Goal: Task Accomplishment & Management: Use online tool/utility

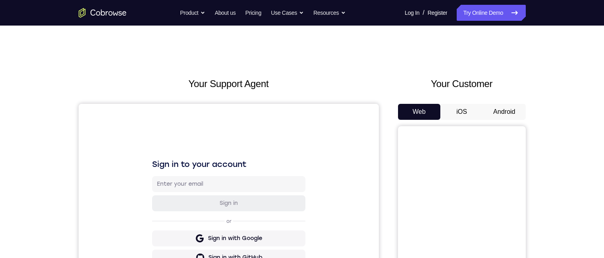
click at [506, 111] on button "Android" at bounding box center [504, 112] width 43 height 16
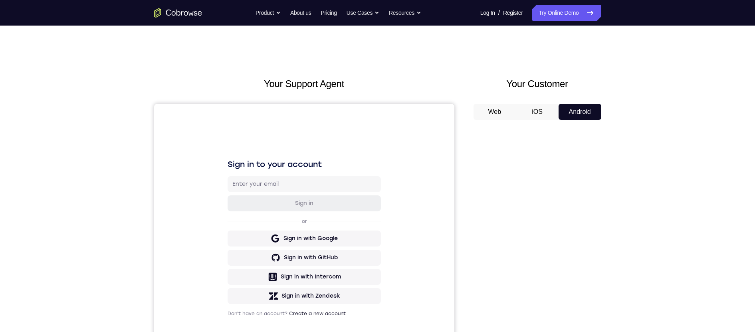
drag, startPoint x: 571, startPoint y: 3, endPoint x: 35, endPoint y: 3, distance: 535.5
click at [480, 77] on div "Your Support Agent Your Customer Web iOS Android Next Steps We’d be happy to gi…" at bounding box center [377, 289] width 511 height 527
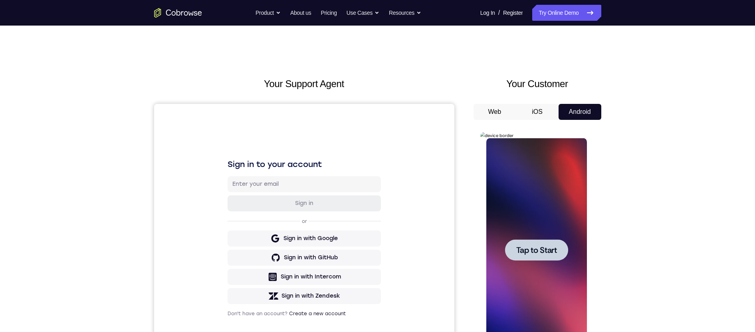
drag, startPoint x: 521, startPoint y: 248, endPoint x: 1063, endPoint y: 262, distance: 542.1
click at [521, 248] on span "Tap to Start" at bounding box center [536, 250] width 41 height 8
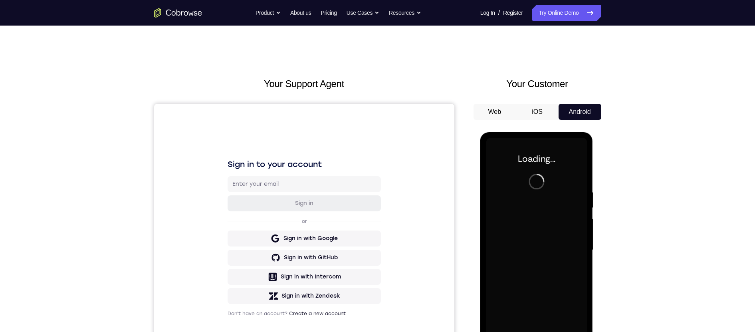
scroll to position [89, 0]
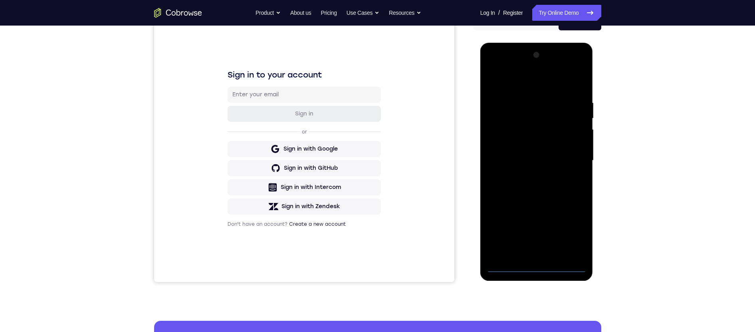
click at [535, 266] on div at bounding box center [536, 161] width 101 height 224
click at [575, 234] on div at bounding box center [536, 161] width 101 height 224
click at [502, 84] on div at bounding box center [536, 161] width 101 height 224
click at [572, 159] on div at bounding box center [536, 161] width 101 height 224
click at [527, 175] on div at bounding box center [536, 161] width 101 height 224
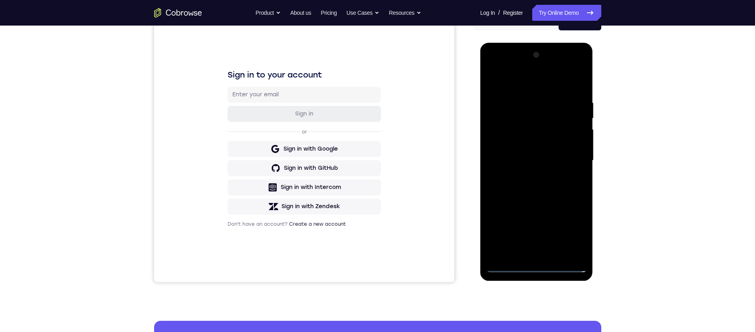
click at [545, 156] on div at bounding box center [536, 161] width 101 height 224
click at [543, 149] on div at bounding box center [536, 161] width 101 height 224
click at [540, 127] on div at bounding box center [536, 161] width 101 height 224
click at [531, 142] on div at bounding box center [536, 161] width 101 height 224
click at [529, 163] on div at bounding box center [536, 161] width 101 height 224
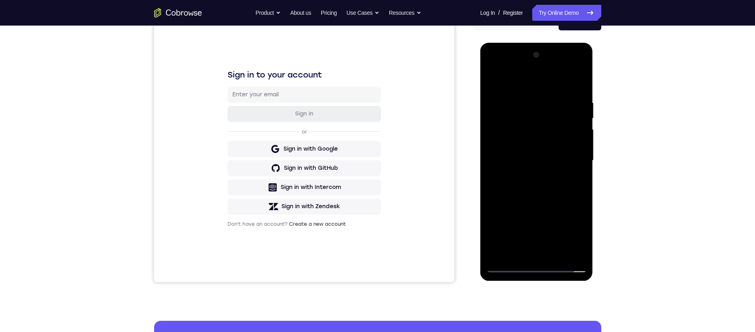
click at [540, 188] on div at bounding box center [536, 161] width 101 height 224
click at [551, 187] on div at bounding box center [536, 161] width 101 height 224
click at [533, 198] on div at bounding box center [536, 161] width 101 height 224
click at [524, 102] on div at bounding box center [536, 161] width 101 height 224
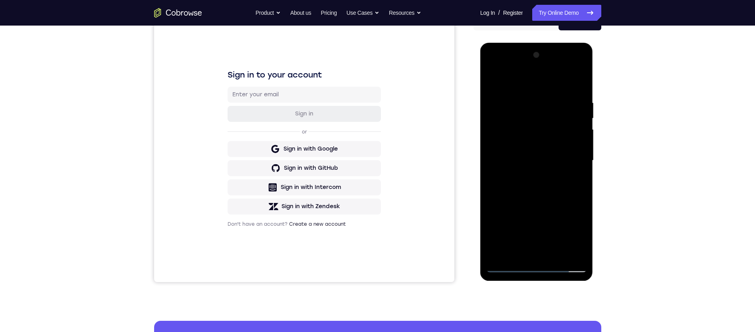
click at [579, 82] on div at bounding box center [536, 161] width 101 height 224
click at [579, 79] on div at bounding box center [536, 161] width 101 height 224
click at [507, 265] on div at bounding box center [536, 161] width 101 height 224
click at [555, 256] on div at bounding box center [536, 161] width 101 height 224
click at [533, 203] on div at bounding box center [536, 161] width 101 height 224
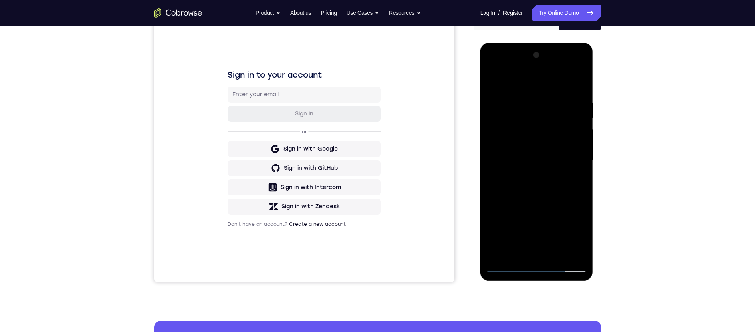
click at [514, 174] on div at bounding box center [536, 161] width 101 height 224
click at [507, 266] on div at bounding box center [536, 161] width 101 height 224
click at [528, 138] on div at bounding box center [536, 161] width 101 height 224
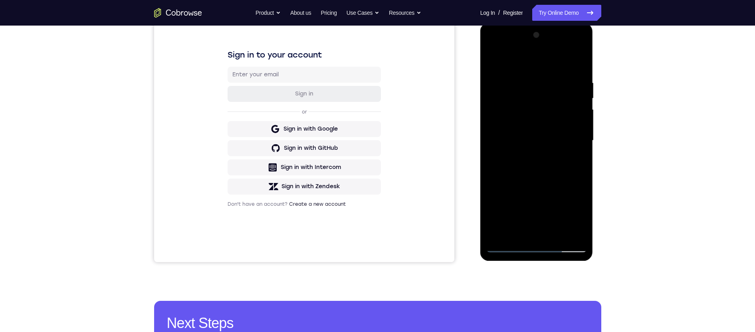
click at [527, 231] on div at bounding box center [536, 141] width 101 height 224
click at [547, 176] on div at bounding box center [536, 141] width 101 height 224
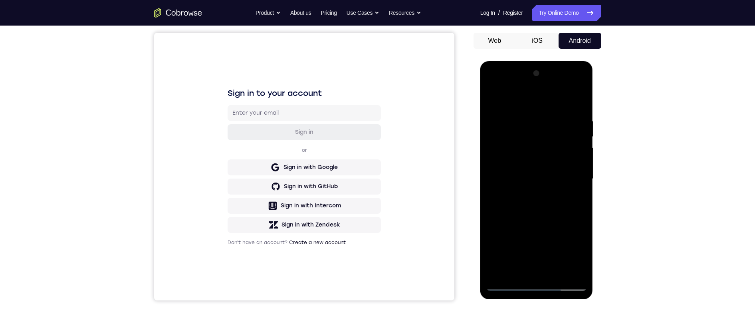
click at [526, 131] on div at bounding box center [536, 179] width 101 height 224
drag, startPoint x: 541, startPoint y: 205, endPoint x: 542, endPoint y: 169, distance: 36.3
click at [542, 169] on div at bounding box center [536, 179] width 101 height 224
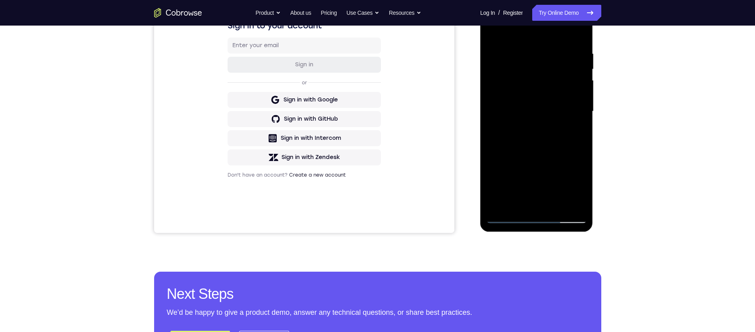
click at [533, 199] on div at bounding box center [536, 112] width 101 height 224
drag, startPoint x: 533, startPoint y: 199, endPoint x: 537, endPoint y: 95, distance: 103.9
click at [541, 72] on div at bounding box center [536, 112] width 101 height 224
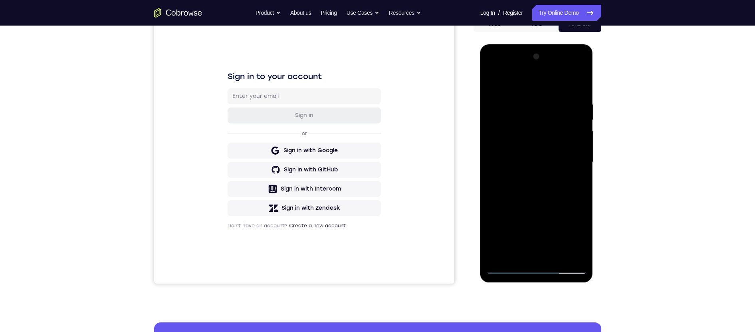
drag, startPoint x: 516, startPoint y: 225, endPoint x: 536, endPoint y: 141, distance: 86.7
click at [535, 130] on div at bounding box center [536, 162] width 101 height 224
drag, startPoint x: 548, startPoint y: 140, endPoint x: 553, endPoint y: 107, distance: 33.9
click at [553, 107] on div at bounding box center [536, 162] width 101 height 224
drag, startPoint x: 535, startPoint y: 223, endPoint x: 550, endPoint y: 137, distance: 87.4
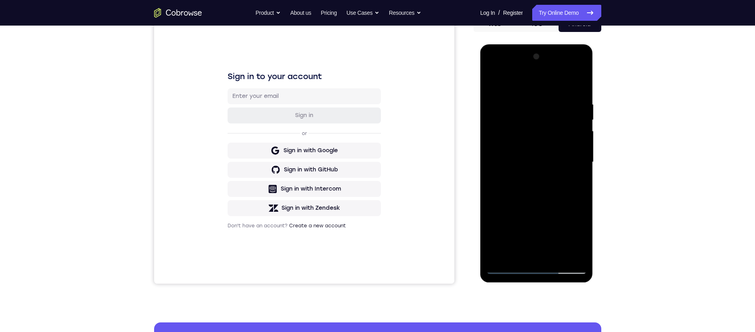
click at [551, 131] on div at bounding box center [536, 162] width 101 height 224
click at [503, 214] on div at bounding box center [536, 162] width 101 height 224
click at [502, 150] on div at bounding box center [536, 162] width 101 height 224
click at [568, 255] on div at bounding box center [536, 162] width 101 height 224
click at [510, 272] on div at bounding box center [536, 162] width 101 height 224
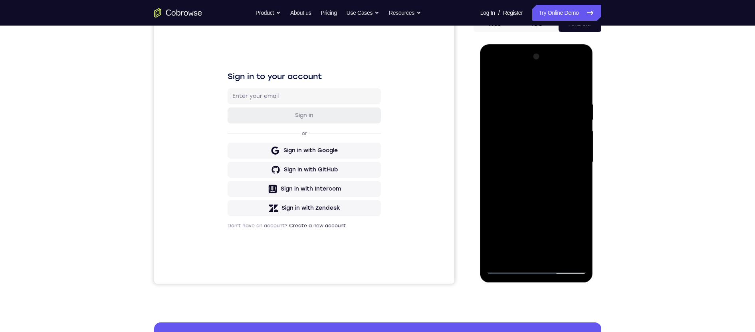
click at [522, 153] on div at bounding box center [536, 162] width 101 height 224
click at [578, 202] on div at bounding box center [536, 162] width 101 height 224
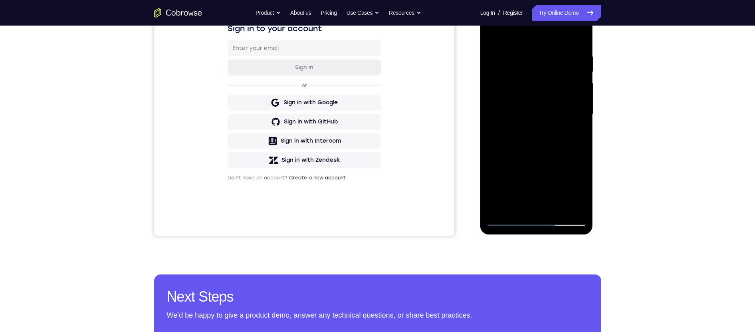
click at [509, 218] on div at bounding box center [536, 114] width 101 height 224
click at [518, 208] on div at bounding box center [536, 114] width 101 height 224
click at [516, 179] on div at bounding box center [536, 114] width 101 height 224
click at [511, 179] on div at bounding box center [536, 114] width 101 height 224
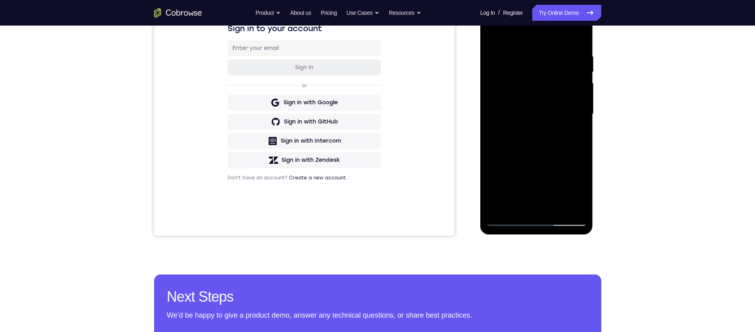
click at [544, 180] on div at bounding box center [536, 114] width 101 height 224
click at [535, 203] on div at bounding box center [536, 114] width 101 height 224
click at [525, 182] on div at bounding box center [536, 114] width 101 height 224
click at [512, 181] on div at bounding box center [536, 114] width 101 height 224
click at [525, 177] on div at bounding box center [536, 114] width 101 height 224
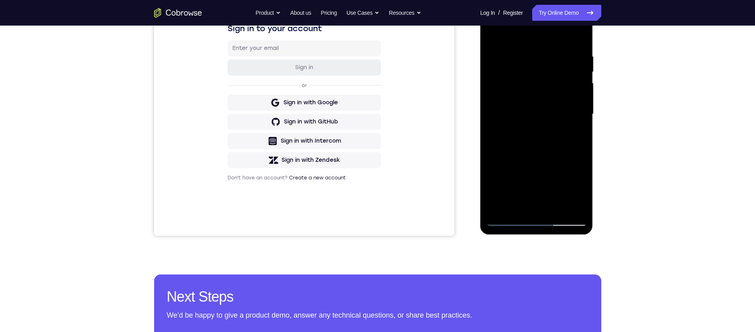
click at [525, 192] on div at bounding box center [536, 114] width 101 height 224
click at [541, 210] on div at bounding box center [536, 114] width 101 height 224
click at [576, 194] on div at bounding box center [536, 114] width 101 height 224
click at [536, 174] on div at bounding box center [536, 114] width 101 height 224
click at [533, 202] on div at bounding box center [536, 114] width 101 height 224
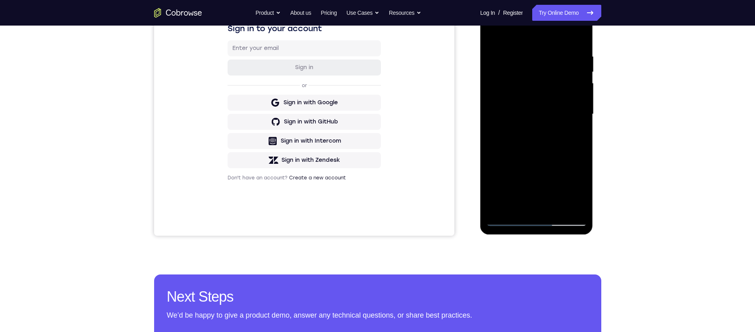
click at [572, 178] on div at bounding box center [536, 114] width 101 height 224
click at [537, 175] on div at bounding box center [536, 114] width 101 height 224
click at [556, 179] on div at bounding box center [536, 114] width 101 height 224
click at [545, 207] on div at bounding box center [536, 114] width 101 height 224
click at [571, 164] on div at bounding box center [536, 114] width 101 height 224
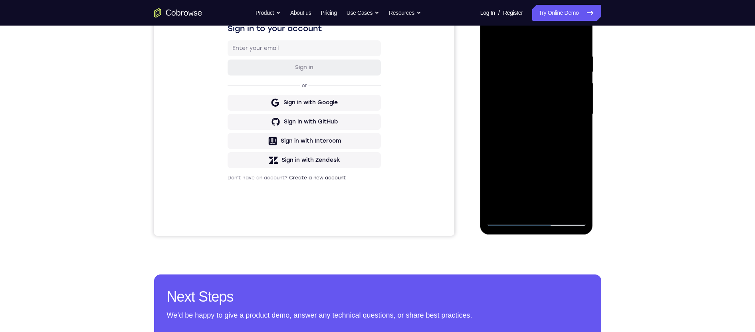
click at [525, 174] on div at bounding box center [536, 114] width 101 height 224
click at [543, 197] on div at bounding box center [536, 114] width 101 height 224
click at [540, 202] on div at bounding box center [536, 114] width 101 height 224
click at [527, 164] on div at bounding box center [536, 114] width 101 height 224
click at [492, 173] on div at bounding box center [536, 114] width 101 height 224
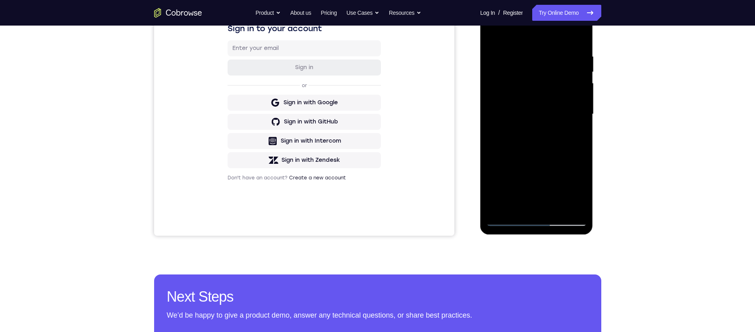
click at [557, 162] on div at bounding box center [536, 114] width 101 height 224
click at [505, 149] on div at bounding box center [536, 114] width 101 height 224
click at [579, 137] on div at bounding box center [536, 114] width 101 height 224
click at [574, 176] on div at bounding box center [536, 114] width 101 height 224
click at [534, 176] on div at bounding box center [536, 114] width 101 height 224
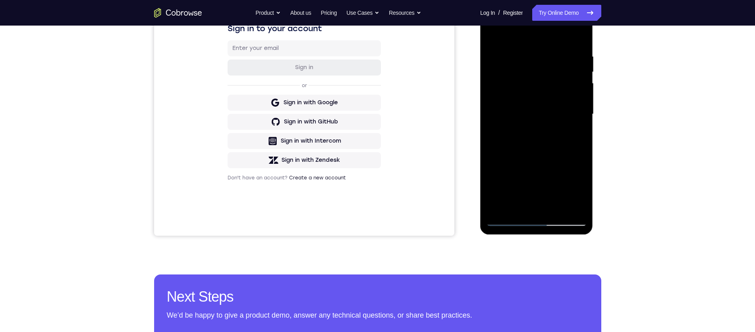
click at [553, 176] on div at bounding box center [536, 114] width 101 height 224
click at [544, 206] on div at bounding box center [536, 114] width 101 height 224
click at [536, 178] on div at bounding box center [536, 114] width 101 height 224
click at [572, 162] on div at bounding box center [536, 114] width 101 height 224
click at [499, 182] on div at bounding box center [536, 114] width 101 height 224
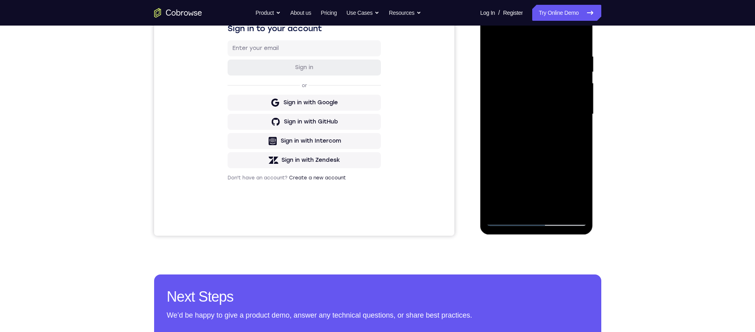
click at [552, 178] on div at bounding box center [536, 114] width 101 height 224
click at [546, 202] on div at bounding box center [536, 114] width 101 height 224
click at [561, 177] on div at bounding box center [536, 114] width 101 height 224
click at [575, 178] on div at bounding box center [536, 114] width 101 height 224
click at [537, 177] on div at bounding box center [536, 114] width 101 height 224
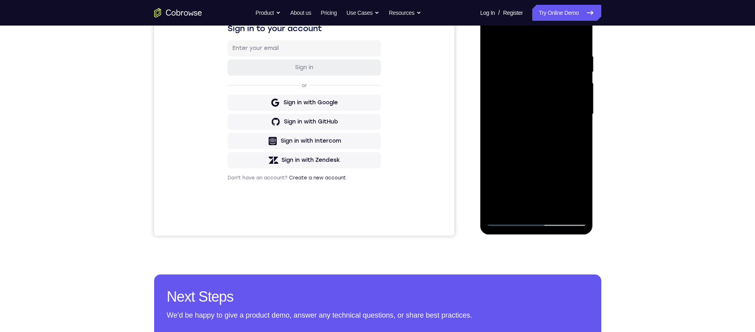
click at [554, 177] on div at bounding box center [536, 114] width 101 height 224
click at [535, 204] on div at bounding box center [536, 114] width 101 height 224
click at [541, 178] on div at bounding box center [536, 114] width 101 height 224
click at [518, 190] on div at bounding box center [536, 114] width 101 height 224
click at [543, 193] on div at bounding box center [536, 114] width 101 height 224
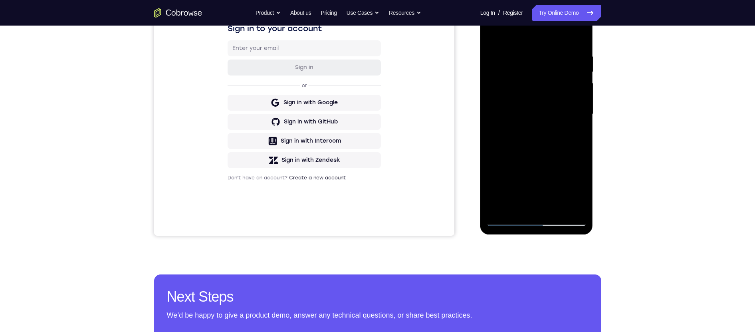
click at [574, 164] on div at bounding box center [536, 114] width 101 height 224
click at [514, 150] on div at bounding box center [536, 114] width 101 height 224
click at [527, 165] on div at bounding box center [536, 114] width 101 height 224
click at [510, 180] on div at bounding box center [536, 114] width 101 height 224
click at [556, 163] on div at bounding box center [536, 114] width 101 height 224
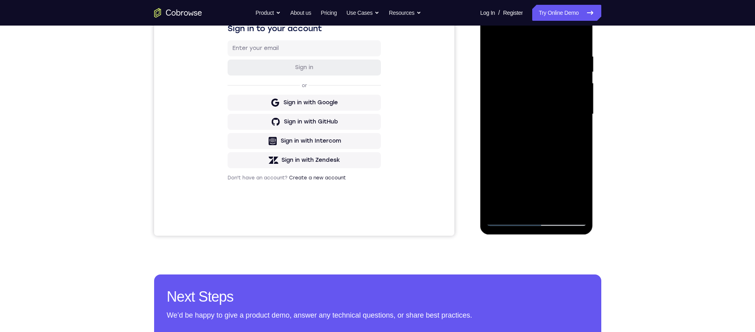
click at [543, 204] on div at bounding box center [536, 114] width 101 height 224
click at [573, 190] on div at bounding box center [536, 114] width 101 height 224
click at [510, 180] on div at bounding box center [536, 114] width 101 height 224
click at [542, 176] on div at bounding box center [536, 114] width 101 height 224
click at [539, 209] on div at bounding box center [536, 114] width 101 height 224
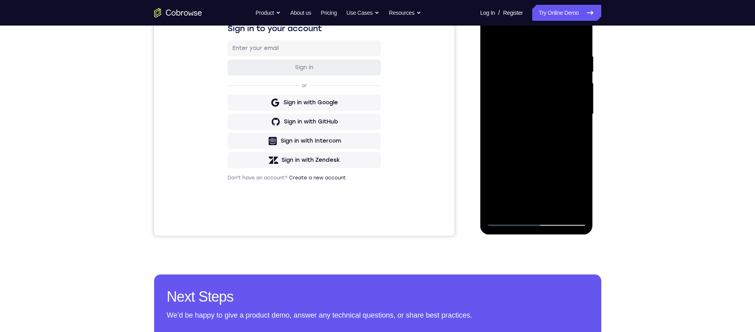
click at [543, 194] on div at bounding box center [536, 114] width 101 height 224
click at [534, 172] on div at bounding box center [536, 114] width 101 height 224
click at [525, 173] on div at bounding box center [536, 114] width 101 height 224
click at [505, 151] on div at bounding box center [536, 114] width 101 height 224
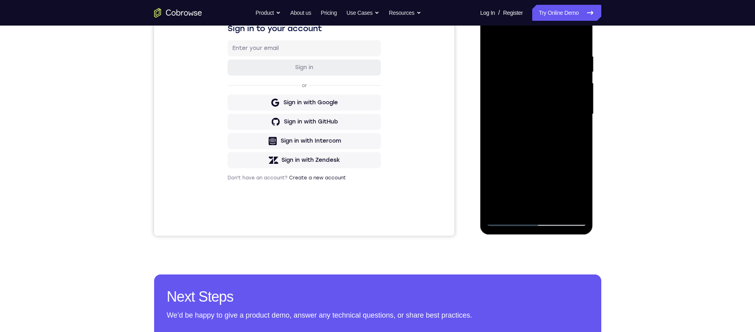
click at [573, 134] on div at bounding box center [536, 114] width 101 height 224
click at [504, 220] on div at bounding box center [536, 114] width 101 height 224
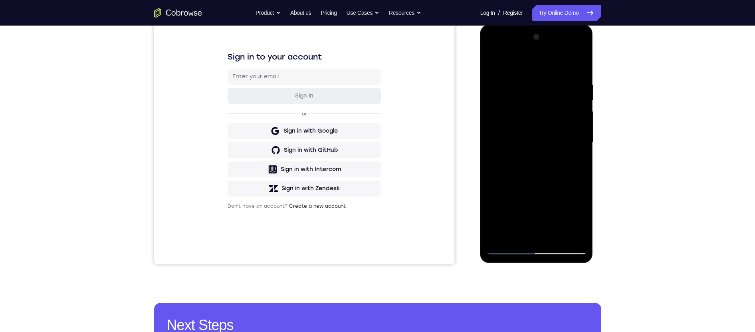
drag, startPoint x: 527, startPoint y: 173, endPoint x: 534, endPoint y: 139, distance: 35.6
click at [534, 139] on div at bounding box center [536, 143] width 101 height 224
click at [582, 137] on div at bounding box center [536, 143] width 101 height 224
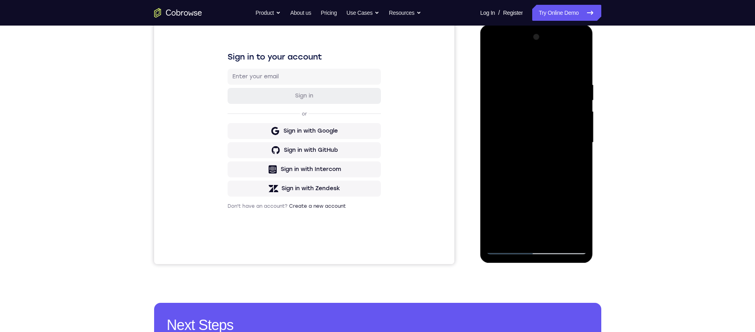
click at [582, 137] on div at bounding box center [536, 143] width 101 height 224
drag, startPoint x: 564, startPoint y: 172, endPoint x: 563, endPoint y: 110, distance: 61.9
click at [567, 95] on div at bounding box center [536, 143] width 101 height 224
drag, startPoint x: 555, startPoint y: 166, endPoint x: 563, endPoint y: 111, distance: 54.9
click at [563, 115] on div at bounding box center [536, 143] width 101 height 224
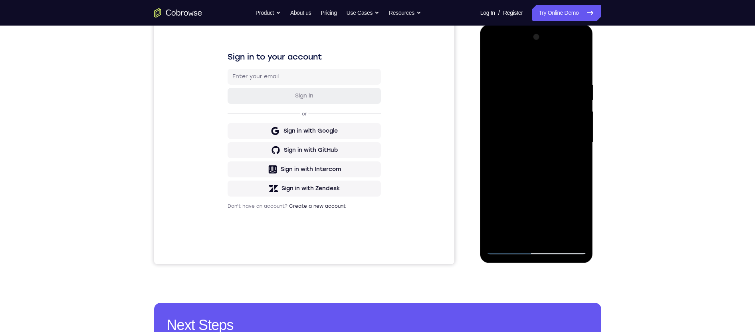
drag, startPoint x: 553, startPoint y: 199, endPoint x: 553, endPoint y: 109, distance: 89.8
click at [553, 109] on div at bounding box center [536, 143] width 101 height 224
drag, startPoint x: 555, startPoint y: 186, endPoint x: 562, endPoint y: 150, distance: 37.0
click at [562, 150] on div at bounding box center [536, 143] width 101 height 224
drag, startPoint x: 533, startPoint y: 148, endPoint x: 537, endPoint y: 137, distance: 11.6
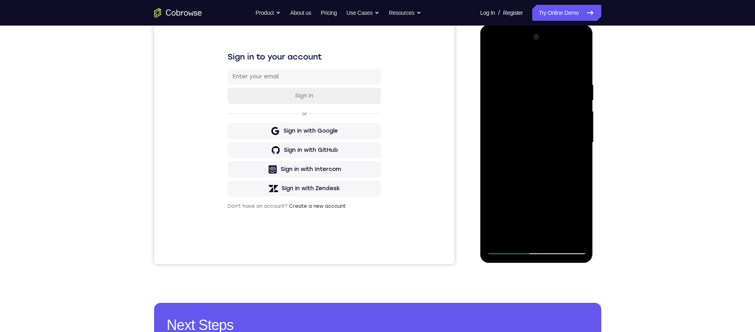
click at [532, 137] on div at bounding box center [536, 143] width 101 height 224
drag, startPoint x: 571, startPoint y: 139, endPoint x: 561, endPoint y: 173, distance: 35.5
click at [561, 173] on div at bounding box center [536, 143] width 101 height 224
drag, startPoint x: 566, startPoint y: 153, endPoint x: 568, endPoint y: 145, distance: 8.6
click at [566, 146] on div at bounding box center [536, 143] width 101 height 224
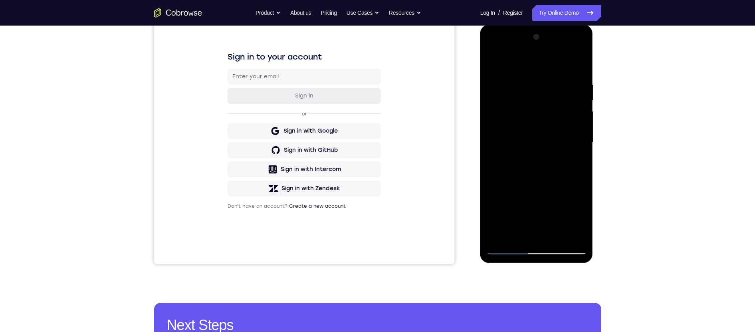
click at [582, 138] on div at bounding box center [536, 143] width 101 height 224
click at [581, 137] on div at bounding box center [536, 143] width 101 height 224
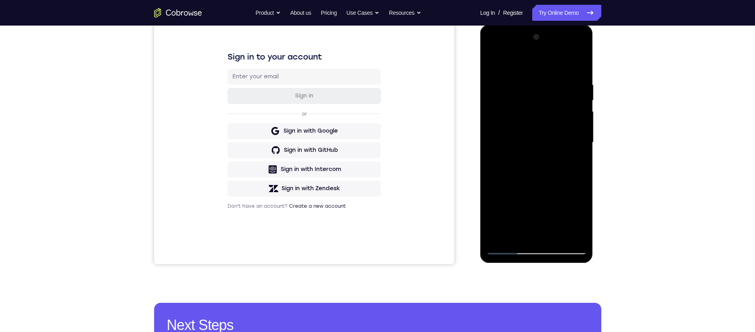
drag, startPoint x: 569, startPoint y: 188, endPoint x: 587, endPoint y: 103, distance: 86.9
click at [585, 97] on div at bounding box center [536, 143] width 101 height 224
click at [566, 138] on div at bounding box center [536, 143] width 101 height 224
drag, startPoint x: 576, startPoint y: 195, endPoint x: 577, endPoint y: 181, distance: 13.6
click at [577, 181] on div at bounding box center [536, 143] width 101 height 224
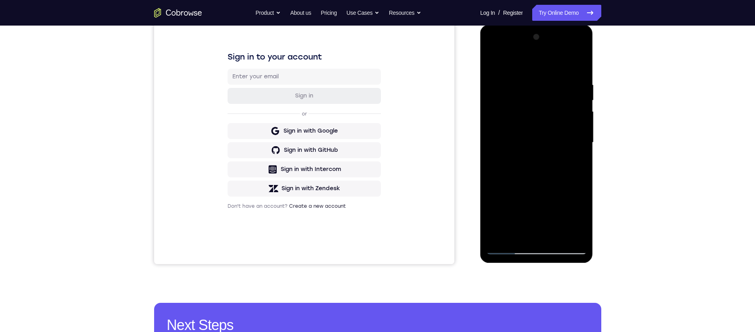
click at [581, 152] on div at bounding box center [536, 143] width 101 height 224
click at [580, 153] on div at bounding box center [536, 143] width 101 height 224
drag, startPoint x: 553, startPoint y: 192, endPoint x: 573, endPoint y: 91, distance: 102.6
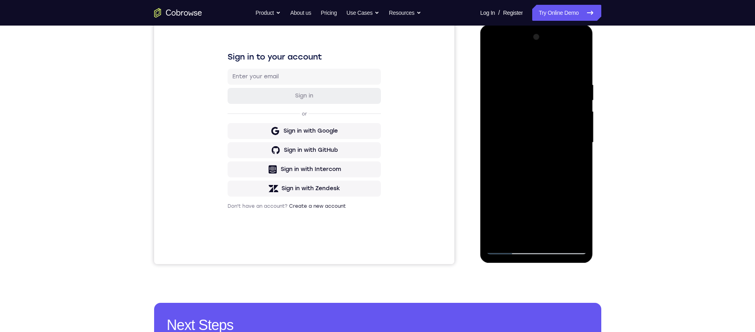
click at [572, 89] on div at bounding box center [536, 143] width 101 height 224
drag, startPoint x: 547, startPoint y: 185, endPoint x: 577, endPoint y: 75, distance: 113.7
click at [571, 86] on div at bounding box center [536, 143] width 101 height 224
drag, startPoint x: 544, startPoint y: 157, endPoint x: 537, endPoint y: 225, distance: 68.3
click at [537, 226] on div at bounding box center [536, 143] width 101 height 224
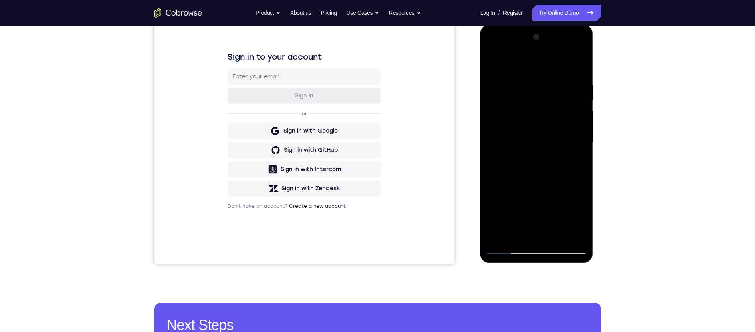
click at [581, 157] on div at bounding box center [536, 143] width 101 height 224
click at [581, 161] on div at bounding box center [536, 143] width 101 height 224
drag, startPoint x: 578, startPoint y: 102, endPoint x: 582, endPoint y: 79, distance: 23.2
click at [582, 79] on div at bounding box center [536, 143] width 101 height 224
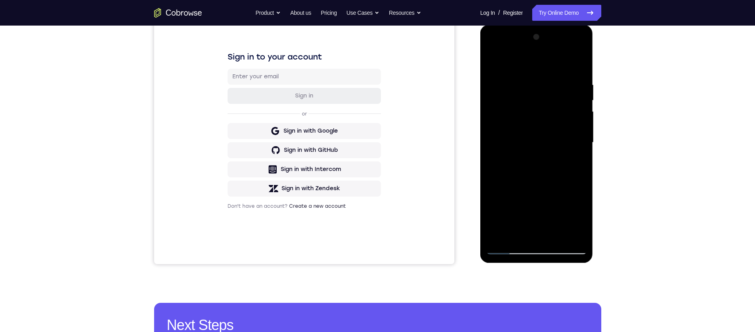
drag, startPoint x: 545, startPoint y: 193, endPoint x: 552, endPoint y: 167, distance: 27.1
click at [552, 167] on div at bounding box center [536, 143] width 101 height 224
drag, startPoint x: 536, startPoint y: 151, endPoint x: 530, endPoint y: 165, distance: 15.1
click at [530, 165] on div at bounding box center [536, 143] width 101 height 224
drag, startPoint x: 542, startPoint y: 117, endPoint x: 560, endPoint y: 57, distance: 63.4
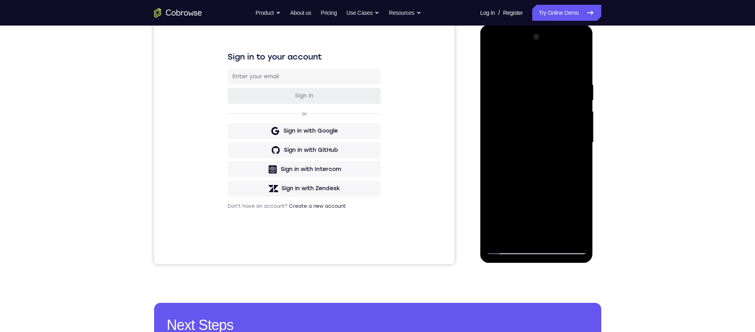
click at [553, 82] on div at bounding box center [536, 143] width 101 height 224
drag, startPoint x: 543, startPoint y: 178, endPoint x: 538, endPoint y: 209, distance: 31.5
click at [538, 209] on div at bounding box center [536, 143] width 101 height 224
click at [582, 149] on div at bounding box center [536, 143] width 101 height 224
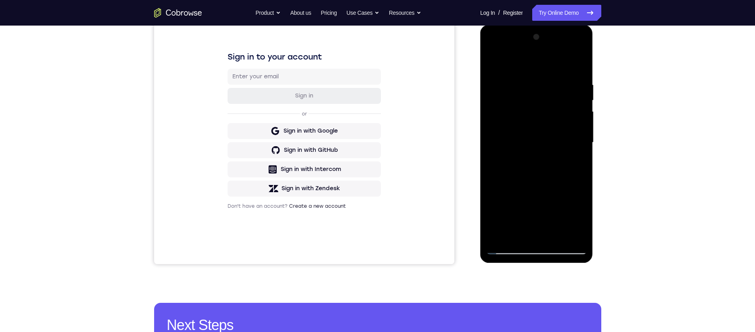
click at [582, 149] on div at bounding box center [536, 143] width 101 height 224
click at [541, 51] on div at bounding box center [536, 143] width 101 height 224
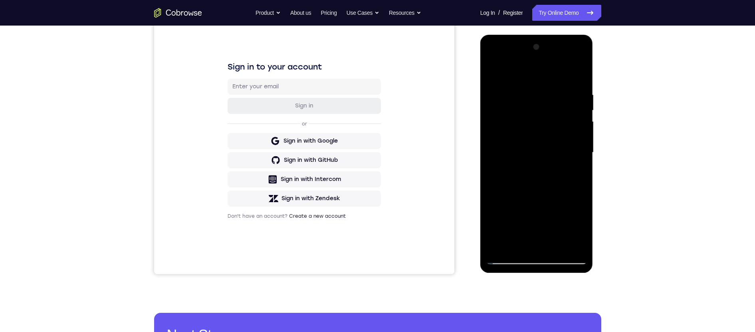
click at [509, 260] on div at bounding box center [536, 153] width 101 height 224
click at [506, 258] on div at bounding box center [536, 153] width 101 height 224
click at [555, 244] on div at bounding box center [536, 153] width 101 height 224
click at [518, 131] on div at bounding box center [536, 153] width 101 height 224
click at [512, 258] on div at bounding box center [536, 153] width 101 height 224
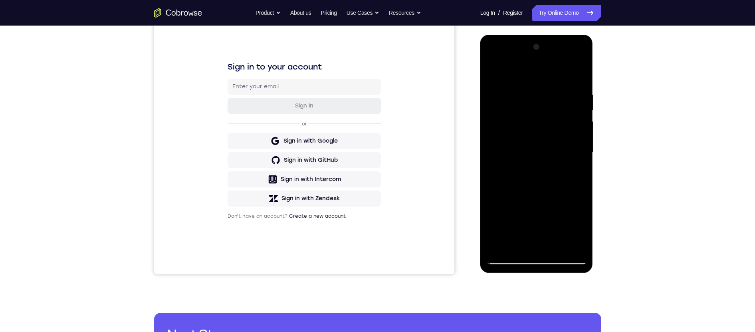
drag, startPoint x: 512, startPoint y: 258, endPoint x: 704, endPoint y: 189, distance: 203.8
click at [512, 258] on div at bounding box center [536, 153] width 101 height 224
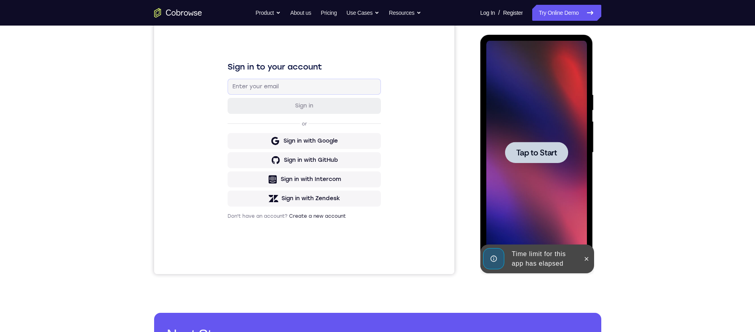
scroll to position [0, 0]
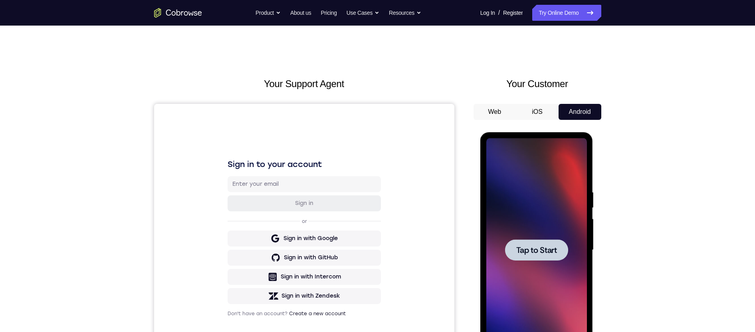
click at [534, 249] on span "Tap to Start" at bounding box center [536, 250] width 41 height 8
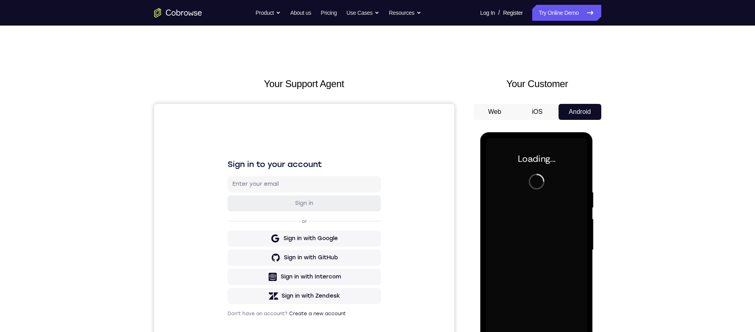
scroll to position [58, 0]
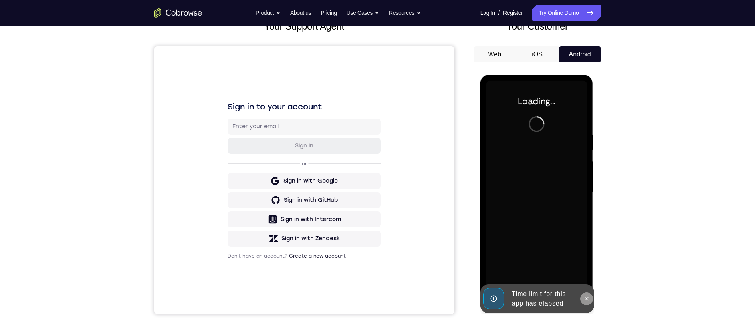
click at [589, 301] on icon at bounding box center [586, 298] width 6 height 6
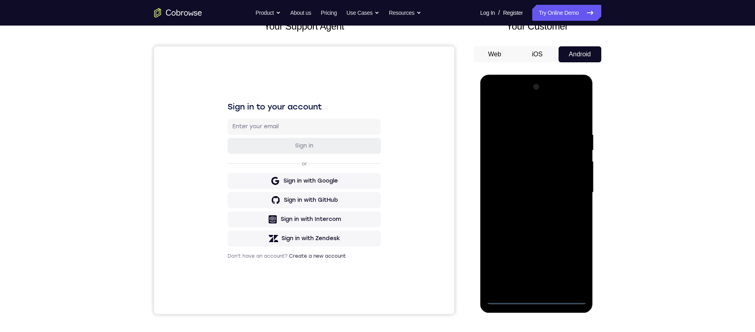
click at [535, 299] on div at bounding box center [536, 193] width 101 height 224
click at [571, 259] on div at bounding box center [536, 193] width 101 height 224
click at [518, 119] on div at bounding box center [536, 193] width 101 height 224
drag, startPoint x: 571, startPoint y: 189, endPoint x: 1116, endPoint y: 258, distance: 549.4
click at [571, 189] on div at bounding box center [536, 193] width 101 height 224
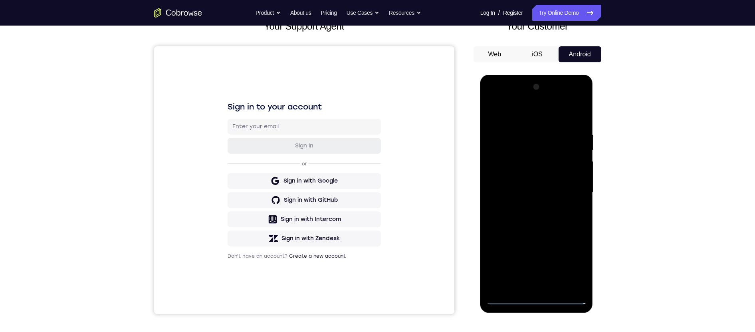
scroll to position [63, 0]
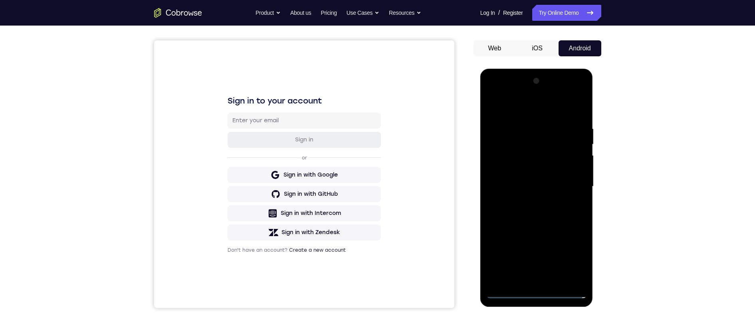
click at [526, 201] on div at bounding box center [536, 187] width 101 height 224
click at [551, 174] on div at bounding box center [536, 187] width 101 height 224
click at [548, 172] on div at bounding box center [536, 187] width 101 height 224
click at [543, 188] on div at bounding box center [536, 187] width 101 height 224
click at [547, 214] on div at bounding box center [536, 187] width 101 height 224
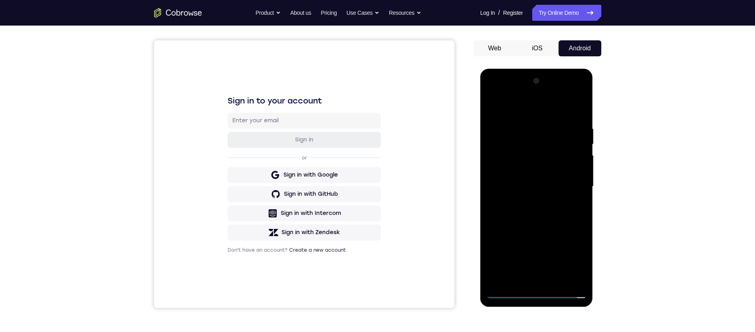
click at [537, 210] on div at bounding box center [536, 187] width 101 height 224
click at [533, 216] on div at bounding box center [536, 187] width 101 height 224
click at [532, 224] on div at bounding box center [536, 187] width 101 height 224
click at [528, 128] on div at bounding box center [536, 187] width 101 height 224
click at [509, 105] on div at bounding box center [536, 187] width 101 height 224
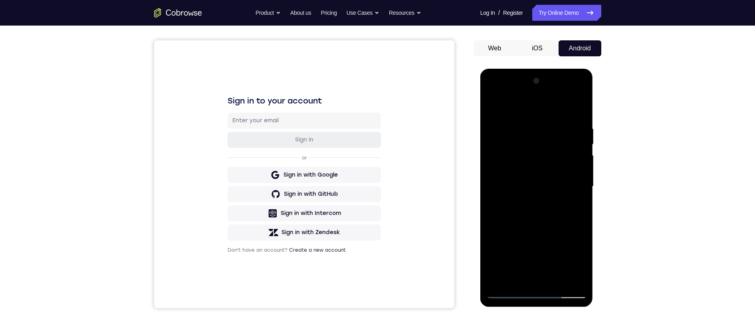
click at [539, 216] on div at bounding box center [536, 187] width 101 height 224
click at [533, 119] on div at bounding box center [536, 187] width 101 height 224
drag, startPoint x: 539, startPoint y: 173, endPoint x: 543, endPoint y: 131, distance: 42.1
click at [543, 131] on div at bounding box center [536, 187] width 101 height 224
drag, startPoint x: 545, startPoint y: 173, endPoint x: 544, endPoint y: 129, distance: 44.3
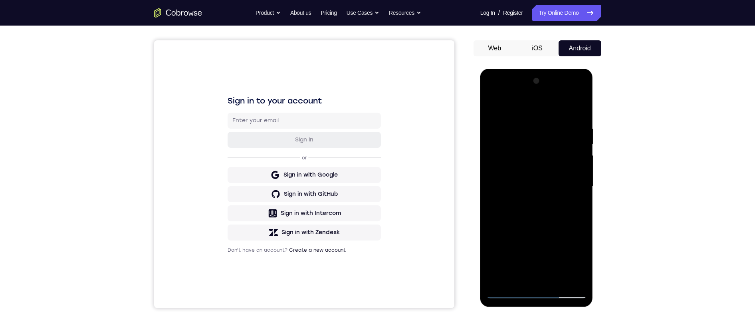
click at [543, 125] on div at bounding box center [536, 187] width 101 height 224
drag, startPoint x: 547, startPoint y: 179, endPoint x: 552, endPoint y: 123, distance: 55.8
click at [552, 121] on div at bounding box center [536, 187] width 101 height 224
drag, startPoint x: 547, startPoint y: 175, endPoint x: 547, endPoint y: 130, distance: 45.5
click at [547, 130] on div at bounding box center [536, 187] width 101 height 224
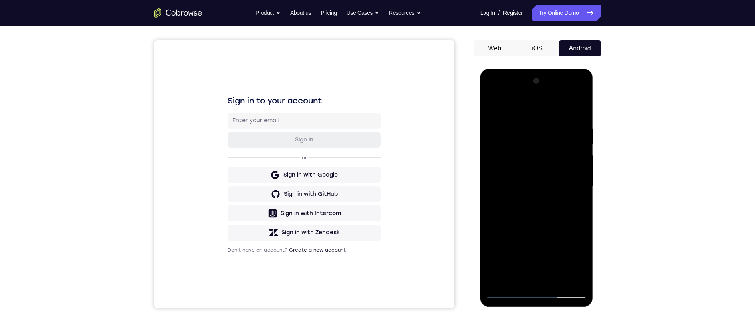
drag, startPoint x: 547, startPoint y: 157, endPoint x: 545, endPoint y: 135, distance: 22.0
click at [545, 135] on div at bounding box center [536, 187] width 101 height 224
drag, startPoint x: 539, startPoint y: 180, endPoint x: 547, endPoint y: 117, distance: 63.6
click at [547, 117] on div at bounding box center [536, 187] width 101 height 224
click at [497, 167] on div at bounding box center [536, 187] width 101 height 224
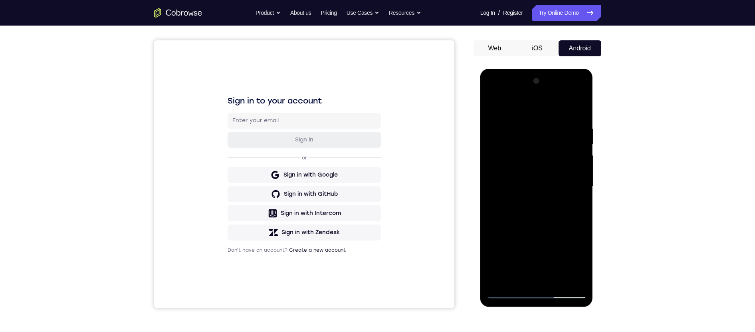
drag, startPoint x: 497, startPoint y: 119, endPoint x: 493, endPoint y: 134, distance: 16.2
click at [493, 134] on div at bounding box center [536, 187] width 101 height 224
click at [524, 133] on div at bounding box center [536, 187] width 101 height 224
click at [493, 104] on div at bounding box center [536, 187] width 101 height 224
click at [530, 118] on div at bounding box center [536, 187] width 101 height 224
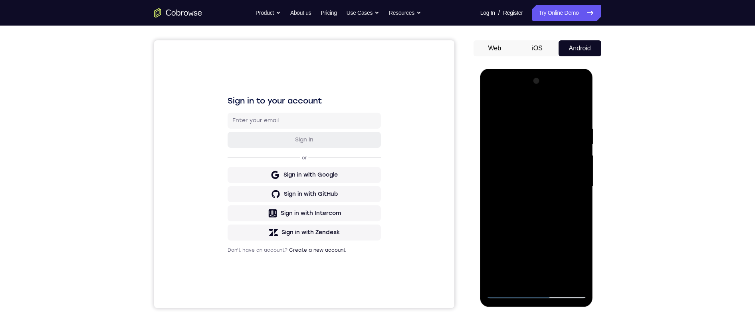
click at [566, 187] on div at bounding box center [536, 187] width 101 height 224
click at [541, 198] on div at bounding box center [536, 187] width 101 height 224
click at [570, 129] on div at bounding box center [536, 187] width 101 height 224
drag, startPoint x: 552, startPoint y: 176, endPoint x: 553, endPoint y: 144, distance: 32.0
click at [553, 143] on div at bounding box center [536, 187] width 101 height 224
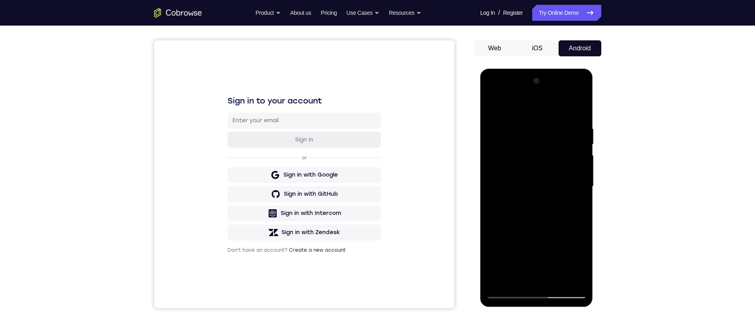
click at [571, 191] on div at bounding box center [536, 187] width 101 height 224
click at [545, 198] on div at bounding box center [536, 187] width 101 height 224
drag, startPoint x: 540, startPoint y: 217, endPoint x: 559, endPoint y: 165, distance: 56.1
click at [540, 201] on div at bounding box center [536, 187] width 101 height 224
click at [496, 163] on div at bounding box center [536, 187] width 101 height 224
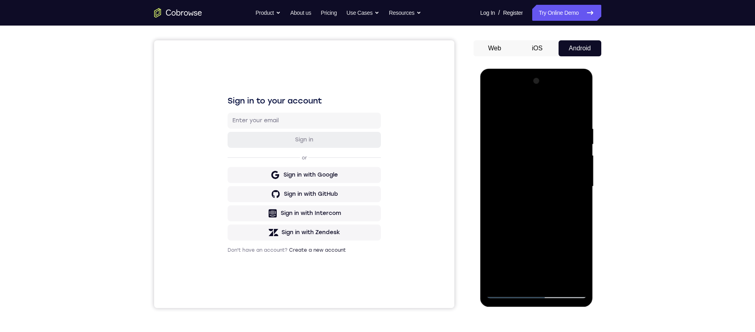
drag, startPoint x: 496, startPoint y: 113, endPoint x: 495, endPoint y: 148, distance: 34.7
click at [495, 148] on div at bounding box center [536, 187] width 101 height 224
click at [501, 107] on div at bounding box center [536, 187] width 101 height 224
drag, startPoint x: 500, startPoint y: 127, endPoint x: 490, endPoint y: 151, distance: 26.3
click at [489, 158] on div at bounding box center [536, 187] width 101 height 224
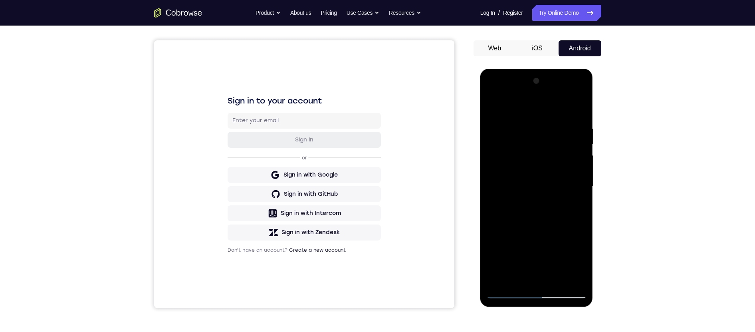
click at [492, 109] on div at bounding box center [536, 187] width 101 height 224
click at [525, 117] on div at bounding box center [536, 187] width 101 height 224
click at [567, 131] on div at bounding box center [536, 187] width 101 height 224
drag, startPoint x: 542, startPoint y: 145, endPoint x: 542, endPoint y: 139, distance: 5.6
click at [542, 139] on div at bounding box center [536, 187] width 101 height 224
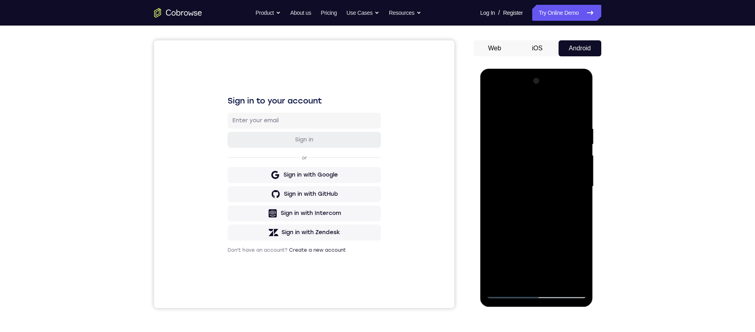
click at [565, 171] on div at bounding box center [536, 187] width 101 height 224
drag, startPoint x: 540, startPoint y: 163, endPoint x: 543, endPoint y: 143, distance: 20.2
click at [543, 143] on div at bounding box center [536, 187] width 101 height 224
click at [569, 209] on div at bounding box center [536, 187] width 101 height 224
drag, startPoint x: 537, startPoint y: 201, endPoint x: 522, endPoint y: 247, distance: 48.0
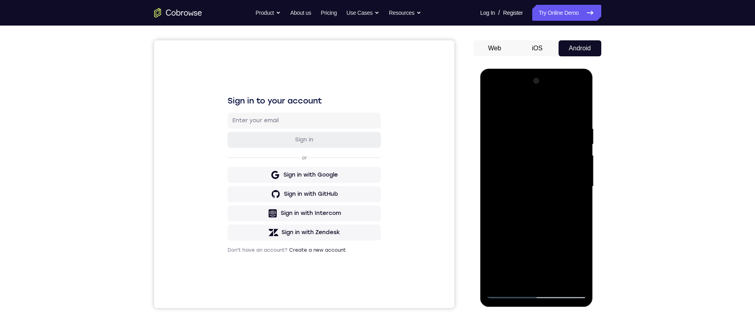
click at [519, 260] on div at bounding box center [536, 187] width 101 height 224
drag, startPoint x: 534, startPoint y: 193, endPoint x: 532, endPoint y: 188, distance: 4.8
click at [535, 185] on div at bounding box center [536, 187] width 101 height 224
click at [496, 209] on div at bounding box center [536, 187] width 101 height 224
drag, startPoint x: 499, startPoint y: 155, endPoint x: 492, endPoint y: 192, distance: 37.7
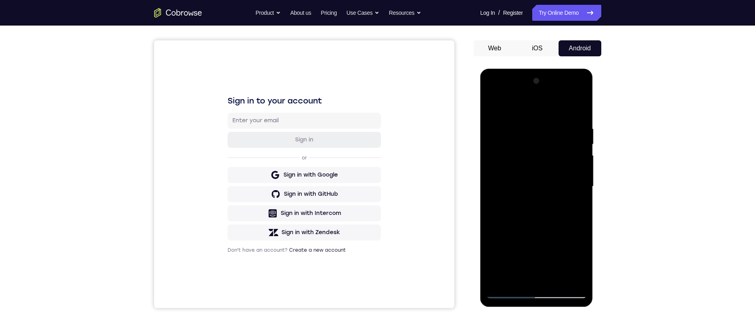
click at [493, 198] on div at bounding box center [536, 187] width 101 height 224
click at [492, 105] on div at bounding box center [536, 187] width 101 height 224
click at [537, 117] on div at bounding box center [536, 187] width 101 height 224
click at [568, 131] on div at bounding box center [536, 187] width 101 height 224
drag, startPoint x: 548, startPoint y: 144, endPoint x: 548, endPoint y: 133, distance: 11.2
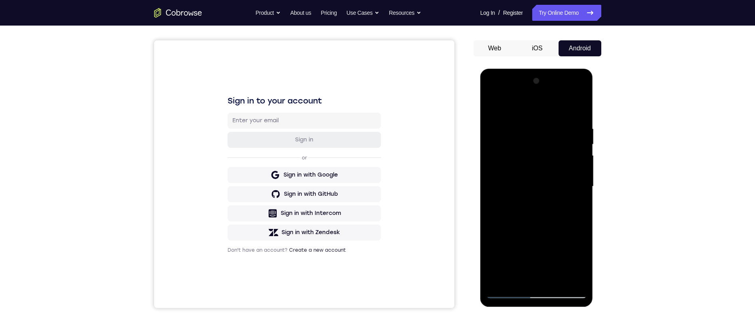
click at [548, 126] on div at bounding box center [536, 187] width 101 height 224
drag, startPoint x: 541, startPoint y: 153, endPoint x: 543, endPoint y: 169, distance: 16.4
click at [544, 139] on div at bounding box center [536, 187] width 101 height 224
click at [498, 180] on div at bounding box center [536, 187] width 101 height 224
click at [507, 292] on div at bounding box center [536, 187] width 101 height 224
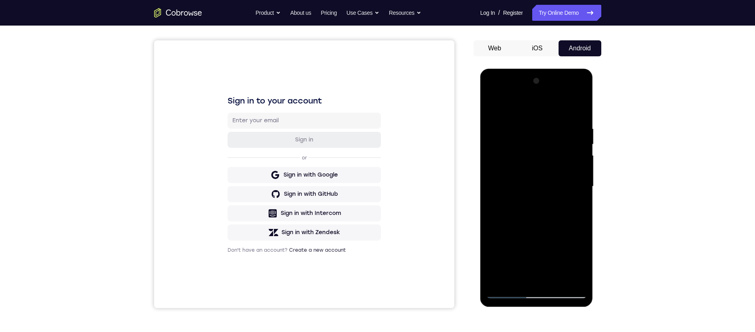
drag, startPoint x: 525, startPoint y: 149, endPoint x: 518, endPoint y: 185, distance: 36.6
click at [517, 200] on div at bounding box center [536, 187] width 101 height 224
click at [533, 119] on div at bounding box center [536, 187] width 101 height 224
drag, startPoint x: 540, startPoint y: 167, endPoint x: 543, endPoint y: 132, distance: 35.3
click at [543, 132] on div at bounding box center [536, 187] width 101 height 224
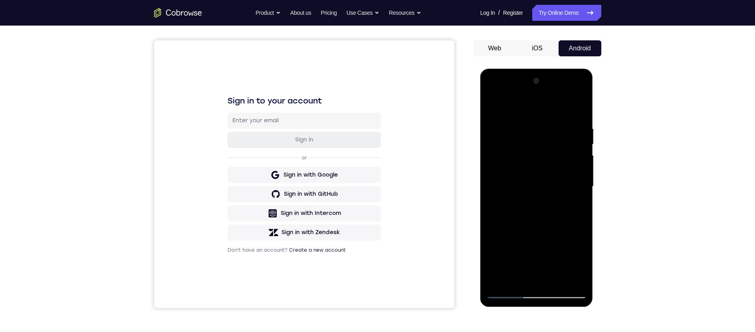
drag, startPoint x: 546, startPoint y: 149, endPoint x: 546, endPoint y: 138, distance: 10.4
click at [546, 137] on div at bounding box center [536, 187] width 101 height 224
click at [541, 158] on div at bounding box center [536, 187] width 101 height 224
click at [566, 156] on div at bounding box center [536, 187] width 101 height 224
drag, startPoint x: 545, startPoint y: 190, endPoint x: 549, endPoint y: 157, distance: 32.9
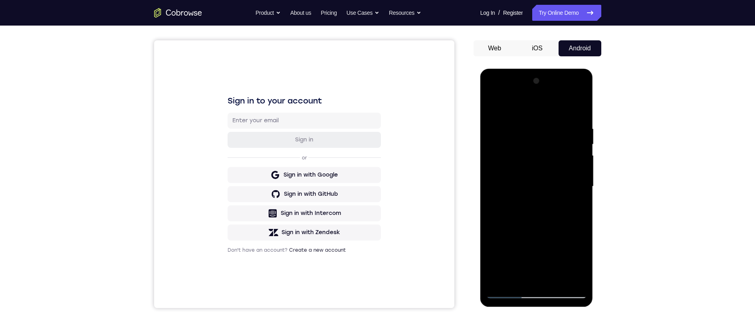
click at [546, 149] on div at bounding box center [536, 187] width 101 height 224
drag, startPoint x: 541, startPoint y: 166, endPoint x: 546, endPoint y: 124, distance: 42.6
click at [546, 124] on div at bounding box center [536, 187] width 101 height 224
click at [566, 223] on div at bounding box center [536, 187] width 101 height 224
click at [544, 204] on div at bounding box center [536, 187] width 101 height 224
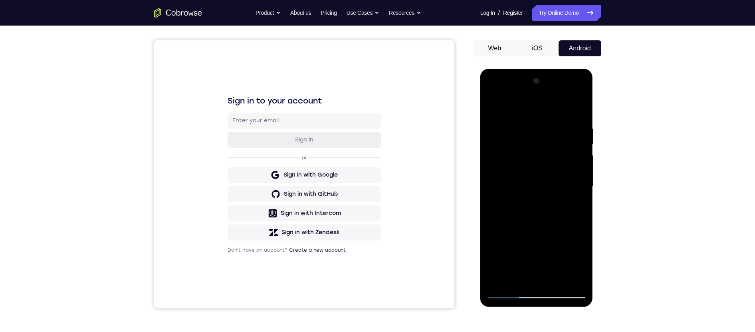
drag, startPoint x: 545, startPoint y: 225, endPoint x: 544, endPoint y: 185, distance: 40.0
click at [548, 192] on div at bounding box center [536, 187] width 101 height 224
drag, startPoint x: 527, startPoint y: 174, endPoint x: 529, endPoint y: 165, distance: 9.8
click at [527, 174] on div at bounding box center [536, 187] width 101 height 224
click at [543, 117] on div at bounding box center [536, 187] width 101 height 224
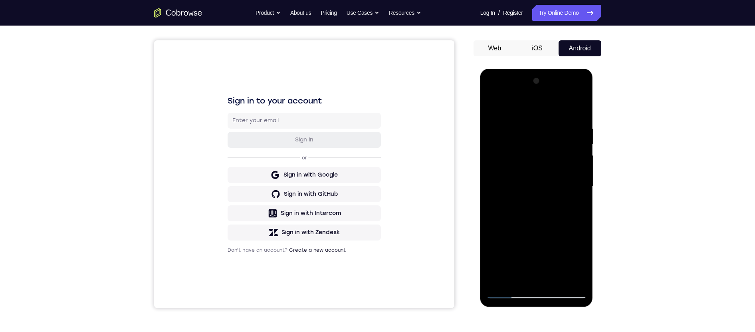
drag, startPoint x: 548, startPoint y: 168, endPoint x: 548, endPoint y: 161, distance: 7.2
click at [548, 161] on div at bounding box center [536, 187] width 101 height 224
click at [567, 169] on div at bounding box center [536, 187] width 101 height 224
click at [536, 200] on div at bounding box center [536, 187] width 101 height 224
click at [569, 155] on div at bounding box center [536, 187] width 101 height 224
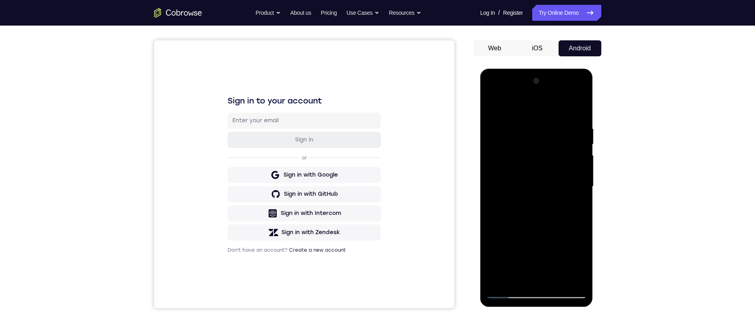
drag, startPoint x: 548, startPoint y: 194, endPoint x: 552, endPoint y: 158, distance: 36.1
click at [550, 156] on div at bounding box center [536, 187] width 101 height 224
click at [564, 192] on div at bounding box center [536, 187] width 101 height 224
click at [538, 200] on div at bounding box center [536, 187] width 101 height 224
click at [499, 252] on div at bounding box center [536, 187] width 101 height 224
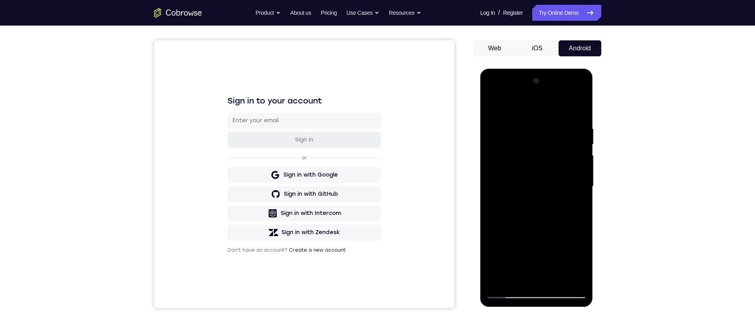
drag, startPoint x: 491, startPoint y: 175, endPoint x: 491, endPoint y: 193, distance: 18.0
click at [490, 184] on div at bounding box center [536, 187] width 101 height 224
drag, startPoint x: 491, startPoint y: 193, endPoint x: 500, endPoint y: 153, distance: 41.0
click at [492, 194] on div at bounding box center [536, 187] width 101 height 224
click at [539, 132] on div at bounding box center [536, 187] width 101 height 224
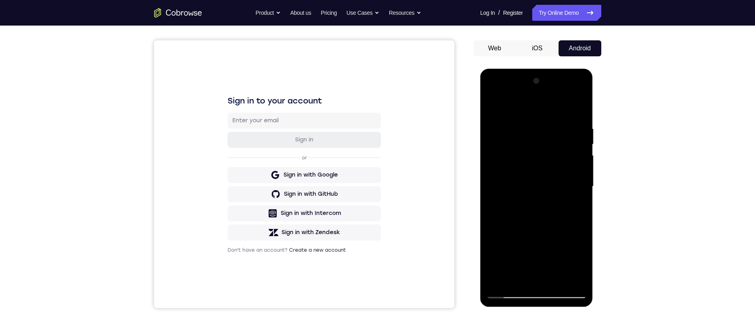
click at [500, 282] on div at bounding box center [536, 187] width 101 height 224
drag, startPoint x: 566, startPoint y: 152, endPoint x: 580, endPoint y: 99, distance: 54.4
click at [583, 93] on div at bounding box center [536, 187] width 101 height 224
drag, startPoint x: 551, startPoint y: 199, endPoint x: 565, endPoint y: 133, distance: 67.4
click at [565, 133] on div at bounding box center [536, 187] width 101 height 224
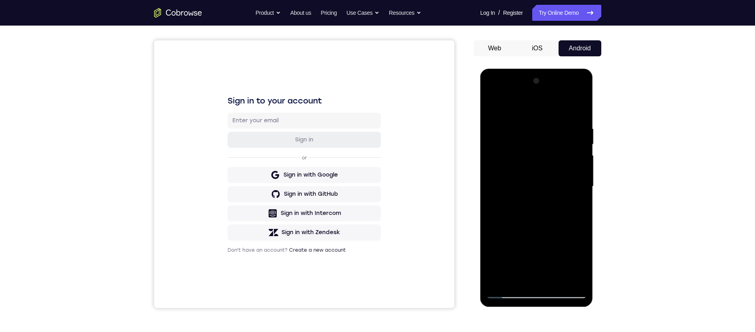
drag, startPoint x: 549, startPoint y: 203, endPoint x: 576, endPoint y: 175, distance: 38.4
click at [555, 159] on div at bounding box center [536, 187] width 101 height 224
click at [581, 160] on div at bounding box center [536, 187] width 101 height 224
drag, startPoint x: 555, startPoint y: 197, endPoint x: 574, endPoint y: 111, distance: 88.4
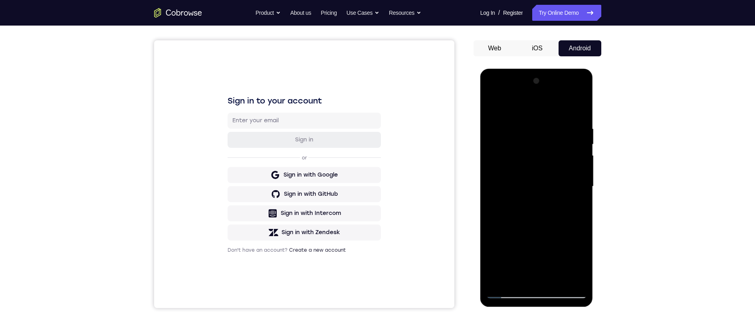
click at [574, 107] on div at bounding box center [536, 187] width 101 height 224
drag, startPoint x: 545, startPoint y: 215, endPoint x: 549, endPoint y: 143, distance: 72.4
click at [549, 143] on div at bounding box center [536, 187] width 101 height 224
click at [537, 207] on div at bounding box center [536, 187] width 101 height 224
drag, startPoint x: 564, startPoint y: 233, endPoint x: 563, endPoint y: 212, distance: 20.8
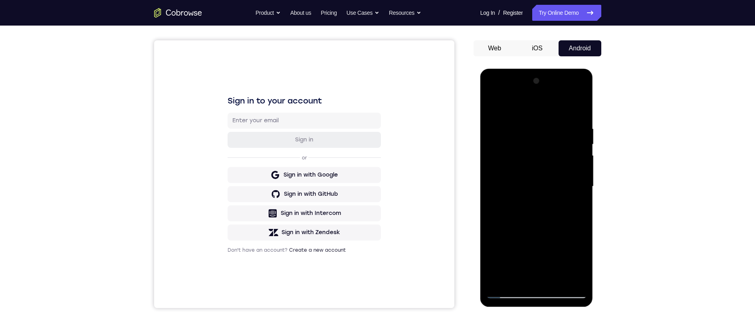
click at [563, 212] on div at bounding box center [536, 187] width 101 height 224
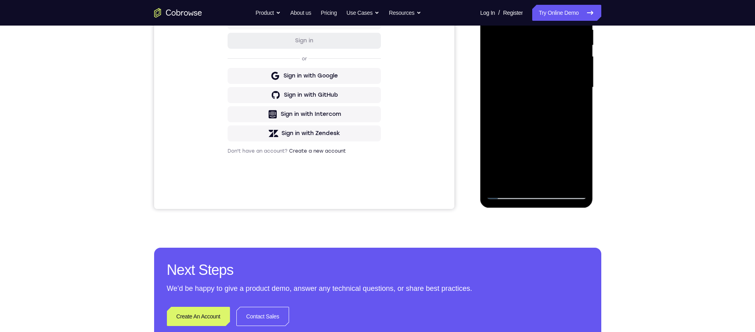
click at [582, 91] on div at bounding box center [536, 88] width 101 height 224
drag, startPoint x: 568, startPoint y: 134, endPoint x: 583, endPoint y: 39, distance: 96.6
click at [583, 39] on div at bounding box center [536, 88] width 101 height 224
drag, startPoint x: 542, startPoint y: 139, endPoint x: 548, endPoint y: 79, distance: 59.8
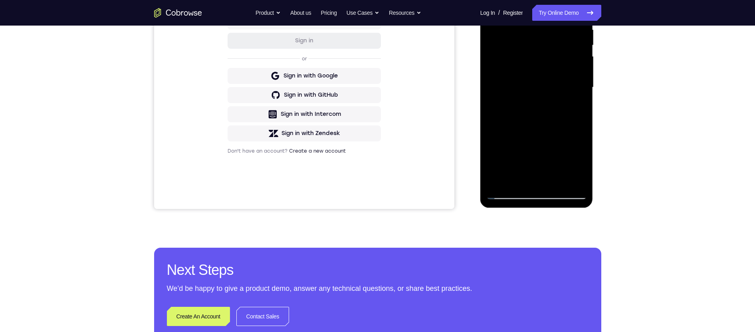
click at [548, 80] on div at bounding box center [536, 88] width 101 height 224
drag, startPoint x: 544, startPoint y: 125, endPoint x: 552, endPoint y: 40, distance: 85.4
click at [552, 40] on div at bounding box center [536, 88] width 101 height 224
drag, startPoint x: 565, startPoint y: 121, endPoint x: 498, endPoint y: 93, distance: 71.9
click at [560, 93] on div at bounding box center [536, 88] width 101 height 224
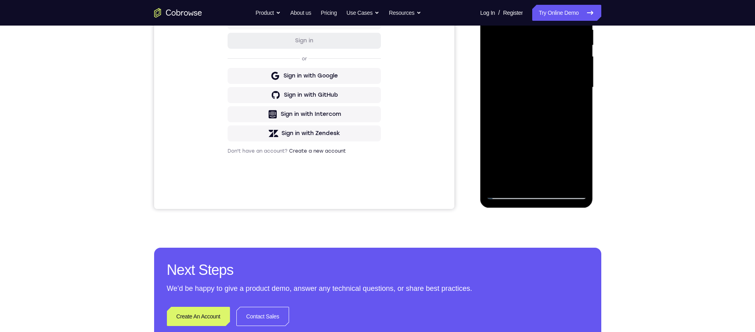
click at [492, 79] on div at bounding box center [536, 88] width 101 height 224
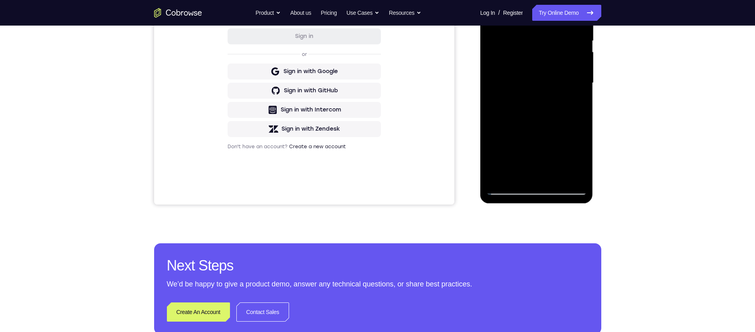
click at [582, 80] on div at bounding box center [536, 83] width 101 height 224
click at [583, 77] on div at bounding box center [536, 83] width 101 height 224
click at [582, 79] on div at bounding box center [536, 83] width 101 height 224
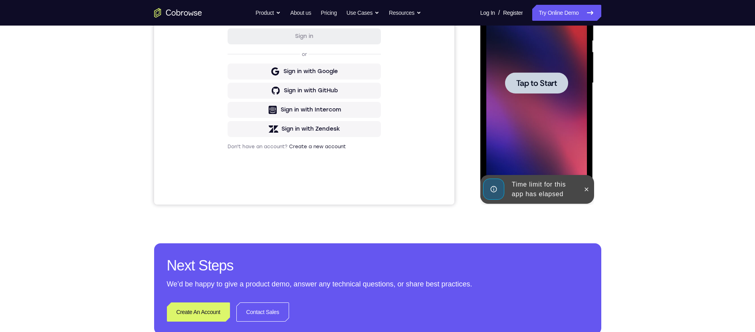
click at [582, 79] on div at bounding box center [536, 83] width 101 height 224
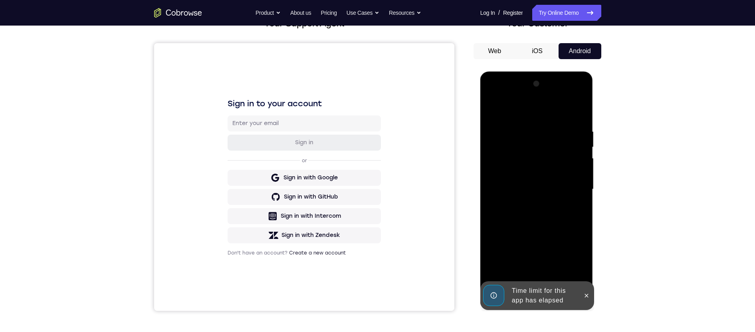
scroll to position [0, 0]
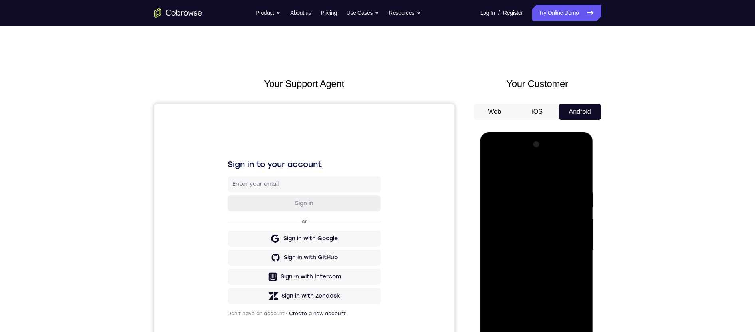
click at [537, 357] on div at bounding box center [536, 250] width 101 height 224
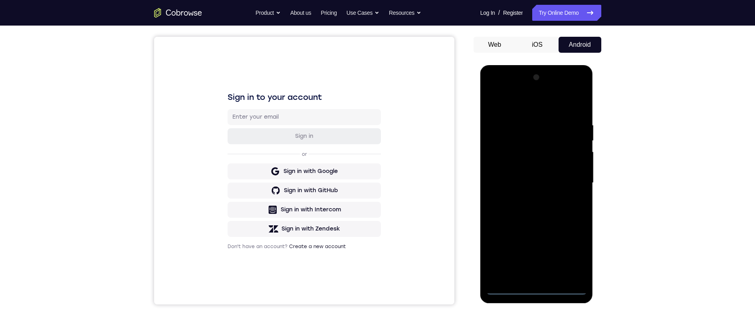
click at [574, 250] on div at bounding box center [536, 183] width 101 height 224
click at [517, 107] on div at bounding box center [536, 183] width 101 height 224
click at [567, 179] on div at bounding box center [536, 183] width 101 height 224
click at [527, 198] on div at bounding box center [536, 183] width 101 height 224
click at [521, 174] on div at bounding box center [536, 183] width 101 height 224
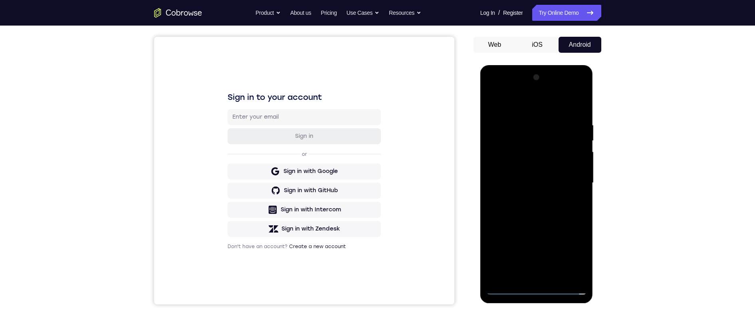
click at [523, 166] on div at bounding box center [536, 183] width 101 height 224
click at [530, 183] on div at bounding box center [536, 183] width 101 height 224
click at [522, 210] on div at bounding box center [536, 183] width 101 height 224
drag, startPoint x: 510, startPoint y: 104, endPoint x: 593, endPoint y: 140, distance: 90.7
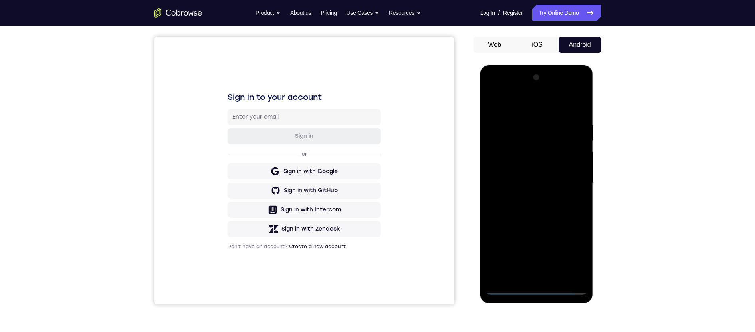
click at [594, 99] on html "Online web based iOS Simulators and Android Emulators. Run iPhone, iPad, Mobile…" at bounding box center [537, 185] width 114 height 240
click at [535, 222] on div at bounding box center [536, 183] width 101 height 224
click at [537, 204] on div at bounding box center [536, 183] width 101 height 224
click at [529, 160] on div at bounding box center [536, 183] width 101 height 224
click at [529, 178] on div at bounding box center [536, 183] width 101 height 224
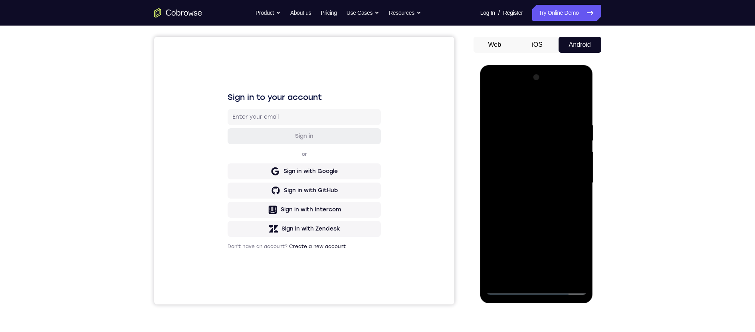
drag, startPoint x: 507, startPoint y: 106, endPoint x: 583, endPoint y: 132, distance: 80.2
click at [594, 99] on html "Online web based iOS Simulators and Android Emulators. Run iPhone, iPad, Mobile…" at bounding box center [537, 185] width 114 height 240
click at [554, 275] on div at bounding box center [536, 183] width 101 height 224
click at [546, 225] on div at bounding box center [536, 183] width 101 height 224
click at [525, 160] on div at bounding box center [536, 183] width 101 height 224
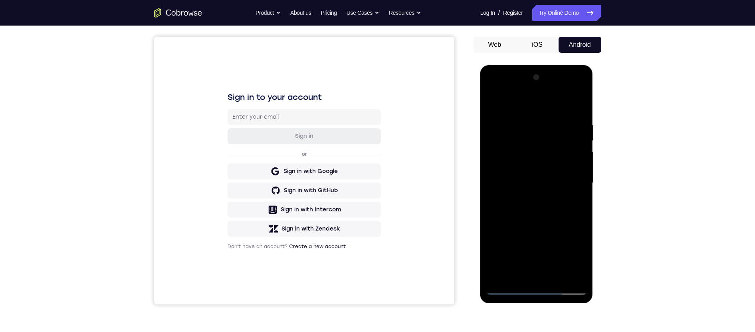
click at [562, 228] on div at bounding box center [536, 183] width 101 height 224
click at [538, 273] on div at bounding box center [536, 183] width 101 height 224
click at [512, 278] on div at bounding box center [536, 183] width 101 height 224
click at [496, 276] on div at bounding box center [536, 183] width 101 height 224
click at [549, 219] on div at bounding box center [536, 183] width 101 height 224
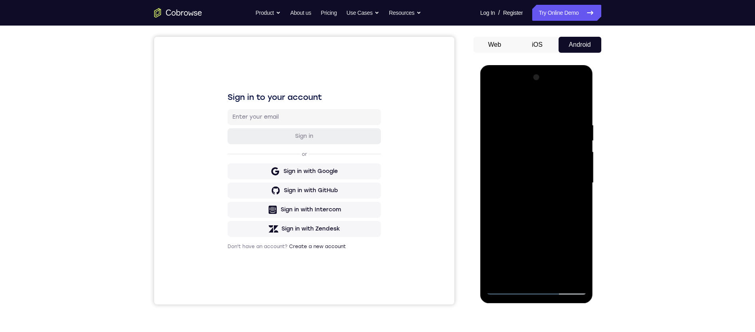
click at [511, 125] on div at bounding box center [536, 183] width 101 height 224
drag, startPoint x: 520, startPoint y: 206, endPoint x: 521, endPoint y: 271, distance: 64.7
click at [519, 160] on div at bounding box center [536, 183] width 101 height 224
click at [523, 274] on div at bounding box center [536, 183] width 101 height 224
drag, startPoint x: 523, startPoint y: 169, endPoint x: 528, endPoint y: 135, distance: 34.3
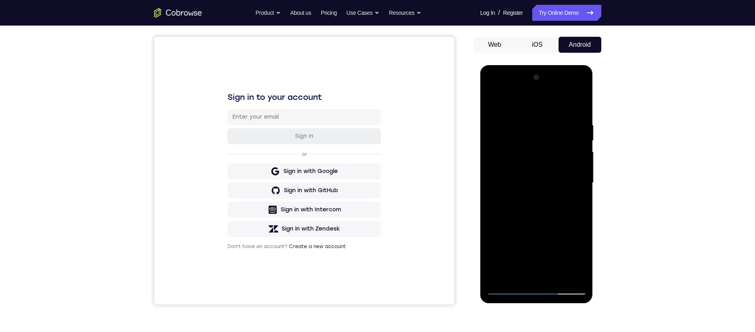
click at [527, 137] on div at bounding box center [536, 183] width 101 height 224
drag, startPoint x: 522, startPoint y: 238, endPoint x: 545, endPoint y: 155, distance: 86.8
click at [541, 164] on div at bounding box center [536, 183] width 101 height 224
drag, startPoint x: 505, startPoint y: 247, endPoint x: 528, endPoint y: 174, distance: 76.2
click at [523, 174] on div at bounding box center [536, 183] width 101 height 224
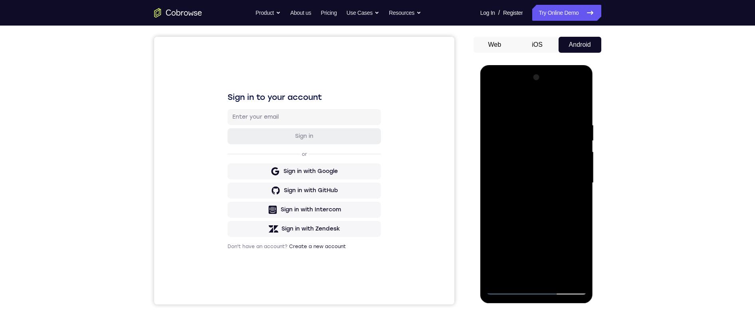
drag, startPoint x: 521, startPoint y: 236, endPoint x: 517, endPoint y: 222, distance: 15.3
click at [518, 218] on div at bounding box center [536, 183] width 101 height 224
click at [497, 269] on div at bounding box center [536, 183] width 101 height 224
click at [504, 173] on div at bounding box center [536, 183] width 101 height 224
click at [573, 277] on div at bounding box center [536, 183] width 101 height 224
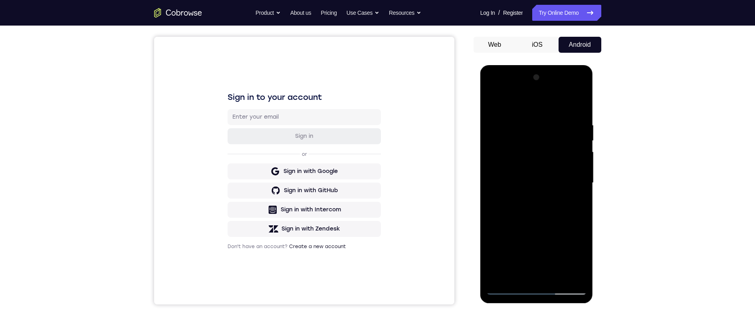
click at [509, 288] on div at bounding box center [536, 183] width 101 height 224
click at [512, 169] on div at bounding box center [536, 183] width 101 height 224
click at [577, 219] on div at bounding box center [536, 183] width 101 height 224
click at [510, 289] on div at bounding box center [536, 183] width 101 height 224
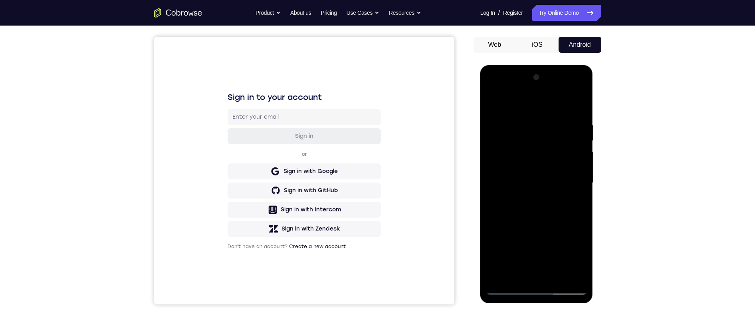
click at [516, 274] on div at bounding box center [536, 183] width 101 height 224
click at [571, 260] on div at bounding box center [536, 183] width 101 height 224
click at [510, 247] on div at bounding box center [536, 183] width 101 height 224
click at [547, 245] on div at bounding box center [536, 183] width 101 height 224
drag, startPoint x: 508, startPoint y: 277, endPoint x: 506, endPoint y: 257, distance: 20.1
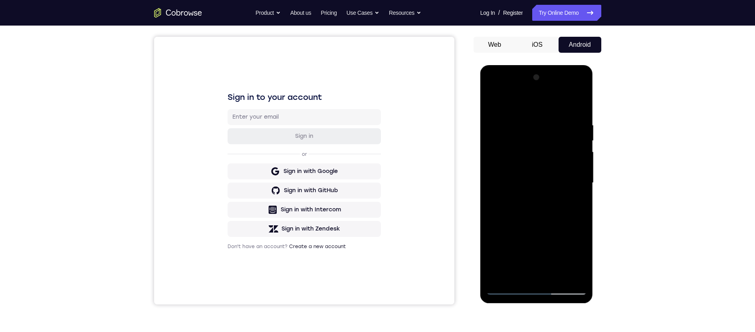
click at [505, 260] on div at bounding box center [536, 183] width 101 height 224
click at [512, 229] on div at bounding box center [536, 183] width 101 height 224
click at [575, 196] on div at bounding box center [536, 183] width 101 height 224
click at [508, 286] on div at bounding box center [536, 183] width 101 height 224
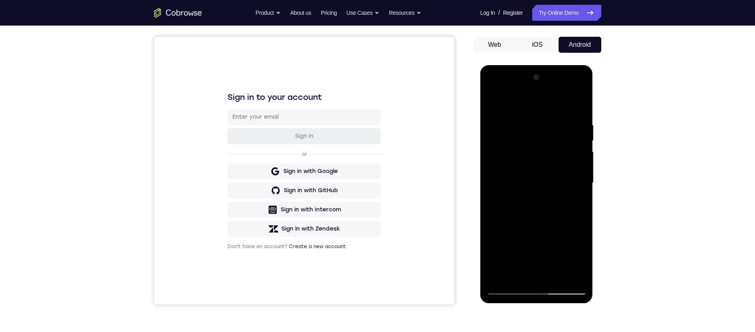
scroll to position [126, 0]
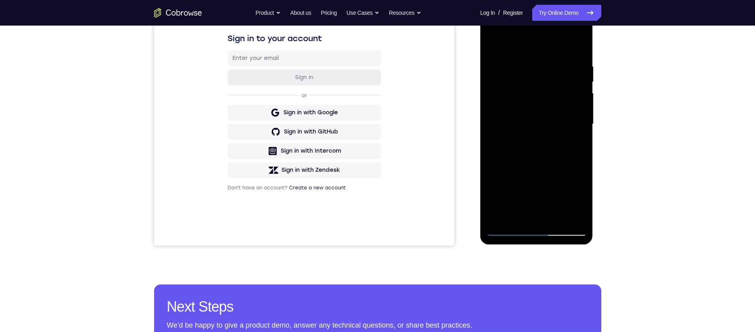
click at [506, 230] on div at bounding box center [536, 124] width 101 height 224
click at [507, 232] on div at bounding box center [536, 124] width 101 height 224
drag, startPoint x: 519, startPoint y: 173, endPoint x: 521, endPoint y: 154, distance: 18.5
click at [521, 154] on div at bounding box center [536, 124] width 101 height 224
click at [509, 229] on div at bounding box center [536, 124] width 101 height 224
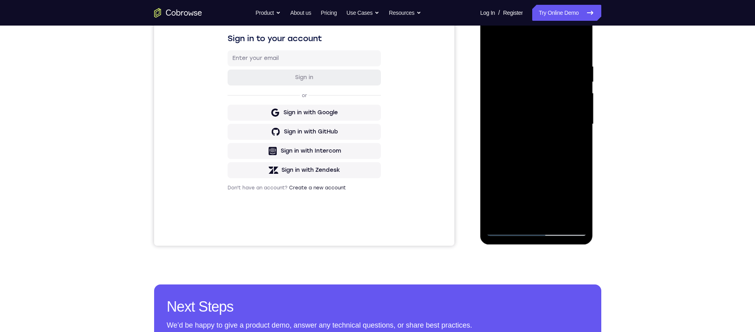
click at [509, 229] on div at bounding box center [536, 124] width 101 height 224
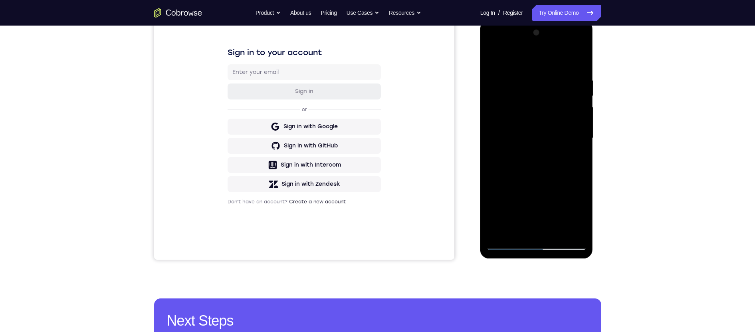
click at [584, 222] on div at bounding box center [536, 138] width 101 height 224
click at [505, 96] on div at bounding box center [536, 138] width 101 height 224
drag, startPoint x: 523, startPoint y: 198, endPoint x: 523, endPoint y: 148, distance: 50.3
click at [523, 148] on div at bounding box center [536, 138] width 101 height 224
drag, startPoint x: 557, startPoint y: 177, endPoint x: 558, endPoint y: 147, distance: 30.4
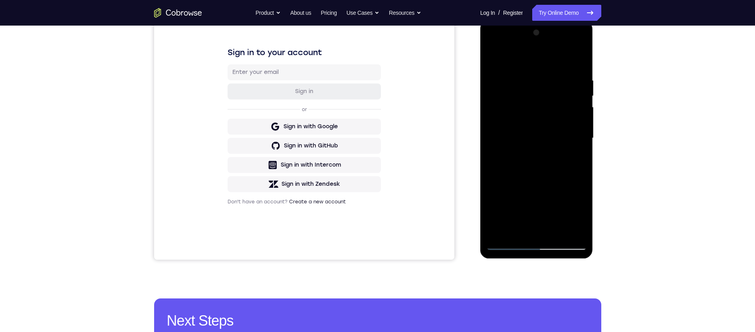
click at [557, 146] on div at bounding box center [536, 138] width 101 height 224
drag, startPoint x: 555, startPoint y: 210, endPoint x: 566, endPoint y: 141, distance: 70.0
click at [567, 140] on div at bounding box center [536, 138] width 101 height 224
click at [499, 132] on div at bounding box center [536, 138] width 101 height 224
click at [582, 89] on div at bounding box center [536, 138] width 101 height 224
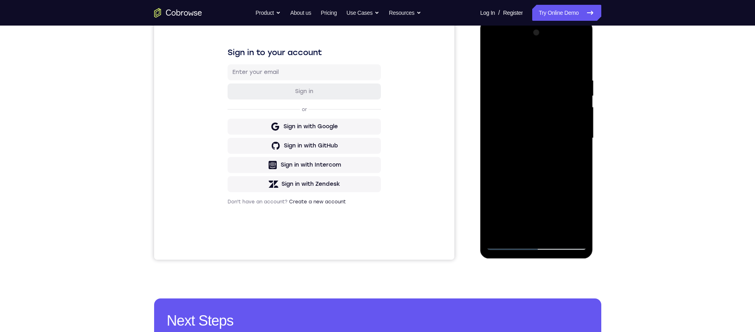
click at [581, 91] on div at bounding box center [536, 138] width 101 height 224
drag, startPoint x: 553, startPoint y: 143, endPoint x: 507, endPoint y: 141, distance: 46.4
click at [551, 172] on div at bounding box center [536, 138] width 101 height 224
click at [492, 127] on div at bounding box center [536, 138] width 101 height 224
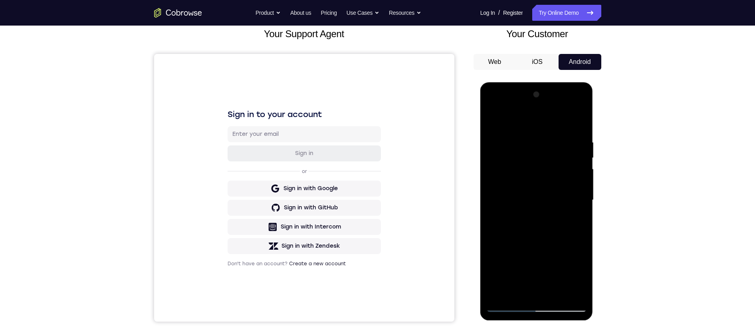
click at [490, 118] on div at bounding box center [536, 200] width 101 height 224
drag, startPoint x: 533, startPoint y: 240, endPoint x: 536, endPoint y: 148, distance: 91.9
click at [535, 148] on div at bounding box center [536, 200] width 101 height 224
click at [540, 200] on div at bounding box center [536, 200] width 101 height 224
click at [533, 200] on div at bounding box center [536, 200] width 101 height 224
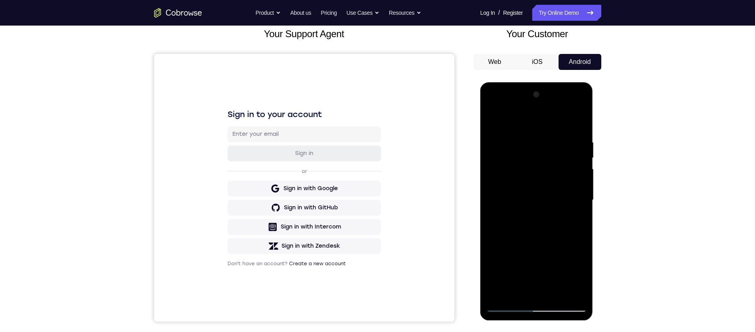
click at [581, 169] on div at bounding box center [536, 200] width 101 height 224
drag, startPoint x: 553, startPoint y: 195, endPoint x: 552, endPoint y: 201, distance: 6.0
click at [552, 201] on div at bounding box center [536, 200] width 101 height 224
drag, startPoint x: 554, startPoint y: 195, endPoint x: 556, endPoint y: 206, distance: 11.8
click at [552, 206] on div at bounding box center [536, 200] width 101 height 224
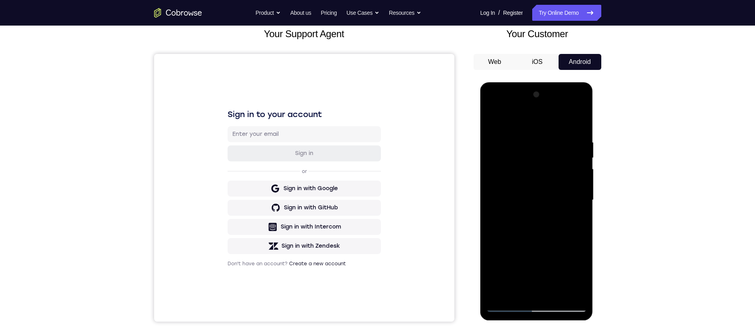
click at [579, 203] on div at bounding box center [536, 200] width 101 height 224
click at [557, 291] on div at bounding box center [536, 200] width 101 height 224
click at [516, 180] on div at bounding box center [536, 200] width 101 height 224
click at [507, 305] on div at bounding box center [536, 200] width 101 height 224
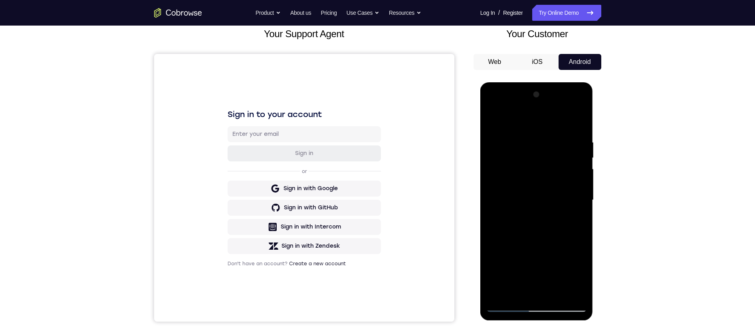
click at [553, 295] on div at bounding box center [536, 200] width 101 height 224
click at [504, 176] on div at bounding box center [536, 200] width 101 height 224
click at [525, 263] on div at bounding box center [536, 200] width 101 height 224
click at [530, 264] on div at bounding box center [536, 200] width 101 height 224
click at [529, 254] on div at bounding box center [536, 200] width 101 height 224
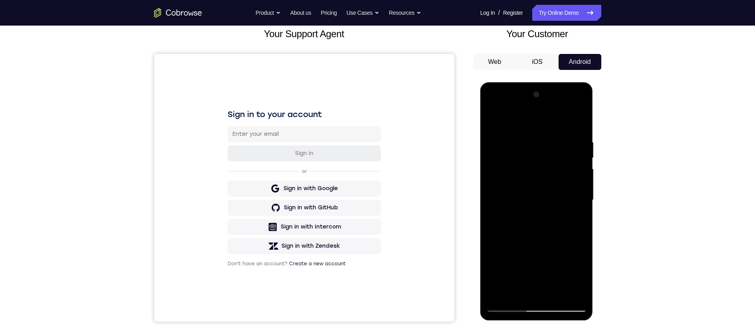
click at [507, 305] on div at bounding box center [536, 200] width 101 height 224
click at [573, 295] on div at bounding box center [536, 200] width 101 height 224
click at [558, 142] on div at bounding box center [536, 200] width 101 height 224
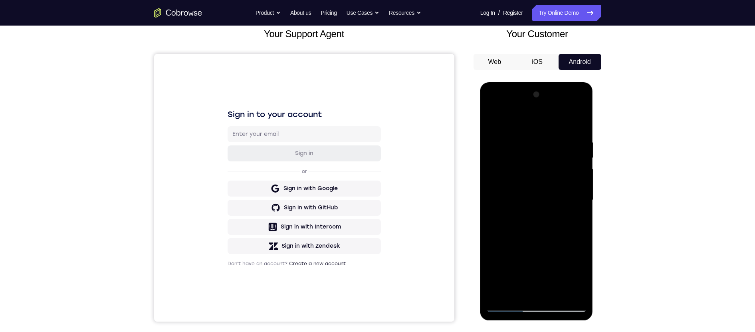
click at [506, 234] on div at bounding box center [536, 200] width 101 height 224
click at [548, 184] on div at bounding box center [536, 200] width 101 height 224
click at [500, 180] on div at bounding box center [536, 200] width 101 height 224
click at [540, 209] on div at bounding box center [536, 200] width 101 height 224
click at [582, 100] on div at bounding box center [536, 200] width 101 height 224
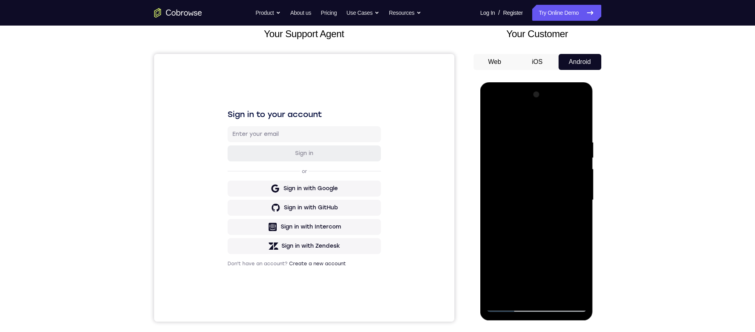
click at [498, 293] on div at bounding box center [536, 200] width 101 height 224
click at [524, 134] on div at bounding box center [536, 200] width 101 height 224
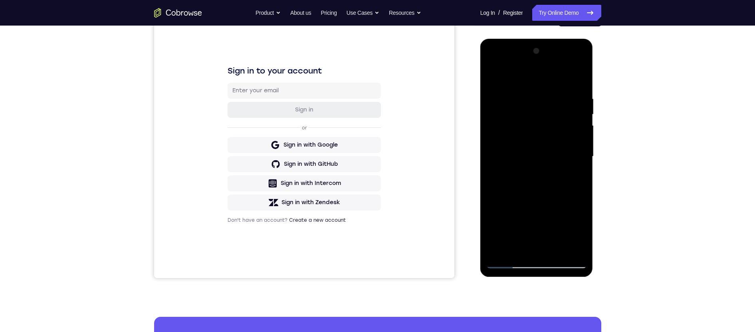
click at [577, 157] on div at bounding box center [536, 157] width 101 height 224
click at [564, 135] on div at bounding box center [536, 157] width 101 height 224
click at [577, 79] on div at bounding box center [536, 157] width 101 height 224
click at [555, 250] on div at bounding box center [536, 157] width 101 height 224
click at [514, 135] on div at bounding box center [536, 157] width 101 height 224
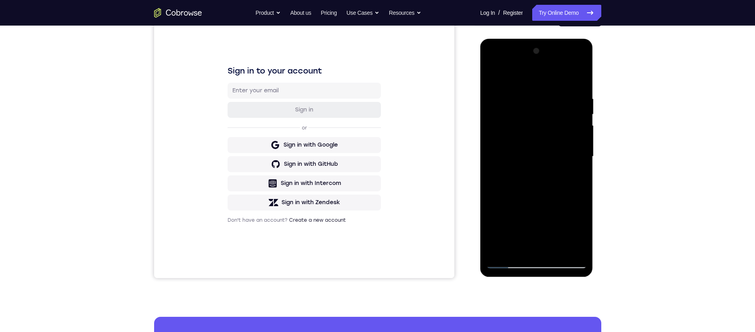
click at [508, 263] on div at bounding box center [536, 157] width 101 height 224
drag, startPoint x: 547, startPoint y: 108, endPoint x: 525, endPoint y: 112, distance: 23.0
click at [510, 114] on div at bounding box center [536, 157] width 101 height 224
drag, startPoint x: 539, startPoint y: 113, endPoint x: 518, endPoint y: 115, distance: 21.3
click at [515, 115] on div at bounding box center [536, 157] width 101 height 224
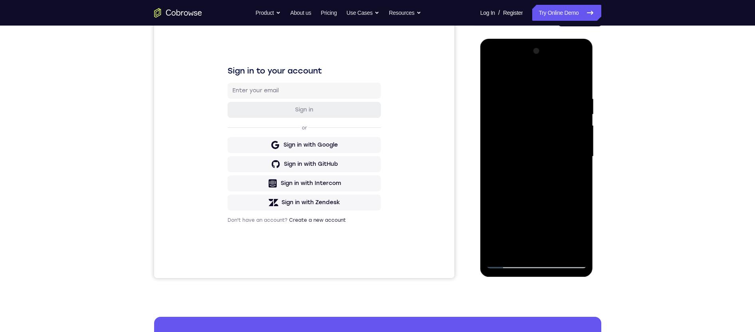
drag, startPoint x: 541, startPoint y: 118, endPoint x: 518, endPoint y: 116, distance: 23.6
click at [509, 119] on div at bounding box center [536, 157] width 101 height 224
drag, startPoint x: 550, startPoint y: 114, endPoint x: 528, endPoint y: 113, distance: 22.0
click at [497, 115] on div at bounding box center [536, 157] width 101 height 224
drag, startPoint x: 558, startPoint y: 151, endPoint x: 553, endPoint y: 85, distance: 66.1
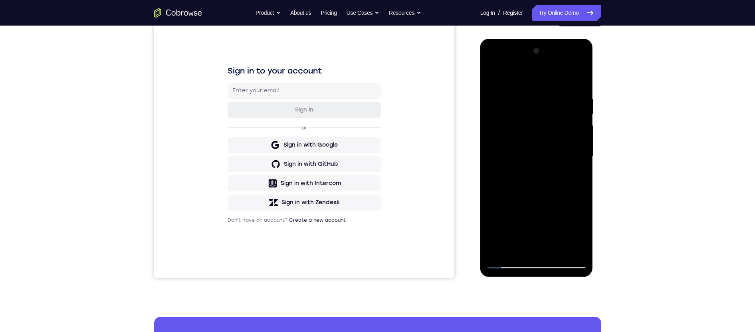
click at [553, 85] on div at bounding box center [536, 157] width 101 height 224
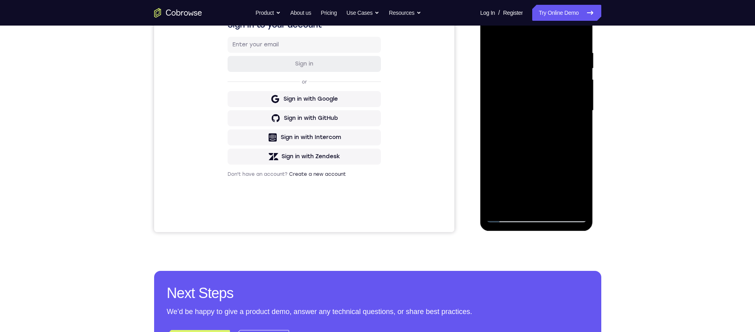
scroll to position [0, 0]
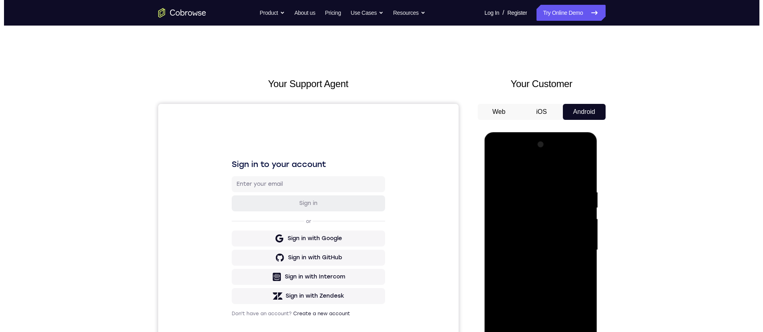
click at [516, 357] on div at bounding box center [540, 250] width 101 height 224
click at [561, 343] on div at bounding box center [540, 250] width 101 height 224
drag, startPoint x: 527, startPoint y: 332, endPoint x: 492, endPoint y: 316, distance: 39.3
click at [525, 337] on div at bounding box center [540, 250] width 101 height 224
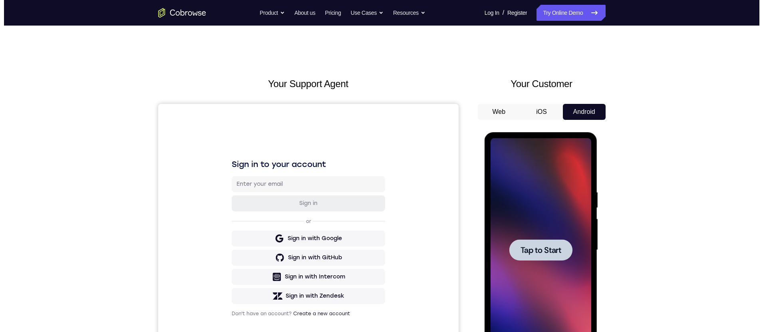
drag, startPoint x: 565, startPoint y: 251, endPoint x: 569, endPoint y: 326, distance: 75.6
click at [565, 251] on div at bounding box center [540, 249] width 63 height 21
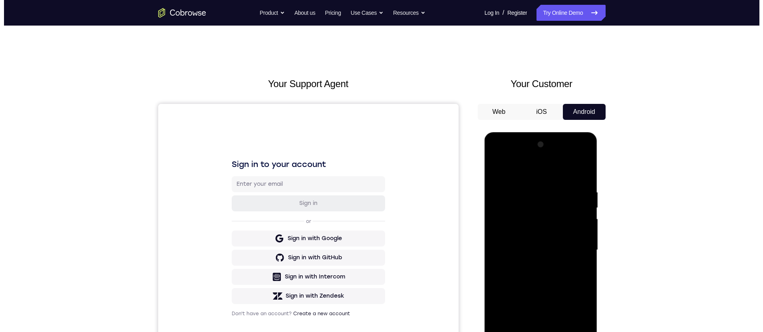
click at [540, 357] on div at bounding box center [540, 250] width 101 height 224
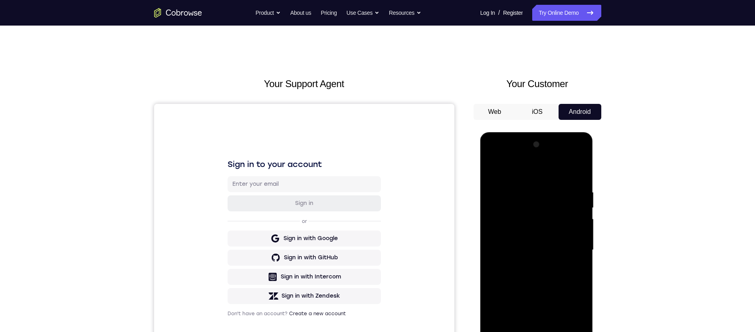
scroll to position [72, 0]
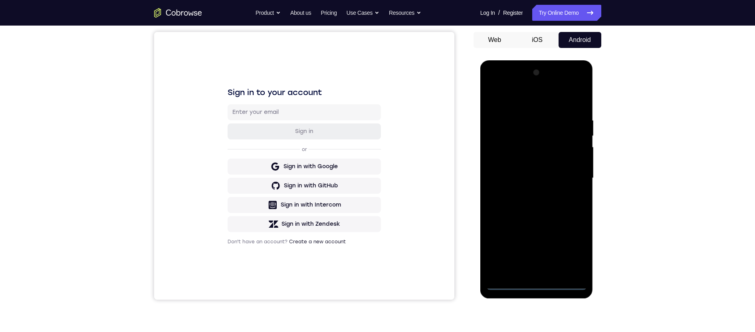
click at [577, 251] on div at bounding box center [536, 178] width 101 height 224
click at [521, 100] on div at bounding box center [536, 178] width 101 height 224
click at [570, 176] on div at bounding box center [536, 178] width 101 height 224
click at [543, 273] on div at bounding box center [536, 178] width 101 height 224
click at [521, 172] on div at bounding box center [536, 178] width 101 height 224
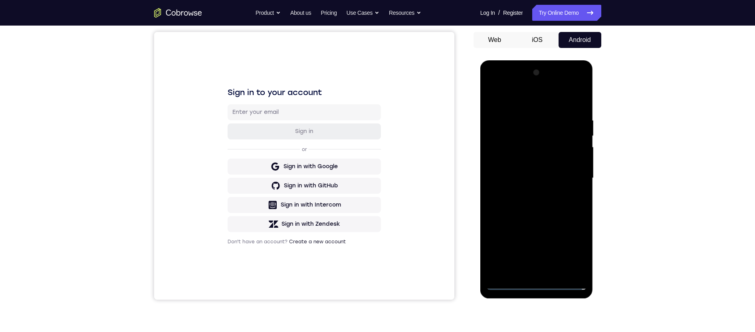
click at [521, 166] on div at bounding box center [536, 178] width 101 height 224
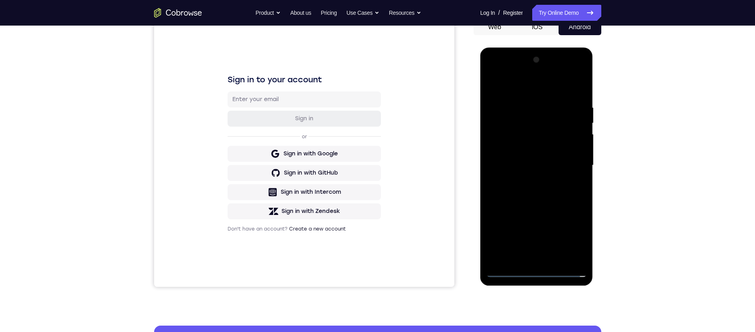
click at [519, 164] on div at bounding box center [536, 166] width 101 height 224
click at [551, 192] on div at bounding box center [536, 166] width 101 height 224
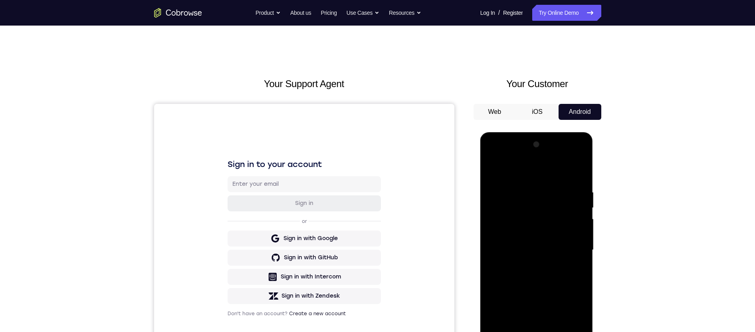
click at [537, 287] on div at bounding box center [536, 250] width 101 height 224
click at [577, 282] on div at bounding box center [536, 250] width 101 height 224
click at [547, 286] on div at bounding box center [536, 250] width 101 height 224
drag, startPoint x: 541, startPoint y: 299, endPoint x: 541, endPoint y: 246, distance: 53.1
click at [541, 246] on div at bounding box center [536, 250] width 101 height 224
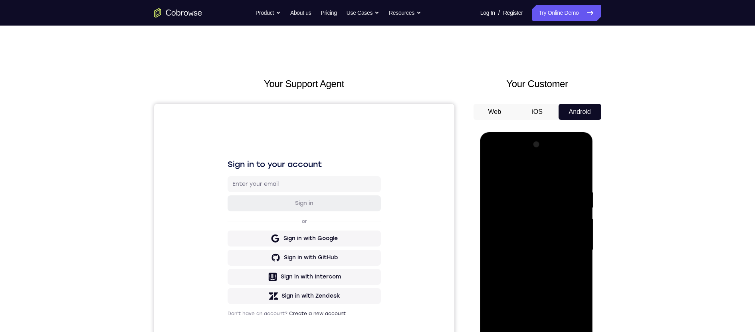
click at [539, 256] on div at bounding box center [536, 250] width 101 height 224
click at [491, 222] on div at bounding box center [536, 250] width 101 height 224
click at [580, 224] on div at bounding box center [536, 250] width 101 height 224
drag, startPoint x: 558, startPoint y: 241, endPoint x: 560, endPoint y: 207, distance: 34.0
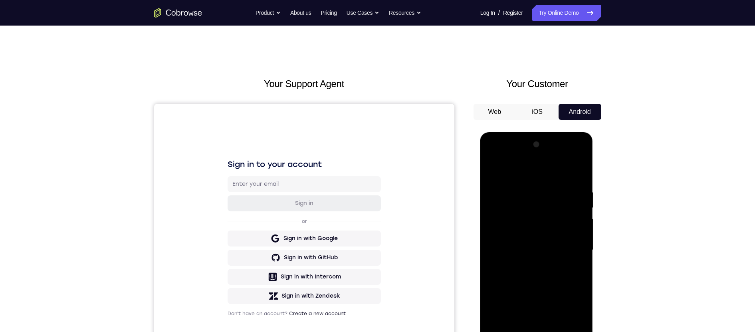
click at [560, 207] on div at bounding box center [536, 250] width 101 height 224
click at [535, 351] on div at bounding box center [536, 250] width 101 height 224
drag, startPoint x: 525, startPoint y: 332, endPoint x: 525, endPoint y: 348, distance: 15.6
click at [525, 348] on div at bounding box center [536, 250] width 101 height 224
drag, startPoint x: 524, startPoint y: 280, endPoint x: 504, endPoint y: 341, distance: 65.2
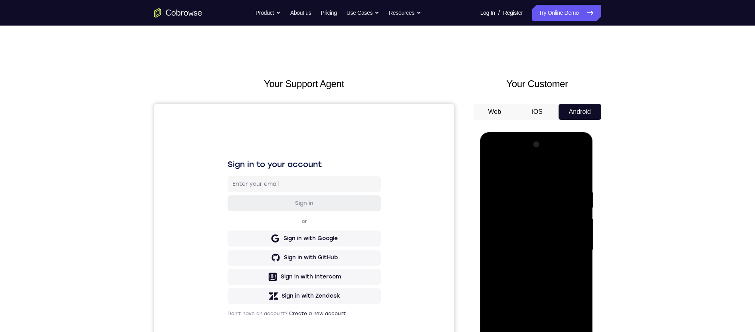
click at [504, 345] on div at bounding box center [536, 250] width 101 height 224
drag, startPoint x: 512, startPoint y: 252, endPoint x: 498, endPoint y: 324, distance: 73.2
click at [498, 324] on div at bounding box center [536, 250] width 101 height 224
drag, startPoint x: 548, startPoint y: 262, endPoint x: 533, endPoint y: 347, distance: 85.9
click at [535, 359] on div at bounding box center [536, 250] width 101 height 224
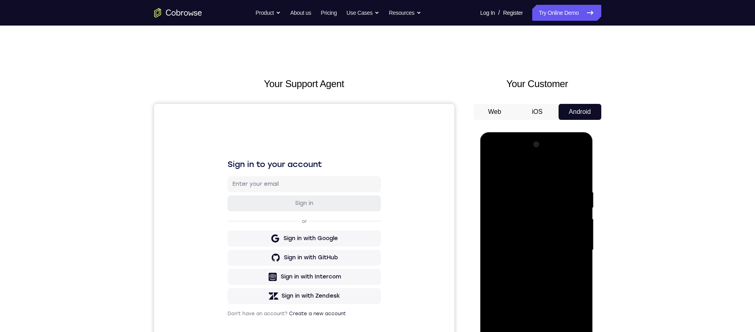
drag, startPoint x: 525, startPoint y: 264, endPoint x: 517, endPoint y: 300, distance: 37.6
click at [517, 300] on div at bounding box center [536, 250] width 101 height 224
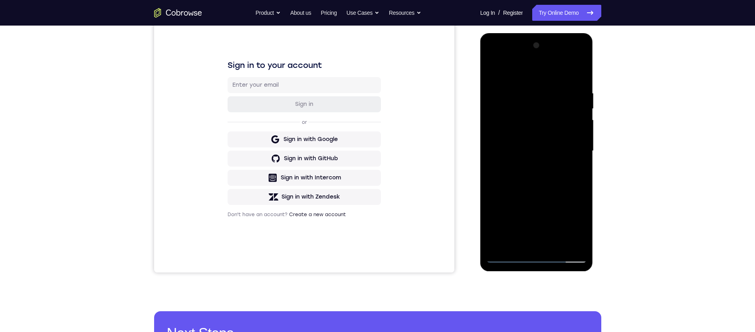
drag, startPoint x: 555, startPoint y: 152, endPoint x: 555, endPoint y: 118, distance: 33.5
click at [555, 118] on div at bounding box center [536, 151] width 101 height 224
click at [552, 132] on div at bounding box center [536, 151] width 101 height 224
drag, startPoint x: 549, startPoint y: 122, endPoint x: 553, endPoint y: 93, distance: 28.6
click at [553, 93] on div at bounding box center [536, 151] width 101 height 224
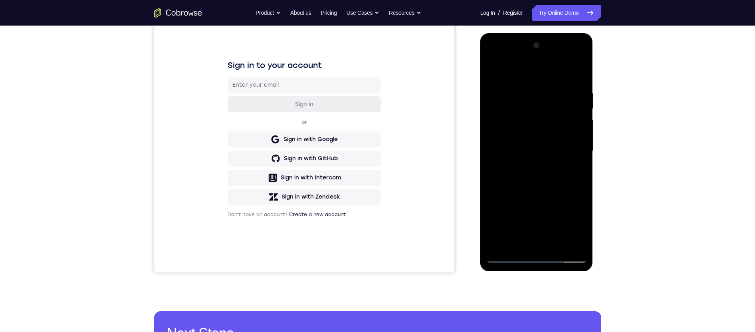
drag, startPoint x: 549, startPoint y: 207, endPoint x: 548, endPoint y: 77, distance: 129.8
click at [548, 77] on div at bounding box center [536, 151] width 101 height 224
drag, startPoint x: 558, startPoint y: 150, endPoint x: 571, endPoint y: 149, distance: 13.2
click at [558, 145] on div at bounding box center [536, 151] width 101 height 224
click at [584, 159] on div at bounding box center [536, 151] width 101 height 224
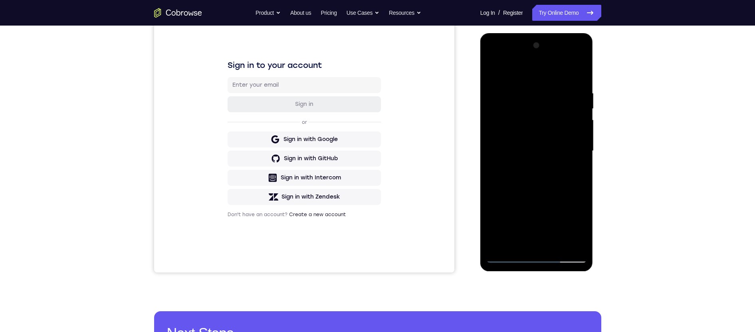
click at [582, 159] on div at bounding box center [536, 151] width 101 height 224
click at [580, 159] on div at bounding box center [536, 151] width 101 height 224
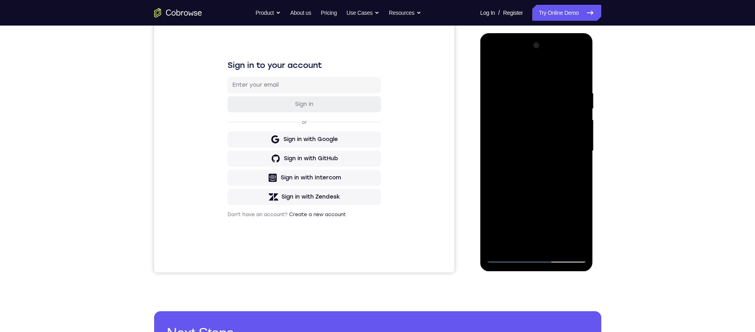
click at [580, 159] on div at bounding box center [536, 151] width 101 height 224
drag, startPoint x: 569, startPoint y: 207, endPoint x: 545, endPoint y: 122, distance: 88.6
click at [545, 125] on div at bounding box center [536, 151] width 101 height 224
drag, startPoint x: 544, startPoint y: 228, endPoint x: 544, endPoint y: 139, distance: 89.4
click at [543, 147] on div at bounding box center [536, 151] width 101 height 224
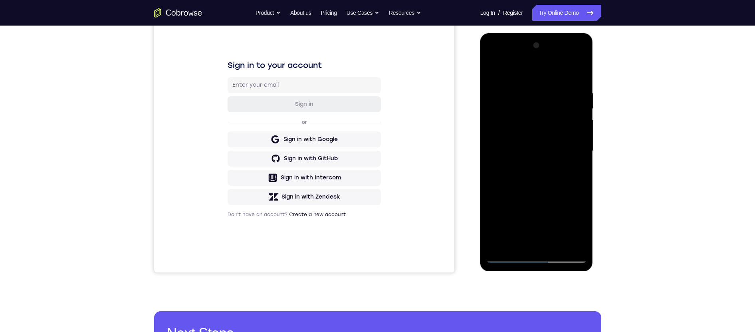
drag, startPoint x: 535, startPoint y: 131, endPoint x: 538, endPoint y: 107, distance: 24.5
click at [538, 106] on div at bounding box center [536, 151] width 101 height 224
drag, startPoint x: 529, startPoint y: 197, endPoint x: 530, endPoint y: 125, distance: 72.7
click at [529, 131] on div at bounding box center [536, 151] width 101 height 224
drag, startPoint x: 530, startPoint y: 158, endPoint x: 535, endPoint y: 95, distance: 62.9
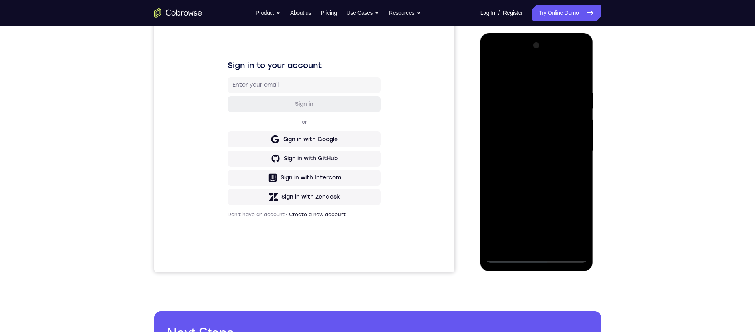
click at [535, 90] on div at bounding box center [536, 151] width 101 height 224
drag, startPoint x: 529, startPoint y: 199, endPoint x: 529, endPoint y: 128, distance: 71.5
click at [529, 132] on div at bounding box center [536, 151] width 101 height 224
drag, startPoint x: 529, startPoint y: 166, endPoint x: 521, endPoint y: 209, distance: 44.2
click at [520, 223] on div at bounding box center [536, 151] width 101 height 224
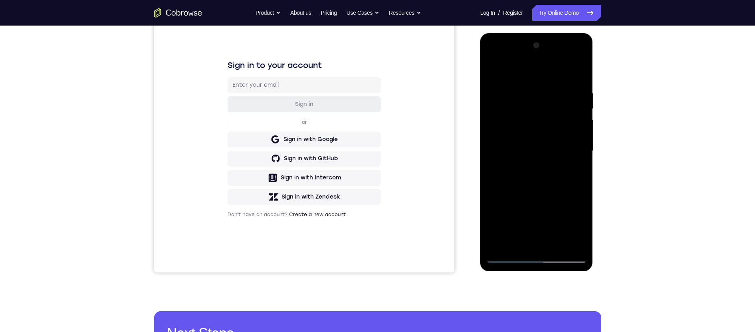
click at [512, 203] on div at bounding box center [536, 151] width 101 height 224
drag, startPoint x: 519, startPoint y: 153, endPoint x: 519, endPoint y: 209, distance: 56.3
click at [519, 211] on div at bounding box center [536, 151] width 101 height 224
drag, startPoint x: 533, startPoint y: 201, endPoint x: 546, endPoint y: 130, distance: 72.4
click at [548, 123] on div at bounding box center [536, 151] width 101 height 224
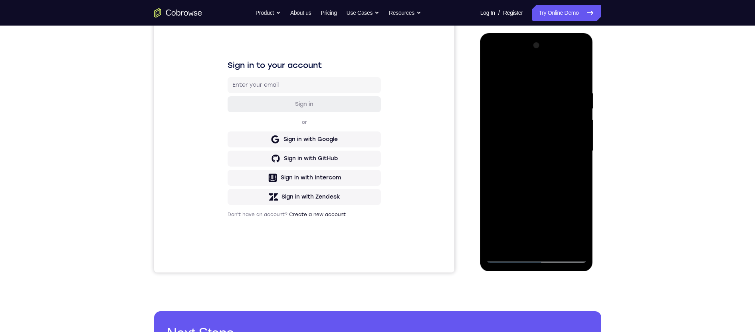
drag, startPoint x: 543, startPoint y: 140, endPoint x: 544, endPoint y: 147, distance: 7.0
click at [543, 138] on div at bounding box center [536, 151] width 101 height 224
drag, startPoint x: 556, startPoint y: 158, endPoint x: 553, endPoint y: 204, distance: 46.0
click at [549, 207] on div at bounding box center [536, 151] width 101 height 224
click at [580, 161] on div at bounding box center [536, 151] width 101 height 224
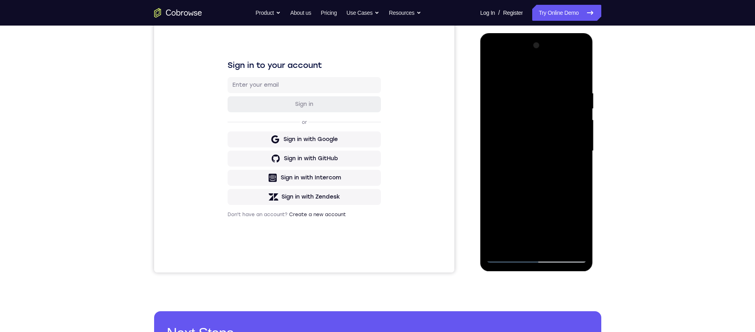
click at [580, 161] on div at bounding box center [536, 151] width 101 height 224
click at [583, 164] on div at bounding box center [536, 151] width 101 height 224
click at [580, 162] on div at bounding box center [536, 151] width 101 height 224
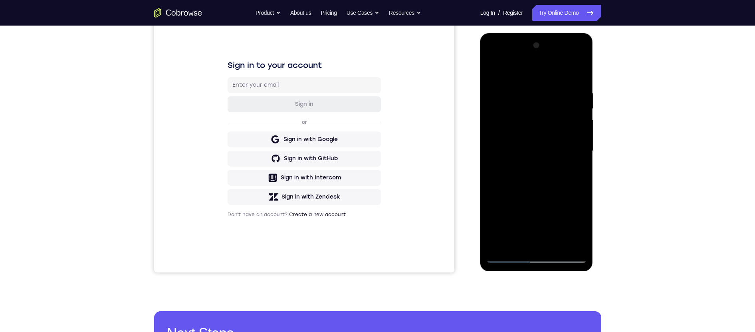
click at [580, 162] on div at bounding box center [536, 151] width 101 height 224
click at [579, 161] on div at bounding box center [536, 151] width 101 height 224
drag, startPoint x: 557, startPoint y: 207, endPoint x: 550, endPoint y: 139, distance: 67.8
click at [548, 121] on div at bounding box center [536, 151] width 101 height 224
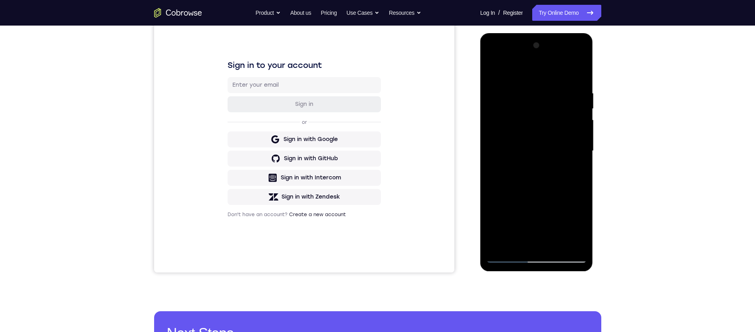
drag, startPoint x: 541, startPoint y: 211, endPoint x: 558, endPoint y: 162, distance: 52.0
click at [558, 155] on div at bounding box center [536, 151] width 101 height 224
drag, startPoint x: 545, startPoint y: 222, endPoint x: 535, endPoint y: 150, distance: 72.3
click at [534, 149] on div at bounding box center [536, 151] width 101 height 224
drag, startPoint x: 533, startPoint y: 209, endPoint x: 531, endPoint y: 151, distance: 58.8
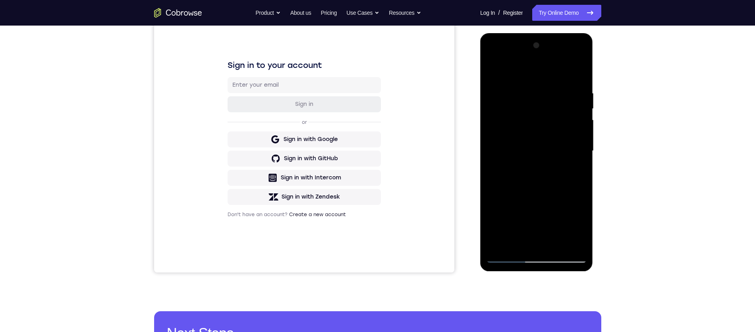
click at [531, 151] on div at bounding box center [536, 151] width 101 height 224
drag, startPoint x: 530, startPoint y: 171, endPoint x: 531, endPoint y: 162, distance: 8.8
click at [531, 162] on div at bounding box center [536, 151] width 101 height 224
click at [580, 167] on div at bounding box center [536, 151] width 101 height 224
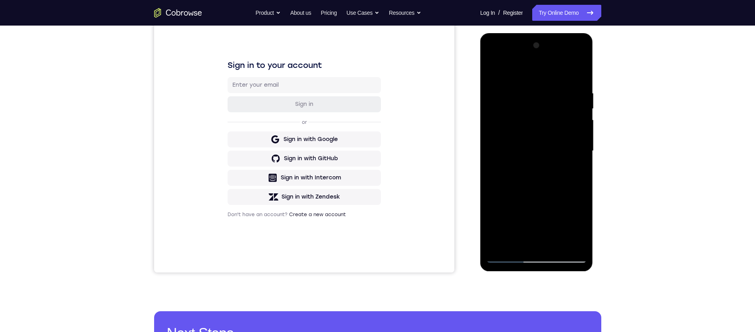
click at [582, 167] on div at bounding box center [536, 151] width 101 height 224
drag, startPoint x: 553, startPoint y: 204, endPoint x: 550, endPoint y: 139, distance: 65.5
click at [550, 139] on div at bounding box center [536, 151] width 101 height 224
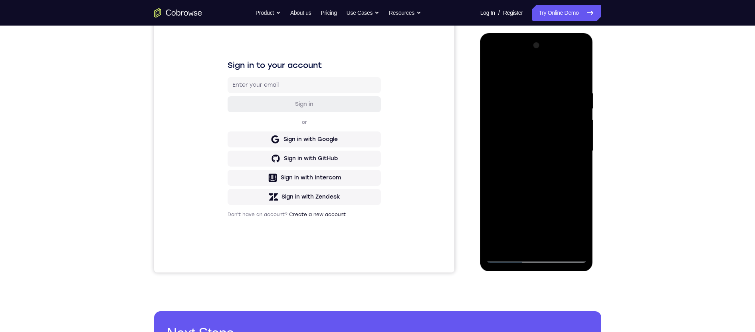
drag, startPoint x: 546, startPoint y: 198, endPoint x: 548, endPoint y: 156, distance: 42.0
click at [548, 156] on div at bounding box center [536, 151] width 101 height 224
drag, startPoint x: 540, startPoint y: 192, endPoint x: 541, endPoint y: 178, distance: 14.5
click at [541, 178] on div at bounding box center [536, 151] width 101 height 224
drag, startPoint x: 541, startPoint y: 194, endPoint x: 538, endPoint y: 133, distance: 60.8
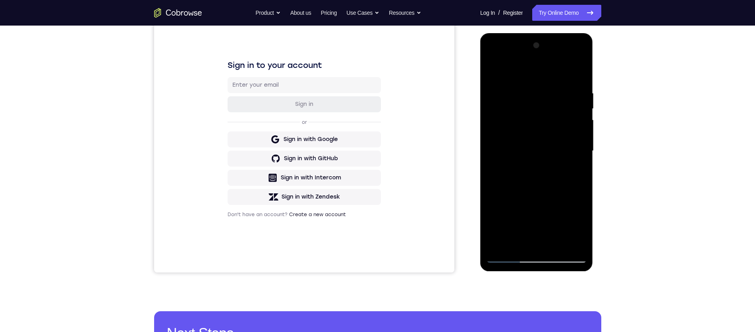
click at [538, 133] on div at bounding box center [536, 151] width 101 height 224
drag, startPoint x: 544, startPoint y: 183, endPoint x: 545, endPoint y: 123, distance: 60.3
click at [545, 123] on div at bounding box center [536, 151] width 101 height 224
drag, startPoint x: 529, startPoint y: 182, endPoint x: 529, endPoint y: 106, distance: 76.7
click at [529, 106] on div at bounding box center [536, 151] width 101 height 224
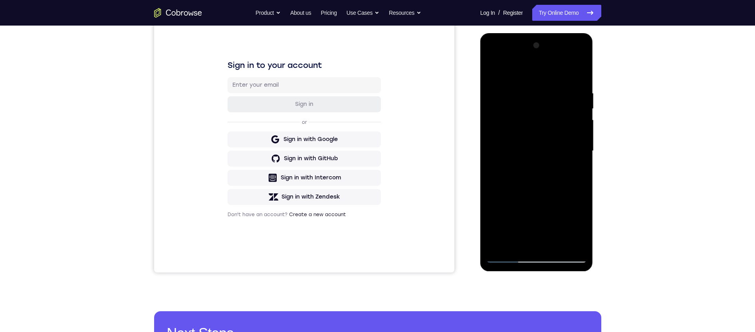
drag, startPoint x: 538, startPoint y: 191, endPoint x: 537, endPoint y: 169, distance: 22.8
click at [537, 169] on div at bounding box center [536, 151] width 101 height 224
drag, startPoint x: 545, startPoint y: 212, endPoint x: 541, endPoint y: 130, distance: 82.3
click at [542, 125] on div at bounding box center [536, 151] width 101 height 224
drag, startPoint x: 540, startPoint y: 196, endPoint x: 533, endPoint y: 148, distance: 48.8
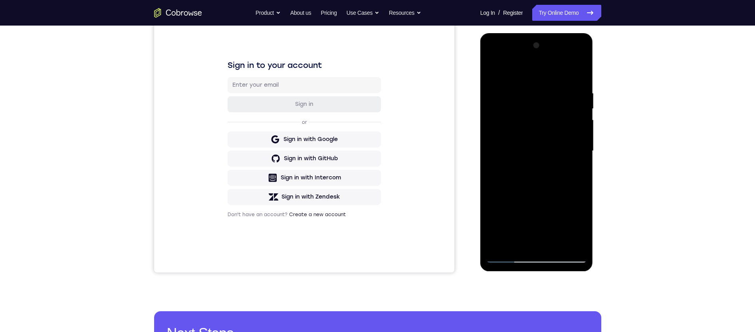
click at [533, 148] on div at bounding box center [536, 151] width 101 height 224
drag, startPoint x: 537, startPoint y: 190, endPoint x: 533, endPoint y: 156, distance: 34.5
click at [533, 156] on div at bounding box center [536, 151] width 101 height 224
drag, startPoint x: 529, startPoint y: 209, endPoint x: 534, endPoint y: 146, distance: 62.9
click at [534, 146] on div at bounding box center [536, 151] width 101 height 224
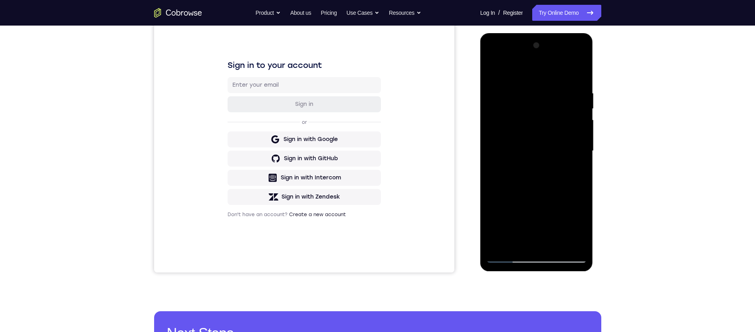
drag, startPoint x: 536, startPoint y: 211, endPoint x: 540, endPoint y: 150, distance: 61.3
click at [540, 150] on div at bounding box center [536, 151] width 101 height 224
click at [540, 169] on div at bounding box center [536, 151] width 101 height 224
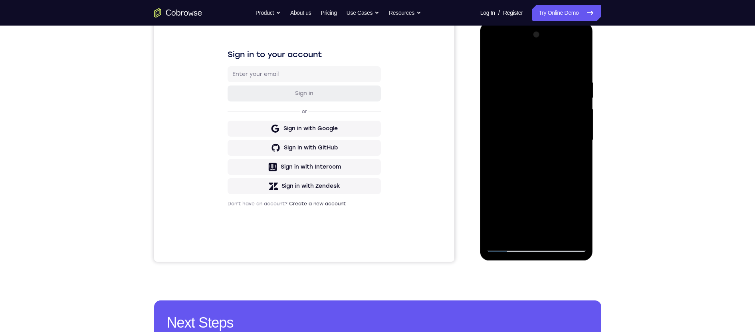
drag, startPoint x: 569, startPoint y: 206, endPoint x: 569, endPoint y: 192, distance: 14.4
click at [568, 190] on div at bounding box center [536, 140] width 101 height 224
drag, startPoint x: 569, startPoint y: 202, endPoint x: 569, endPoint y: 194, distance: 8.0
click at [569, 194] on div at bounding box center [536, 140] width 101 height 224
drag, startPoint x: 547, startPoint y: 188, endPoint x: 554, endPoint y: 176, distance: 14.1
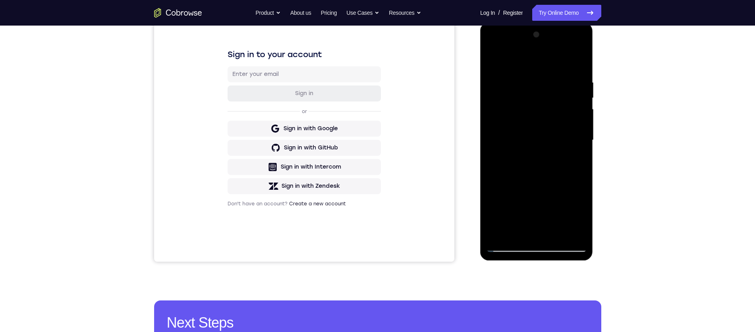
click at [547, 167] on div at bounding box center [536, 140] width 101 height 224
click at [581, 205] on div at bounding box center [536, 140] width 101 height 224
drag, startPoint x: 564, startPoint y: 215, endPoint x: 557, endPoint y: 97, distance: 118.8
click at [557, 97] on div at bounding box center [536, 140] width 101 height 224
drag, startPoint x: 576, startPoint y: 184, endPoint x: 573, endPoint y: 157, distance: 27.3
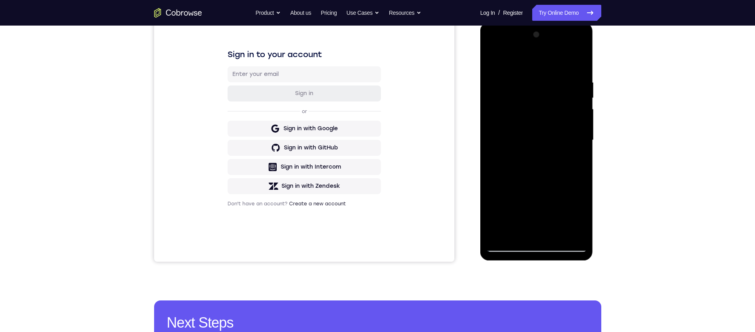
click at [573, 157] on div at bounding box center [536, 140] width 101 height 224
click at [583, 155] on div at bounding box center [536, 140] width 101 height 224
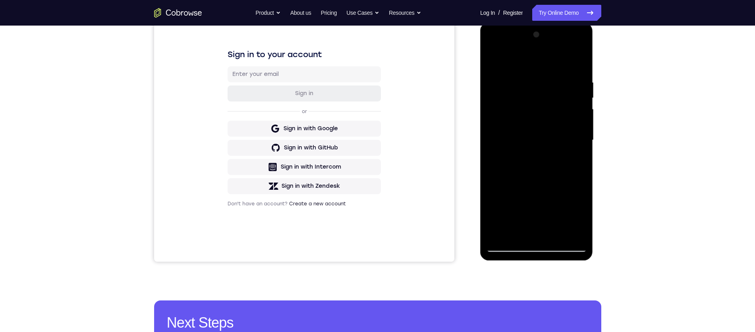
click at [578, 22] on div at bounding box center [536, 22] width 113 height 0
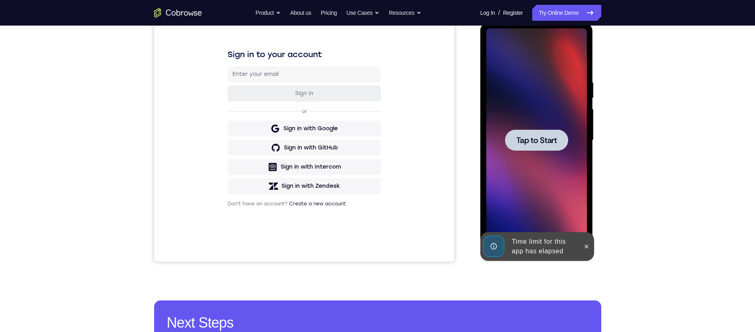
scroll to position [0, 0]
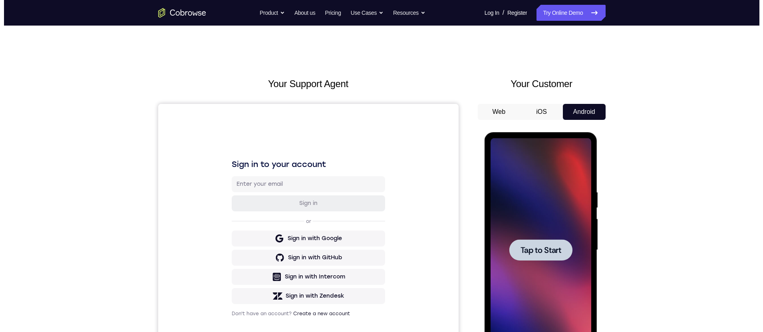
click at [535, 246] on span "Tap to Start" at bounding box center [540, 250] width 41 height 8
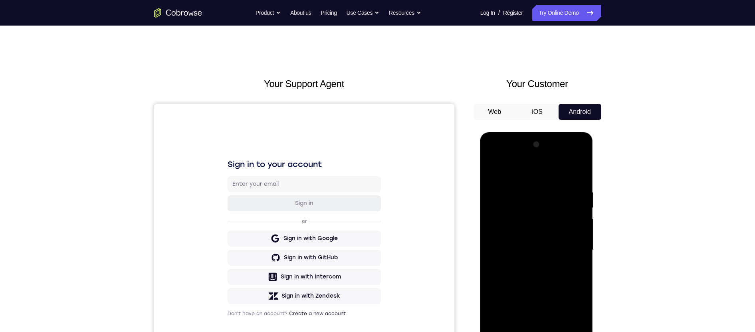
drag, startPoint x: 538, startPoint y: 356, endPoint x: 1027, endPoint y: 259, distance: 497.8
click at [538, 356] on div at bounding box center [536, 250] width 101 height 224
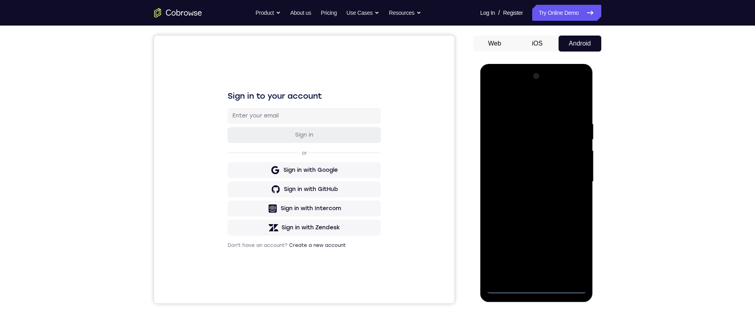
click at [573, 251] on div at bounding box center [536, 182] width 101 height 224
click at [517, 107] on div at bounding box center [536, 182] width 101 height 224
click at [571, 177] on div at bounding box center [536, 182] width 101 height 224
click at [529, 196] on div at bounding box center [536, 182] width 101 height 224
click at [529, 178] on div at bounding box center [536, 182] width 101 height 224
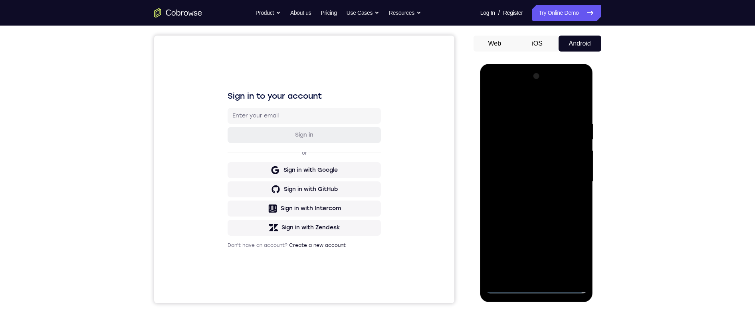
click at [533, 168] on div at bounding box center [536, 182] width 101 height 224
click at [523, 182] on div at bounding box center [536, 182] width 101 height 224
click at [535, 209] on div at bounding box center [536, 182] width 101 height 224
drag, startPoint x: 563, startPoint y: 102, endPoint x: 590, endPoint y: 118, distance: 31.0
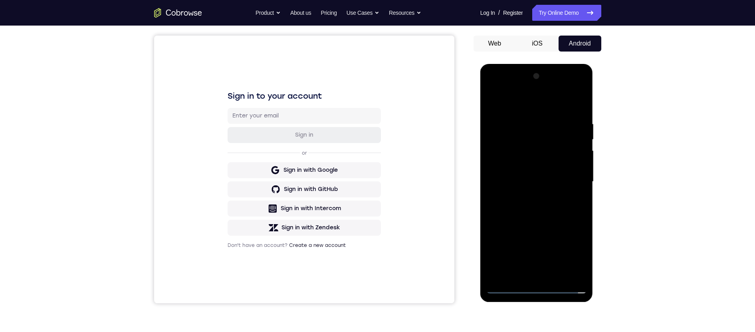
click at [594, 103] on html "Online web based iOS Simulators and Android Emulators. Run iPhone, iPad, Mobile…" at bounding box center [537, 184] width 114 height 240
click at [537, 219] on div at bounding box center [536, 182] width 101 height 224
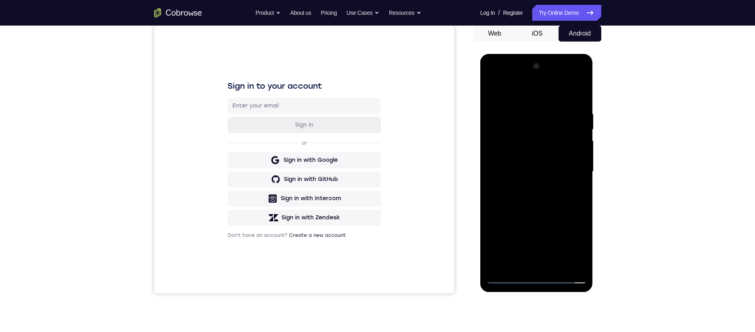
click at [464, 189] on div "Your Support Agent Your Customer Web iOS Android" at bounding box center [377, 145] width 447 height 295
click at [510, 141] on div at bounding box center [536, 172] width 101 height 224
click at [528, 189] on div at bounding box center [536, 172] width 101 height 224
click at [525, 152] on div at bounding box center [536, 172] width 101 height 224
click at [525, 165] on div at bounding box center [536, 172] width 101 height 224
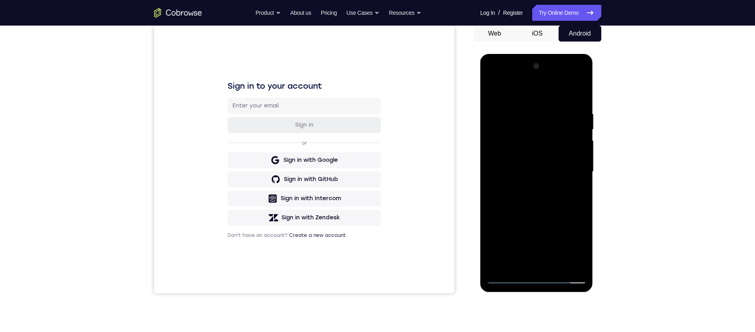
drag, startPoint x: 515, startPoint y: 94, endPoint x: 588, endPoint y: 151, distance: 92.5
click at [594, 97] on html "Online web based iOS Simulators and Android Emulators. Run iPhone, iPad, Mobile…" at bounding box center [537, 174] width 114 height 240
click at [557, 266] on div at bounding box center [536, 172] width 101 height 224
click at [535, 214] on div at bounding box center [536, 172] width 101 height 224
click at [518, 151] on div at bounding box center [536, 172] width 101 height 224
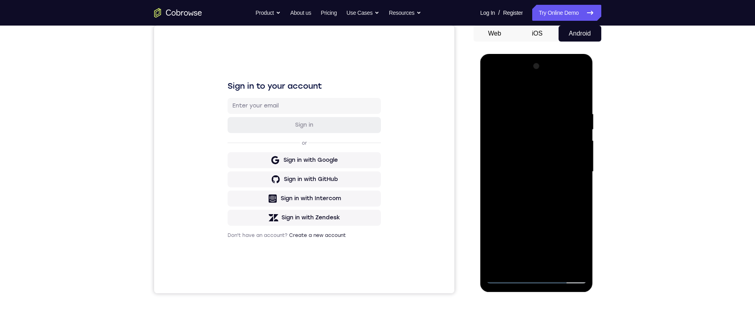
scroll to position [115, 0]
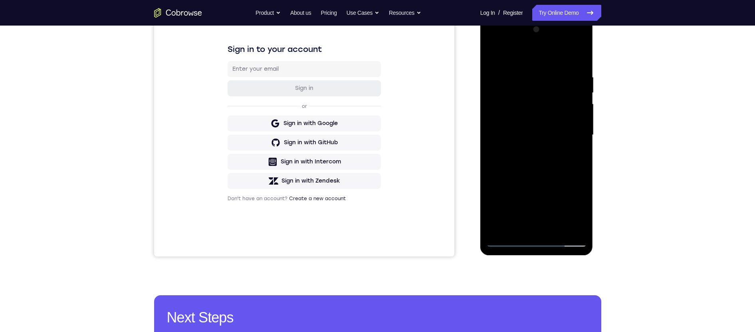
click at [525, 42] on div at bounding box center [536, 135] width 101 height 224
click at [512, 67] on div at bounding box center [536, 135] width 101 height 224
click at [499, 103] on div at bounding box center [536, 135] width 101 height 224
click at [536, 226] on div at bounding box center [536, 135] width 101 height 224
click at [530, 135] on div at bounding box center [536, 135] width 101 height 224
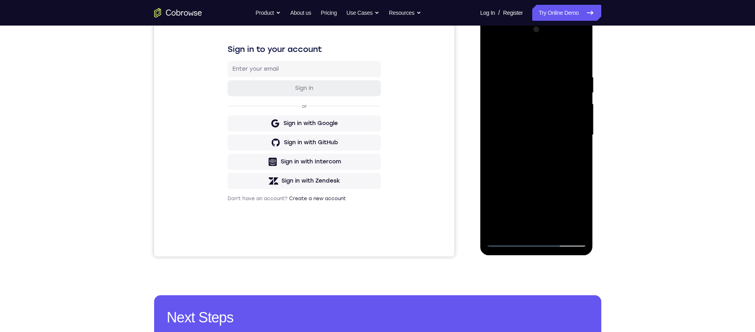
click at [531, 129] on div at bounding box center [536, 135] width 101 height 224
click at [525, 142] on div at bounding box center [536, 135] width 101 height 224
drag, startPoint x: 518, startPoint y: 58, endPoint x: 499, endPoint y: 80, distance: 29.1
click at [594, 44] on html "Online web based iOS Simulators and Android Emulators. Run iPhone, iPad, Mobile…" at bounding box center [537, 137] width 114 height 240
drag, startPoint x: 537, startPoint y: 184, endPoint x: 543, endPoint y: 192, distance: 10.0
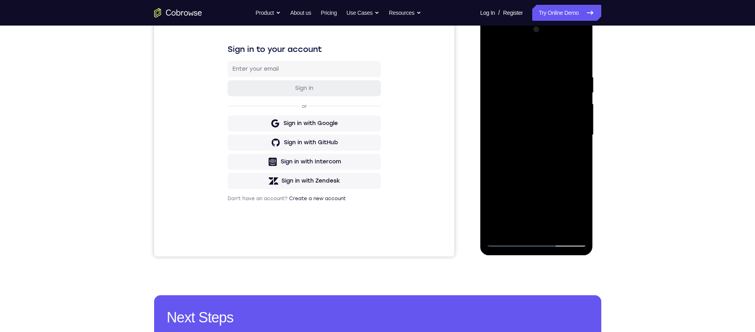
click at [537, 184] on div at bounding box center [536, 135] width 101 height 224
click at [548, 222] on div at bounding box center [536, 135] width 101 height 224
click at [509, 62] on div at bounding box center [536, 135] width 101 height 224
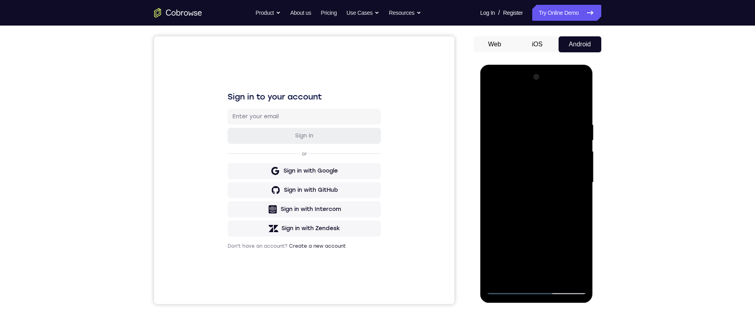
click at [515, 131] on div at bounding box center [536, 183] width 101 height 224
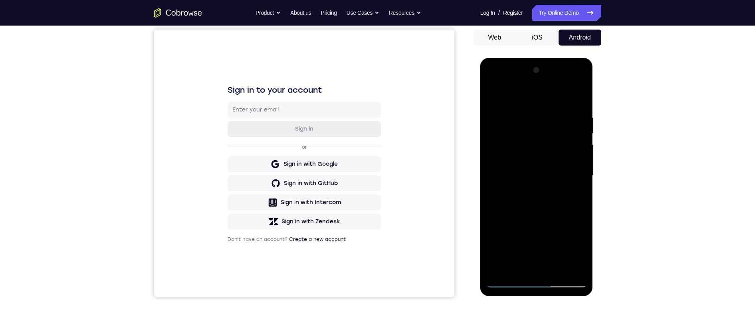
click at [570, 119] on div at bounding box center [536, 176] width 101 height 224
drag, startPoint x: 571, startPoint y: 166, endPoint x: 567, endPoint y: 189, distance: 23.9
click at [567, 142] on div at bounding box center [536, 176] width 101 height 224
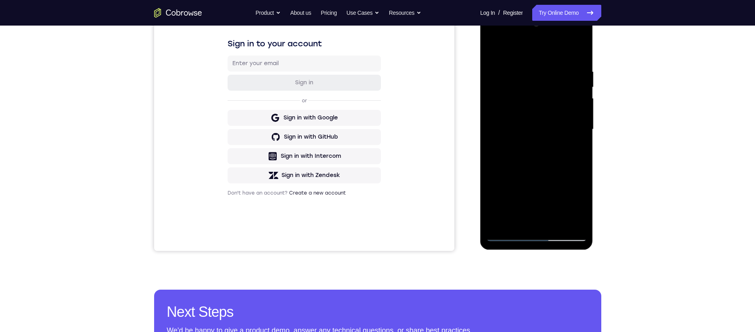
drag, startPoint x: 568, startPoint y: 168, endPoint x: 566, endPoint y: 133, distance: 34.8
click at [566, 133] on div at bounding box center [536, 130] width 101 height 224
drag, startPoint x: 574, startPoint y: 165, endPoint x: 556, endPoint y: 133, distance: 36.7
click at [560, 224] on div at bounding box center [536, 130] width 101 height 224
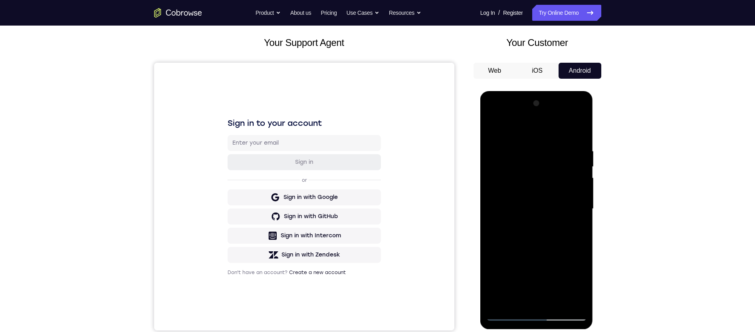
drag, startPoint x: 559, startPoint y: 190, endPoint x: 553, endPoint y: 210, distance: 20.0
click at [558, 238] on div at bounding box center [536, 209] width 101 height 224
click at [573, 174] on div at bounding box center [536, 209] width 101 height 224
drag, startPoint x: 546, startPoint y: 169, endPoint x: 546, endPoint y: 132, distance: 36.7
click at [544, 127] on div at bounding box center [536, 209] width 101 height 224
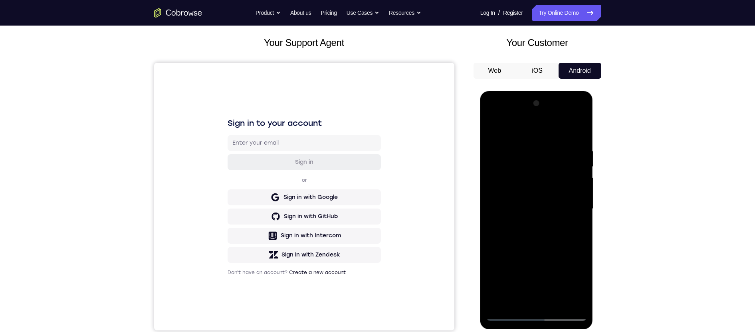
drag, startPoint x: 541, startPoint y: 186, endPoint x: 540, endPoint y: 146, distance: 40.3
click at [539, 145] on div at bounding box center [536, 209] width 101 height 224
drag, startPoint x: 555, startPoint y: 202, endPoint x: 551, endPoint y: 172, distance: 31.1
click at [554, 162] on div at bounding box center [536, 209] width 101 height 224
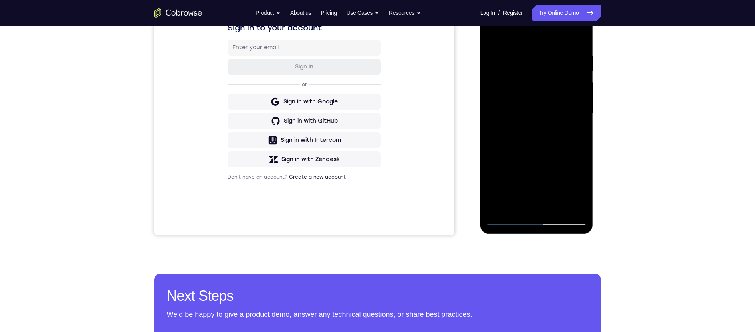
click at [512, 218] on div at bounding box center [536, 114] width 101 height 224
click at [517, 62] on div at bounding box center [536, 114] width 101 height 224
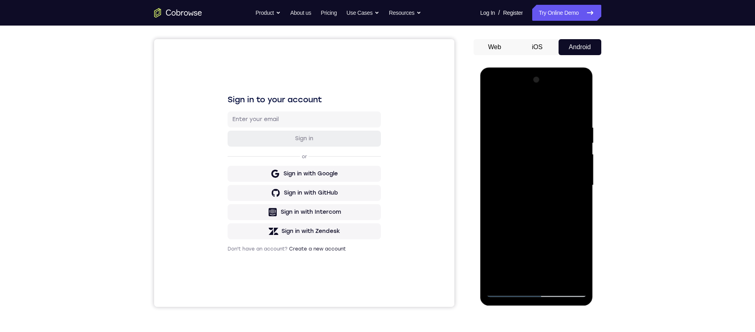
click at [494, 116] on div at bounding box center [536, 185] width 101 height 224
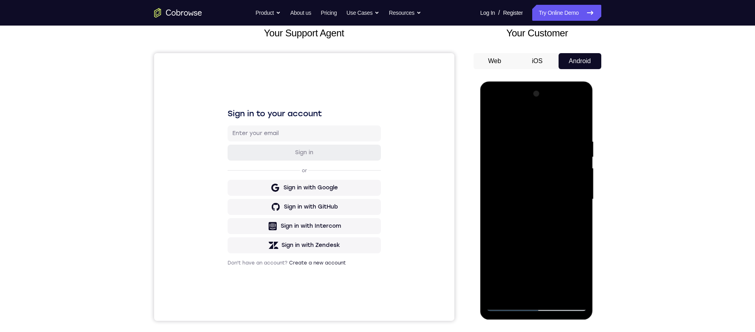
click at [504, 132] on div at bounding box center [536, 199] width 101 height 224
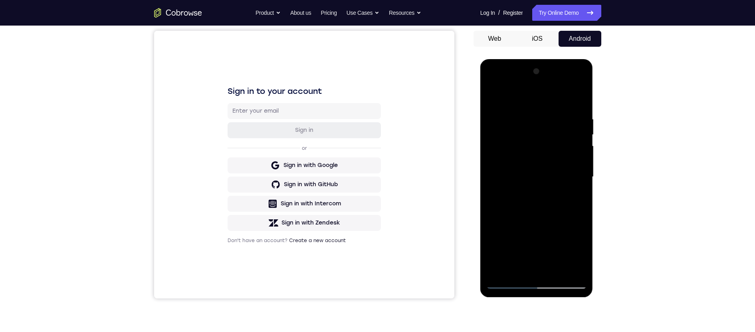
click at [575, 129] on div at bounding box center [536, 177] width 101 height 224
drag, startPoint x: 557, startPoint y: 190, endPoint x: 543, endPoint y: 244, distance: 55.8
click at [543, 244] on div at bounding box center [536, 177] width 101 height 224
click at [565, 159] on div at bounding box center [536, 177] width 101 height 224
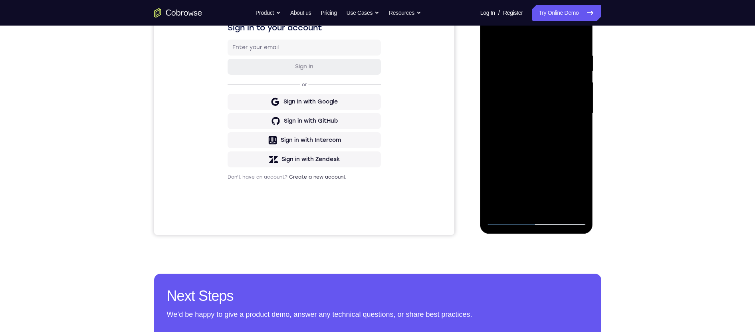
click at [507, 220] on div at bounding box center [536, 114] width 101 height 224
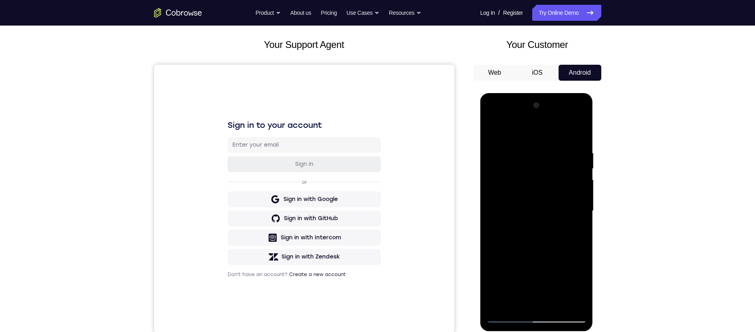
click at [494, 187] on div at bounding box center [536, 211] width 101 height 224
click at [577, 163] on div at bounding box center [536, 211] width 101 height 224
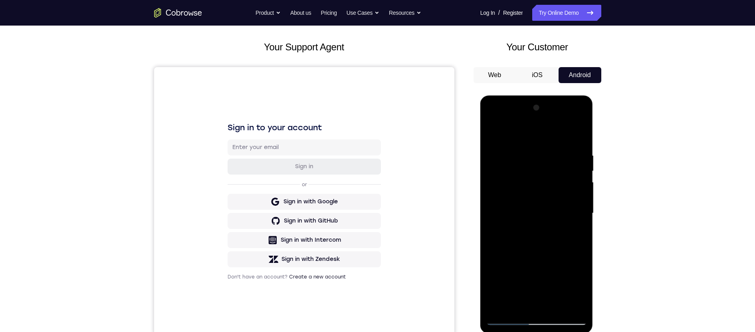
click at [580, 134] on div at bounding box center [536, 213] width 101 height 224
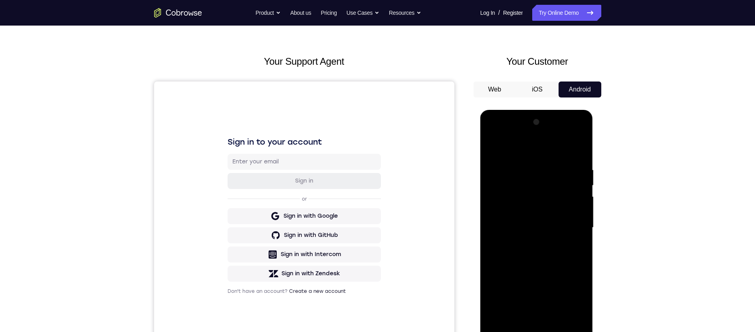
click at [582, 148] on div at bounding box center [536, 228] width 101 height 224
click at [585, 150] on div at bounding box center [536, 228] width 101 height 224
drag, startPoint x: 509, startPoint y: 337, endPoint x: 1075, endPoint y: 367, distance: 567.1
click at [509, 337] on div at bounding box center [536, 228] width 101 height 224
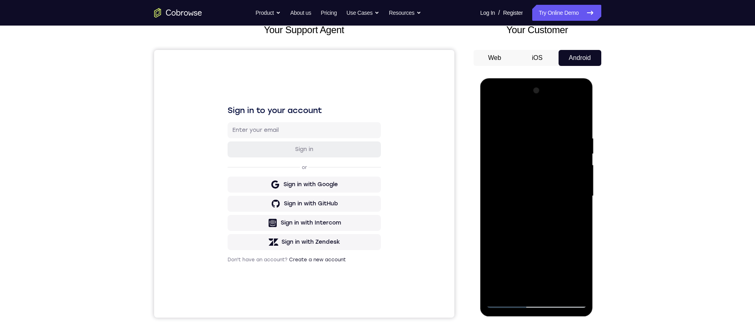
click at [509, 305] on div at bounding box center [536, 196] width 101 height 224
click at [504, 115] on div at bounding box center [536, 196] width 101 height 224
click at [543, 179] on div at bounding box center [536, 196] width 101 height 224
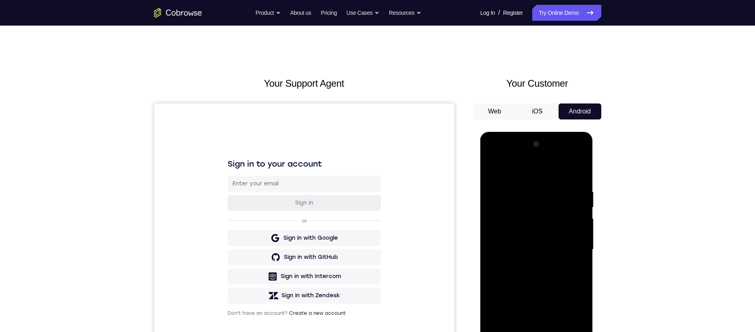
drag, startPoint x: 555, startPoint y: 297, endPoint x: 554, endPoint y: 220, distance: 76.3
click at [552, 209] on div at bounding box center [536, 250] width 101 height 224
drag, startPoint x: 545, startPoint y: 274, endPoint x: 557, endPoint y: 200, distance: 75.7
click at [551, 194] on div at bounding box center [536, 250] width 101 height 224
drag, startPoint x: 550, startPoint y: 282, endPoint x: 547, endPoint y: 204, distance: 77.1
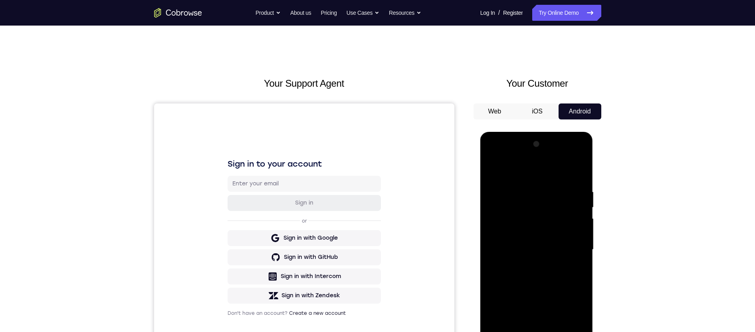
click at [547, 204] on div at bounding box center [536, 250] width 101 height 224
click at [537, 233] on div at bounding box center [536, 250] width 101 height 224
drag, startPoint x: 520, startPoint y: 234, endPoint x: 520, endPoint y: 218, distance: 16.0
click at [520, 218] on div at bounding box center [536, 250] width 101 height 224
drag, startPoint x: 529, startPoint y: 295, endPoint x: 541, endPoint y: 190, distance: 105.3
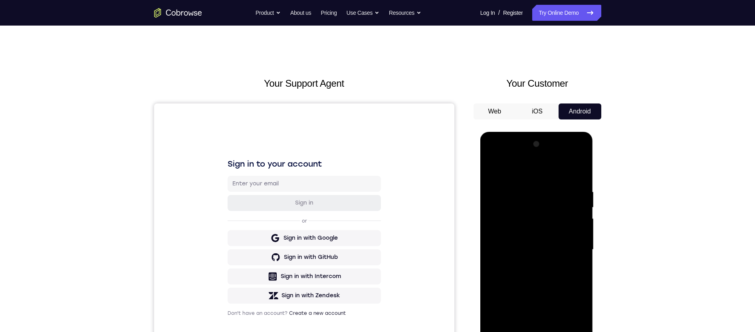
click at [537, 213] on div at bounding box center [536, 250] width 101 height 224
click at [508, 358] on div at bounding box center [536, 250] width 101 height 224
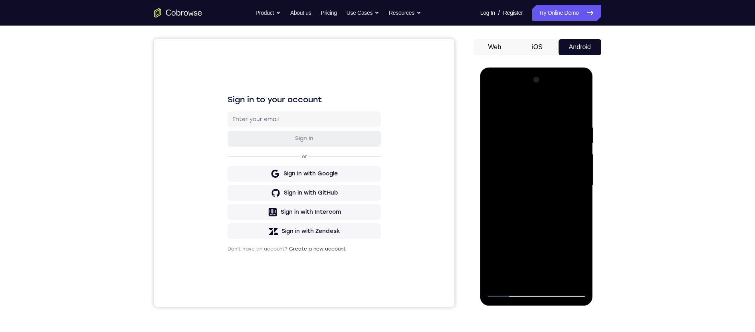
click at [511, 290] on div at bounding box center [536, 185] width 101 height 224
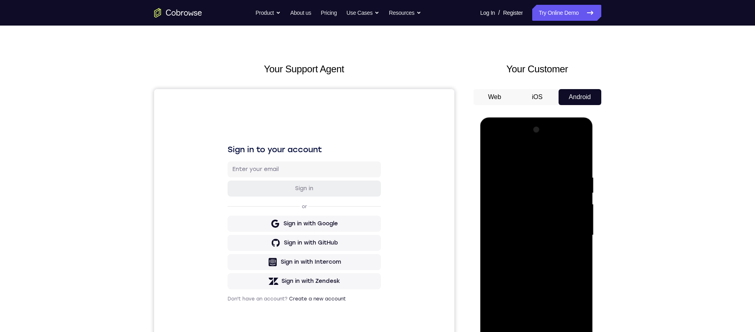
click at [544, 319] on div at bounding box center [536, 235] width 101 height 224
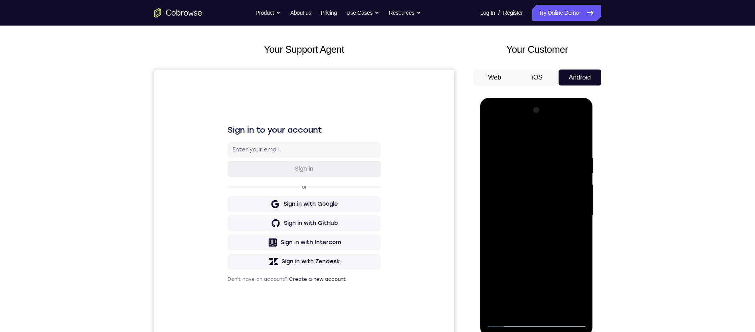
drag, startPoint x: 537, startPoint y: 243, endPoint x: 539, endPoint y: 237, distance: 6.6
click at [538, 230] on div at bounding box center [536, 216] width 101 height 224
drag, startPoint x: 539, startPoint y: 280, endPoint x: 535, endPoint y: 198, distance: 82.0
click at [535, 198] on div at bounding box center [536, 216] width 101 height 224
drag, startPoint x: 540, startPoint y: 248, endPoint x: 527, endPoint y: 281, distance: 35.3
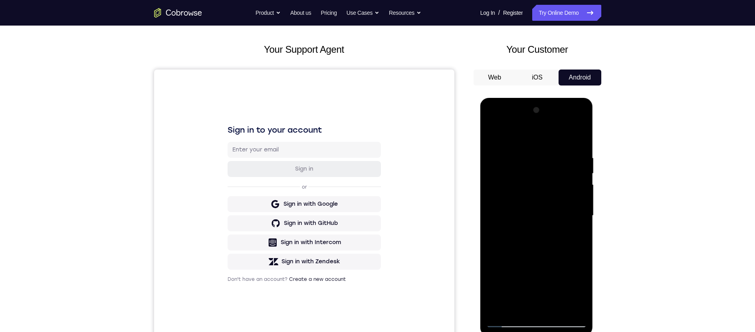
click at [527, 281] on div at bounding box center [536, 216] width 101 height 224
drag, startPoint x: 537, startPoint y: 225, endPoint x: 567, endPoint y: 230, distance: 29.5
click at [567, 230] on div at bounding box center [536, 216] width 101 height 224
drag, startPoint x: 549, startPoint y: 222, endPoint x: 541, endPoint y: 222, distance: 7.2
click at [541, 222] on div at bounding box center [536, 216] width 101 height 224
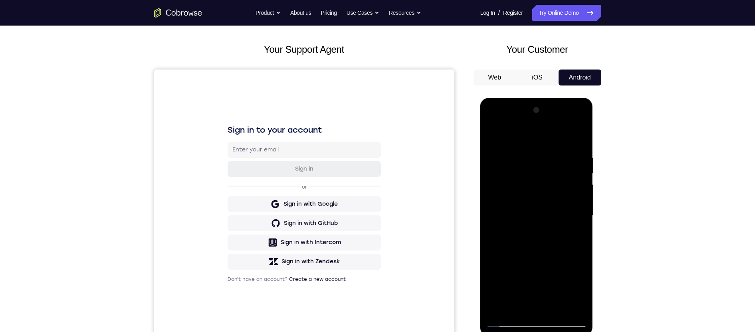
drag, startPoint x: 521, startPoint y: 219, endPoint x: 591, endPoint y: 224, distance: 70.4
click at [594, 228] on html "Online web based iOS Simulators and Android Emulators. Run iPhone, iPad, Mobile…" at bounding box center [537, 218] width 114 height 240
drag, startPoint x: 511, startPoint y: 209, endPoint x: 587, endPoint y: 219, distance: 77.0
click at [587, 219] on div at bounding box center [536, 217] width 113 height 238
drag, startPoint x: 529, startPoint y: 224, endPoint x: 580, endPoint y: 224, distance: 50.7
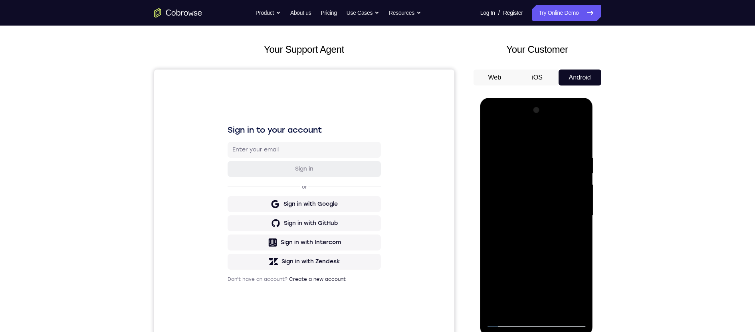
click at [585, 224] on div at bounding box center [536, 216] width 101 height 224
drag, startPoint x: 518, startPoint y: 227, endPoint x: 576, endPoint y: 228, distance: 58.3
click at [581, 228] on div at bounding box center [536, 216] width 101 height 224
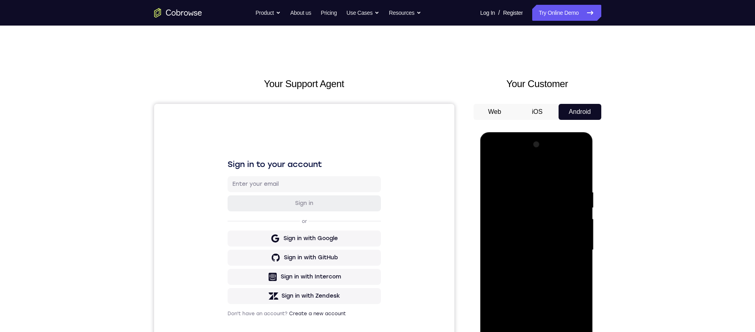
click at [549, 157] on div at bounding box center [536, 250] width 101 height 224
click at [499, 189] on div at bounding box center [536, 250] width 101 height 224
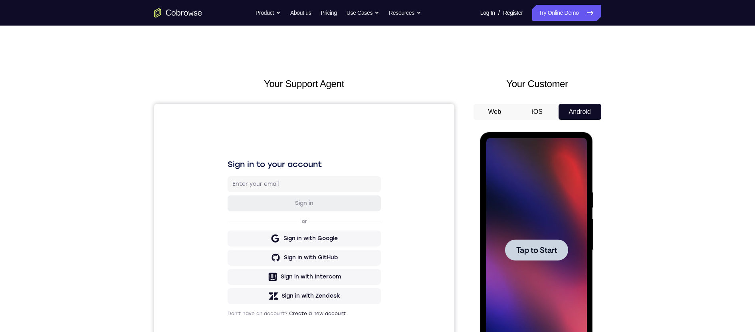
click at [526, 250] on span "Tap to Start" at bounding box center [536, 250] width 41 height 8
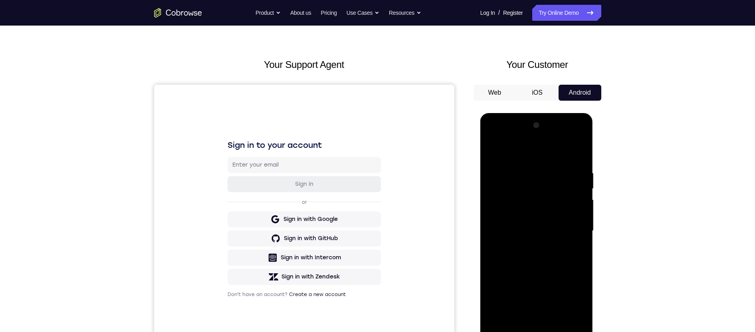
scroll to position [136, 0]
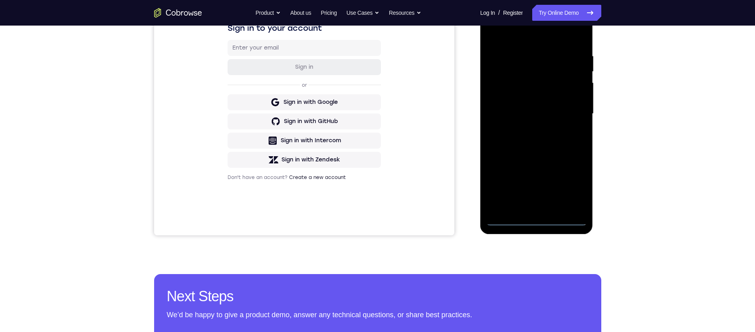
drag, startPoint x: 536, startPoint y: 221, endPoint x: 734, endPoint y: 90, distance: 237.2
click at [536, 221] on div at bounding box center [536, 114] width 101 height 224
click at [571, 187] on div at bounding box center [536, 114] width 101 height 224
click at [523, 36] on div at bounding box center [536, 114] width 101 height 224
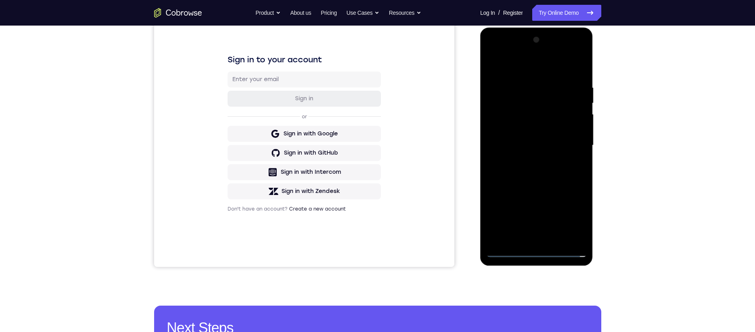
click at [572, 140] on div at bounding box center [536, 146] width 101 height 224
click at [528, 161] on div at bounding box center [536, 146] width 101 height 224
drag, startPoint x: 529, startPoint y: 137, endPoint x: 738, endPoint y: 139, distance: 209.2
click at [529, 137] on div at bounding box center [536, 146] width 101 height 224
click at [529, 131] on div at bounding box center [536, 146] width 101 height 224
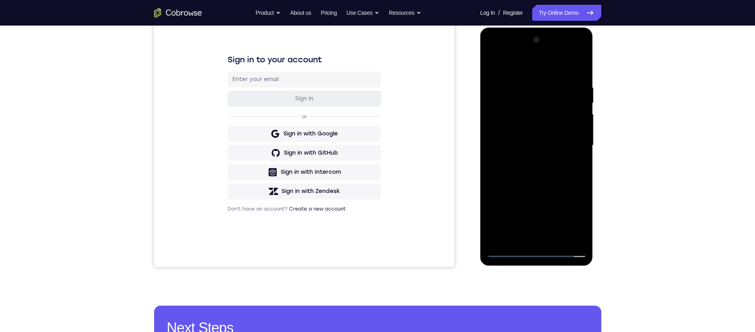
click at [536, 147] on div at bounding box center [536, 146] width 101 height 224
click at [545, 173] on div at bounding box center [536, 146] width 101 height 224
click at [546, 169] on div at bounding box center [536, 146] width 101 height 224
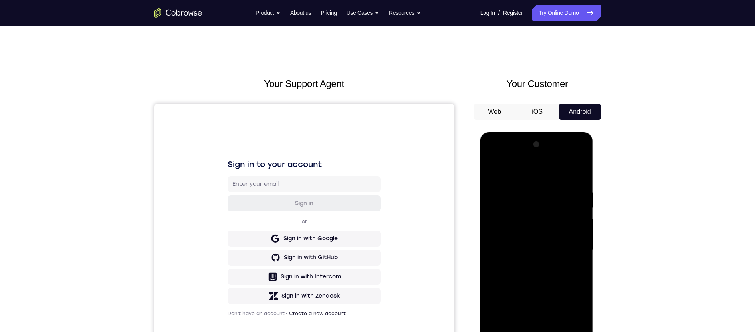
click at [533, 288] on div at bounding box center [536, 250] width 101 height 224
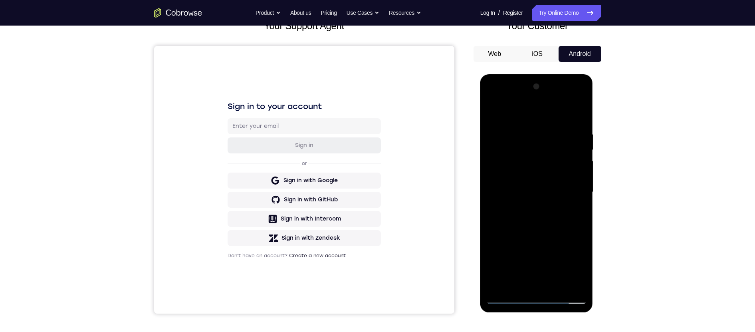
drag, startPoint x: 580, startPoint y: 283, endPoint x: 1075, endPoint y: 351, distance: 499.5
click at [580, 283] on div at bounding box center [536, 192] width 101 height 224
drag, startPoint x: 549, startPoint y: 246, endPoint x: 551, endPoint y: 219, distance: 26.8
click at [551, 218] on div at bounding box center [536, 192] width 101 height 224
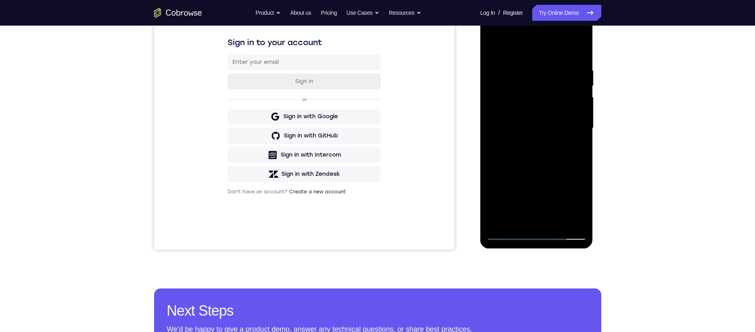
click at [558, 223] on div at bounding box center [536, 128] width 101 height 224
click at [541, 168] on div at bounding box center [536, 128] width 101 height 224
click at [519, 141] on div at bounding box center [536, 128] width 101 height 224
click at [508, 238] on div at bounding box center [536, 128] width 101 height 224
click at [508, 111] on div at bounding box center [536, 128] width 101 height 224
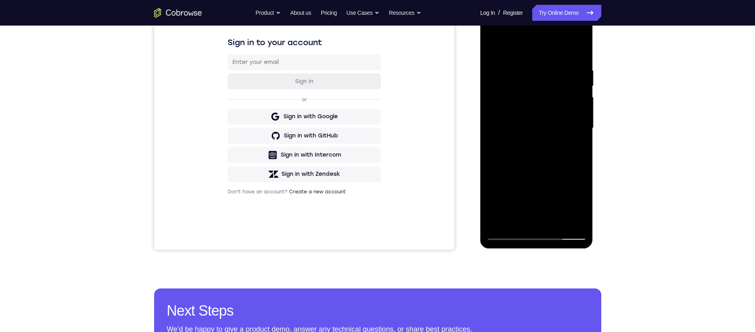
click at [513, 237] on div at bounding box center [536, 128] width 101 height 224
drag, startPoint x: 523, startPoint y: 195, endPoint x: 543, endPoint y: 105, distance: 93.0
click at [543, 105] on div at bounding box center [536, 128] width 101 height 224
drag, startPoint x: 539, startPoint y: 133, endPoint x: 538, endPoint y: 242, distance: 108.2
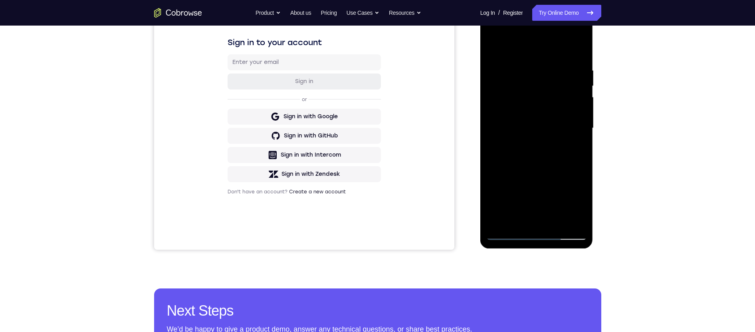
click at [535, 246] on div at bounding box center [536, 129] width 113 height 238
click at [554, 223] on div at bounding box center [536, 128] width 101 height 224
click at [504, 193] on div at bounding box center [536, 128] width 101 height 224
click at [518, 48] on div at bounding box center [536, 128] width 101 height 224
drag, startPoint x: 549, startPoint y: 93, endPoint x: 541, endPoint y: 146, distance: 53.6
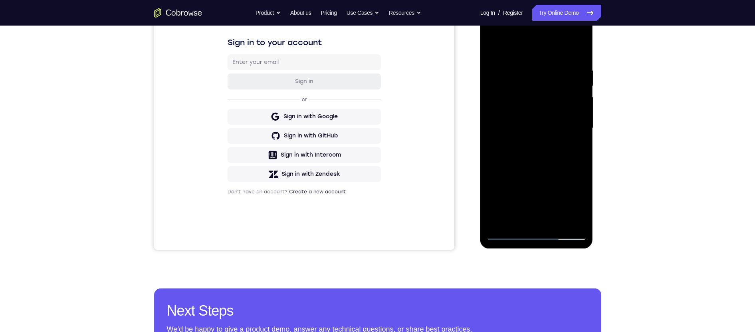
click at [541, 146] on div at bounding box center [536, 128] width 101 height 224
drag, startPoint x: 549, startPoint y: 171, endPoint x: 542, endPoint y: 123, distance: 48.8
click at [543, 111] on div at bounding box center [536, 128] width 101 height 224
click at [500, 224] on div at bounding box center [536, 128] width 101 height 224
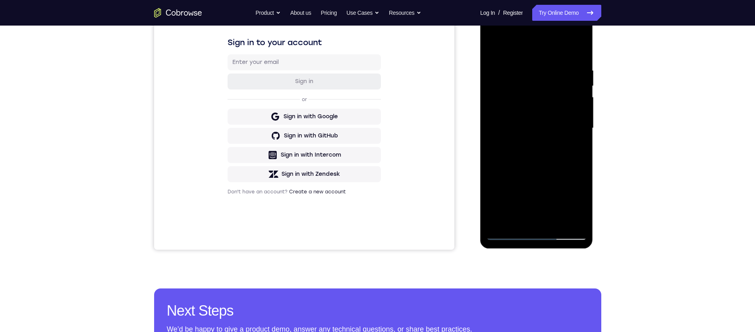
click at [500, 224] on div at bounding box center [536, 128] width 101 height 224
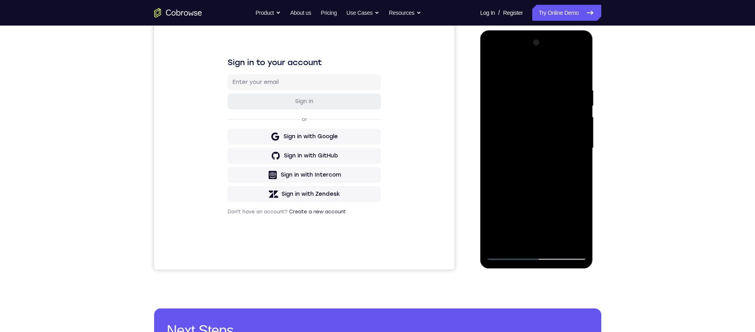
scroll to position [0, 0]
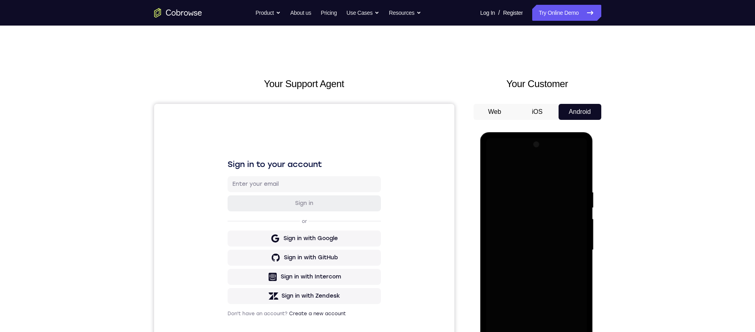
click at [539, 279] on div at bounding box center [536, 250] width 101 height 224
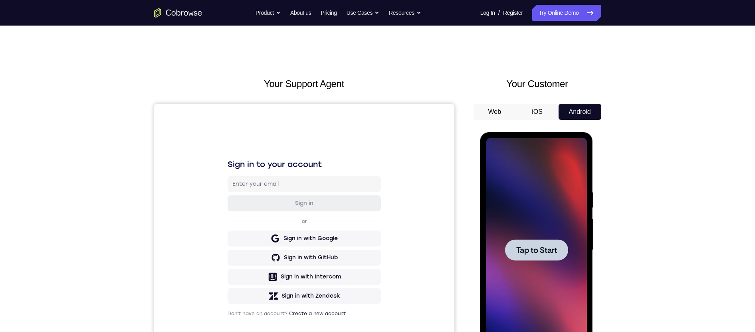
drag, startPoint x: 540, startPoint y: 250, endPoint x: 910, endPoint y: 206, distance: 372.4
click at [540, 250] on span "Tap to Start" at bounding box center [536, 250] width 41 height 8
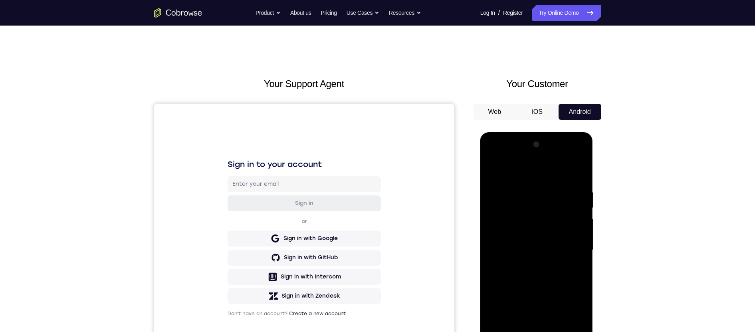
drag, startPoint x: 536, startPoint y: 355, endPoint x: 955, endPoint y: 260, distance: 429.5
click at [536, 355] on div at bounding box center [536, 250] width 101 height 224
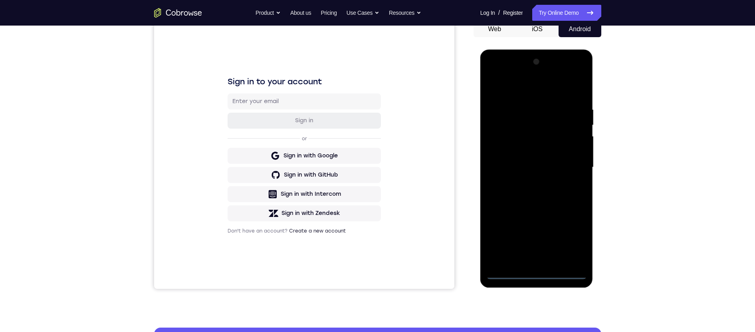
click at [573, 242] on div at bounding box center [536, 168] width 101 height 224
click at [516, 90] on div at bounding box center [536, 168] width 101 height 224
click at [570, 166] on div at bounding box center [536, 168] width 101 height 224
click at [529, 181] on div at bounding box center [536, 168] width 101 height 224
click at [525, 157] on div at bounding box center [536, 168] width 101 height 224
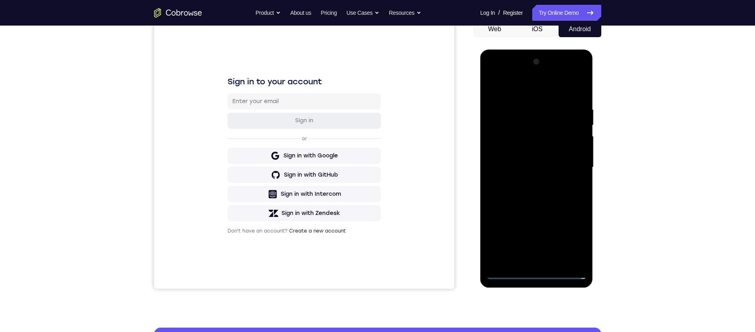
click at [527, 150] on div at bounding box center [536, 168] width 101 height 224
click at [535, 167] on div at bounding box center [536, 168] width 101 height 224
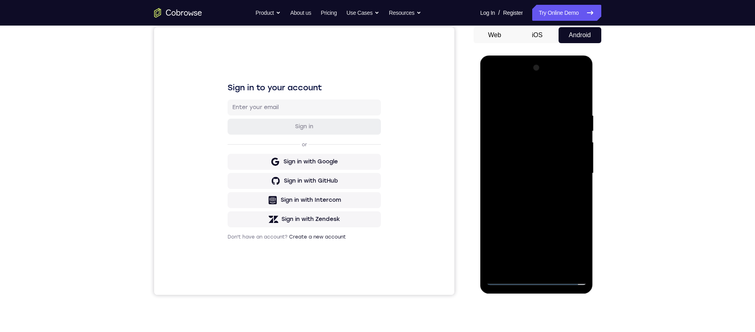
click at [531, 200] on div at bounding box center [536, 173] width 101 height 224
click at [537, 199] on div at bounding box center [536, 173] width 101 height 224
click at [537, 202] on div at bounding box center [536, 173] width 101 height 224
drag, startPoint x: 581, startPoint y: 104, endPoint x: 586, endPoint y: 161, distance: 57.3
click at [594, 117] on html "Online web based iOS Simulators and Android Emulators. Run iPhone, iPad, Mobile…" at bounding box center [537, 176] width 114 height 240
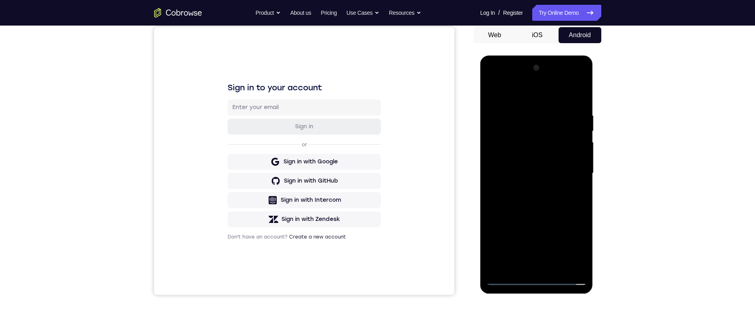
click at [529, 197] on div at bounding box center [536, 173] width 101 height 224
click at [577, 183] on div at bounding box center [536, 173] width 101 height 224
click at [522, 170] on div at bounding box center [536, 173] width 101 height 224
click at [547, 200] on div at bounding box center [536, 173] width 101 height 224
click at [565, 201] on div at bounding box center [536, 173] width 101 height 224
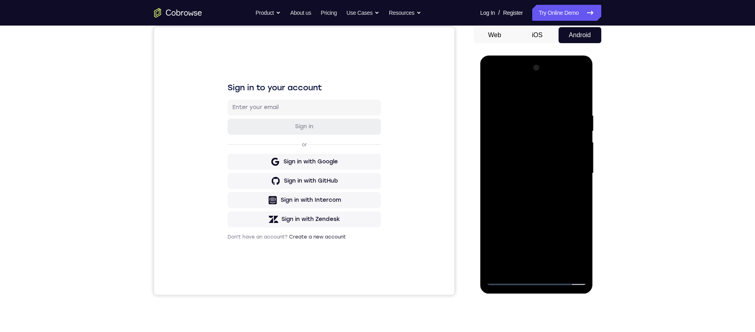
click at [565, 201] on div at bounding box center [536, 173] width 101 height 224
click at [564, 196] on div at bounding box center [536, 173] width 101 height 224
click at [549, 185] on div at bounding box center [536, 173] width 101 height 224
click at [537, 210] on div at bounding box center [536, 173] width 101 height 224
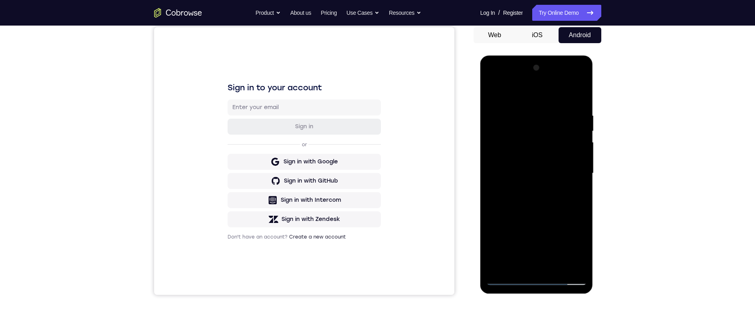
click at [581, 199] on div at bounding box center [536, 173] width 101 height 224
click at [581, 200] on div at bounding box center [536, 173] width 101 height 224
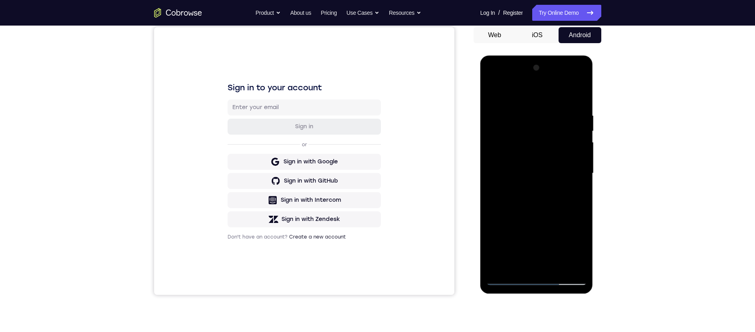
click at [561, 178] on div at bounding box center [536, 173] width 101 height 224
drag, startPoint x: 543, startPoint y: 236, endPoint x: 549, endPoint y: 160, distance: 75.8
click at [549, 160] on div at bounding box center [536, 173] width 101 height 224
drag, startPoint x: 544, startPoint y: 222, endPoint x: 547, endPoint y: 209, distance: 13.8
click at [547, 209] on div at bounding box center [536, 173] width 101 height 224
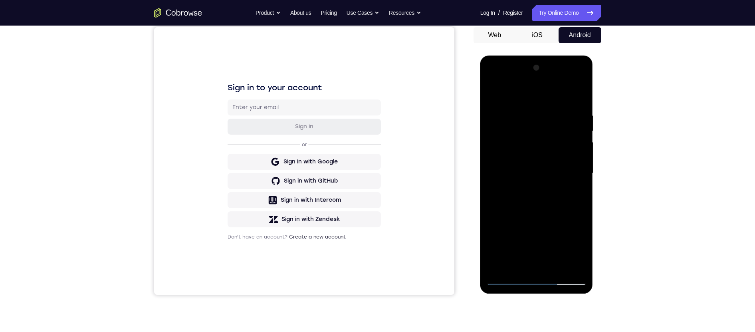
click at [547, 209] on div at bounding box center [536, 173] width 101 height 224
click at [537, 181] on div at bounding box center [536, 173] width 101 height 224
drag, startPoint x: 554, startPoint y: 235, endPoint x: 550, endPoint y: 140, distance: 94.7
click at [554, 159] on div at bounding box center [536, 173] width 101 height 224
drag, startPoint x: 529, startPoint y: 189, endPoint x: 527, endPoint y: 141, distance: 47.6
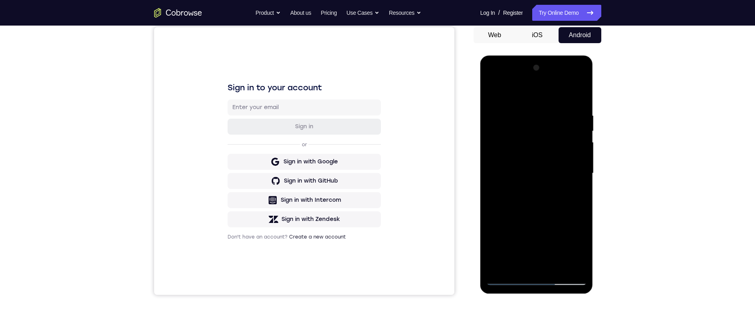
click at [525, 133] on div at bounding box center [536, 173] width 101 height 224
drag, startPoint x: 516, startPoint y: 222, endPoint x: 533, endPoint y: 133, distance: 90.4
click at [533, 133] on div at bounding box center [536, 173] width 101 height 224
drag, startPoint x: 527, startPoint y: 222, endPoint x: 531, endPoint y: 155, distance: 67.2
click at [531, 155] on div at bounding box center [536, 173] width 101 height 224
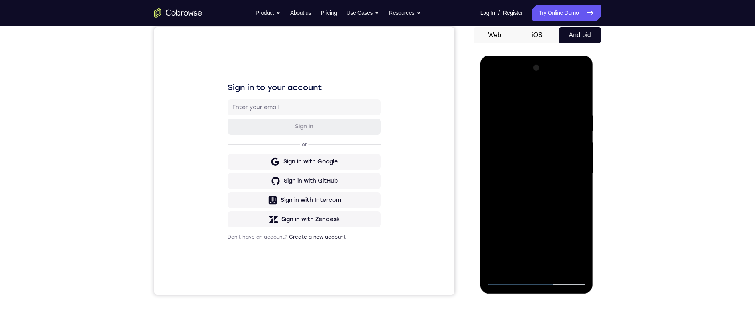
click at [581, 191] on div at bounding box center [536, 173] width 101 height 224
drag, startPoint x: 561, startPoint y: 222, endPoint x: 561, endPoint y: 187, distance: 35.5
click at [561, 184] on div at bounding box center [536, 173] width 101 height 224
click at [580, 157] on div at bounding box center [536, 173] width 101 height 224
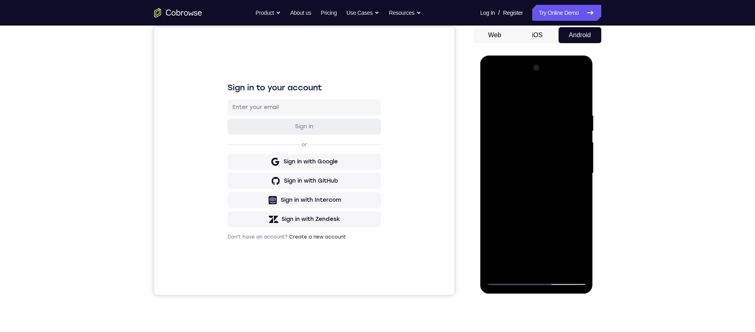
click at [580, 157] on div at bounding box center [536, 173] width 101 height 224
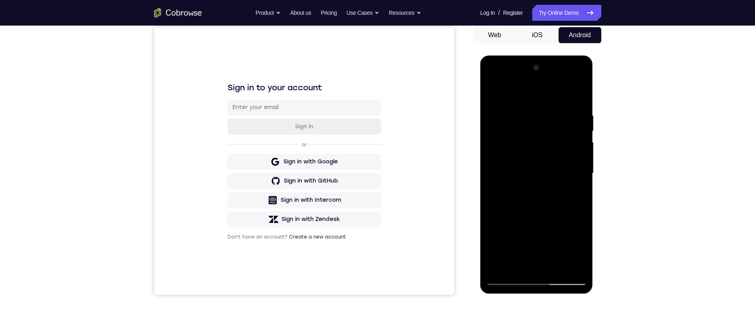
click at [580, 157] on div at bounding box center [536, 173] width 101 height 224
click at [503, 229] on div at bounding box center [536, 173] width 101 height 224
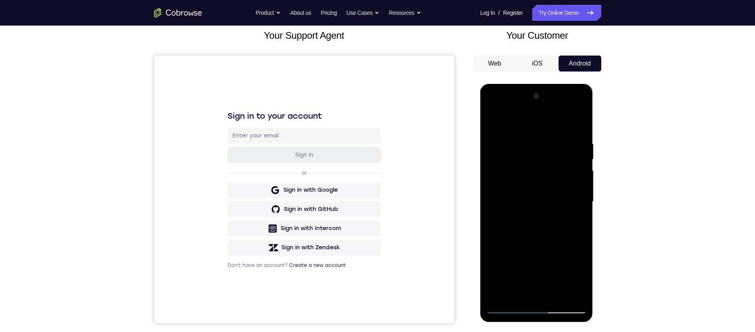
click at [494, 121] on div at bounding box center [536, 202] width 101 height 224
drag, startPoint x: 522, startPoint y: 210, endPoint x: 539, endPoint y: 133, distance: 78.5
click at [545, 102] on div at bounding box center [536, 202] width 101 height 224
drag, startPoint x: 537, startPoint y: 203, endPoint x: 560, endPoint y: 102, distance: 103.6
click at [560, 102] on div at bounding box center [536, 202] width 101 height 224
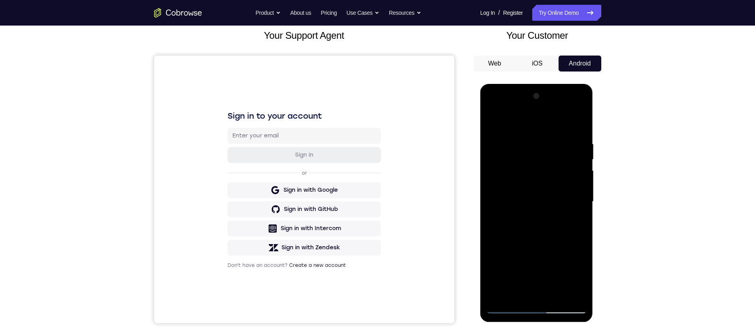
click at [582, 121] on div at bounding box center [536, 202] width 101 height 224
click at [574, 296] on div at bounding box center [536, 202] width 101 height 224
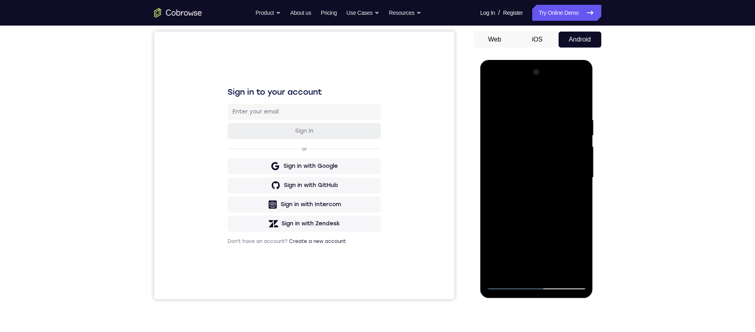
scroll to position [119, 0]
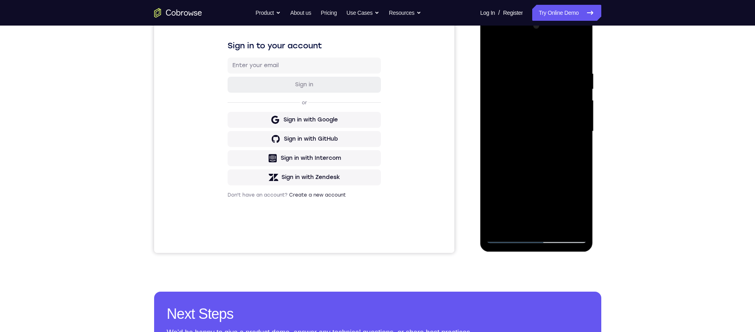
click at [502, 226] on div at bounding box center [536, 132] width 101 height 224
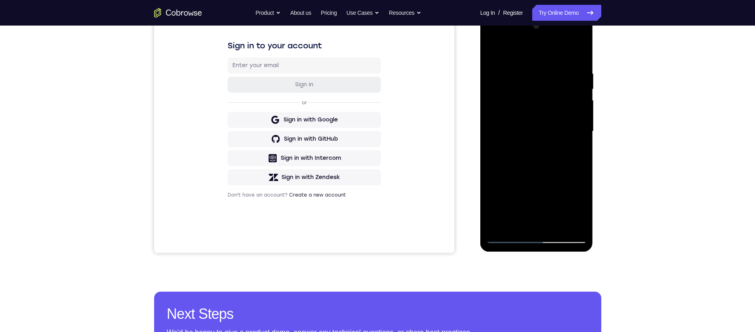
click at [502, 226] on div at bounding box center [536, 132] width 101 height 224
drag, startPoint x: 514, startPoint y: 163, endPoint x: 519, endPoint y: 121, distance: 42.2
click at [508, 237] on div at bounding box center [536, 132] width 101 height 224
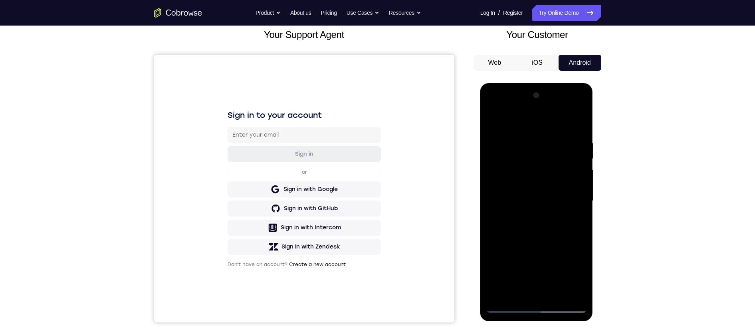
drag, startPoint x: 560, startPoint y: 230, endPoint x: 555, endPoint y: 199, distance: 31.6
click at [555, 199] on div at bounding box center [536, 201] width 101 height 224
drag, startPoint x: 552, startPoint y: 204, endPoint x: 555, endPoint y: 155, distance: 48.4
click at [555, 155] on div at bounding box center [536, 201] width 101 height 224
drag, startPoint x: 538, startPoint y: 254, endPoint x: 545, endPoint y: 207, distance: 46.9
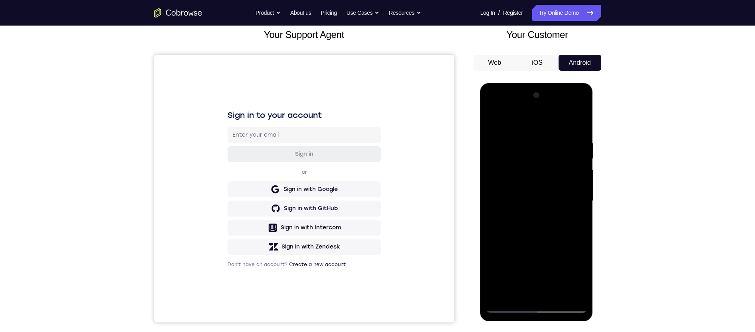
click at [545, 207] on div at bounding box center [536, 201] width 101 height 224
drag, startPoint x: 544, startPoint y: 250, endPoint x: 554, endPoint y: 190, distance: 60.7
click at [553, 187] on div at bounding box center [536, 201] width 101 height 224
drag, startPoint x: 552, startPoint y: 242, endPoint x: 563, endPoint y: 171, distance: 71.5
click at [563, 161] on div at bounding box center [536, 201] width 101 height 224
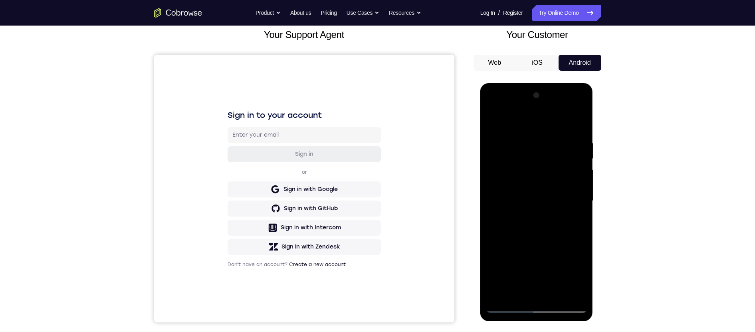
drag, startPoint x: 553, startPoint y: 190, endPoint x: 561, endPoint y: 142, distance: 49.1
click at [553, 169] on div at bounding box center [536, 201] width 101 height 224
drag, startPoint x: 541, startPoint y: 237, endPoint x: 557, endPoint y: 152, distance: 86.9
click at [557, 155] on div at bounding box center [536, 201] width 101 height 224
click at [581, 169] on div at bounding box center [536, 201] width 101 height 224
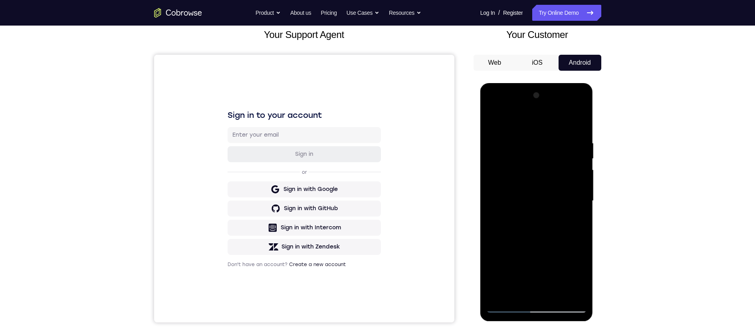
click at [581, 169] on div at bounding box center [536, 201] width 101 height 224
drag, startPoint x: 569, startPoint y: 145, endPoint x: 573, endPoint y: 120, distance: 25.0
click at [573, 120] on div at bounding box center [536, 201] width 101 height 224
drag, startPoint x: 581, startPoint y: 249, endPoint x: 573, endPoint y: 203, distance: 46.8
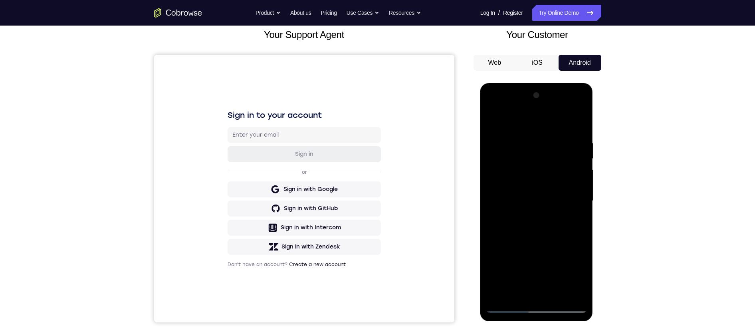
click at [573, 203] on div at bounding box center [536, 201] width 101 height 224
click at [581, 204] on div at bounding box center [536, 201] width 101 height 224
click at [581, 205] on div at bounding box center [536, 201] width 101 height 224
click at [499, 298] on div at bounding box center [536, 201] width 101 height 224
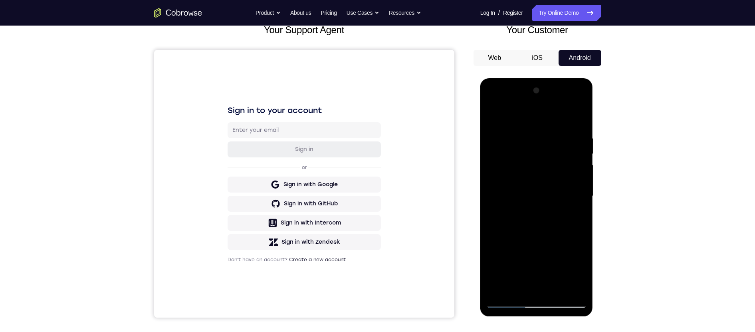
scroll to position [0, 0]
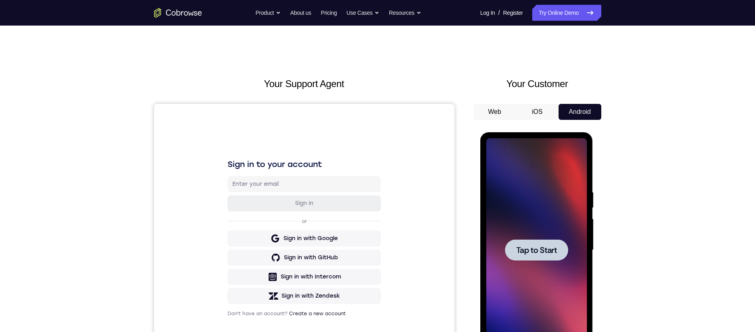
click at [549, 251] on span "Tap to Start" at bounding box center [536, 250] width 41 height 8
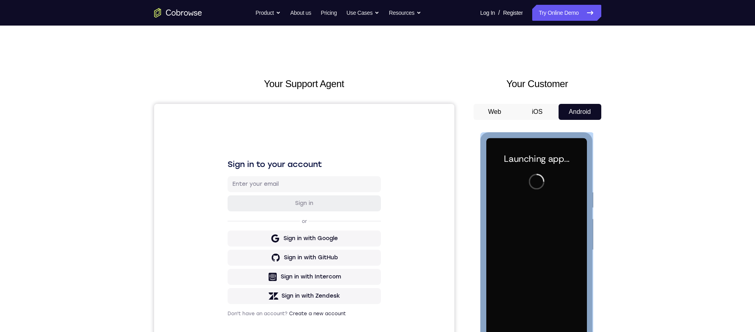
drag, startPoint x: 587, startPoint y: 351, endPoint x: 547, endPoint y: 218, distance: 138.7
click at [547, 218] on div "Launching app..." at bounding box center [536, 251] width 113 height 238
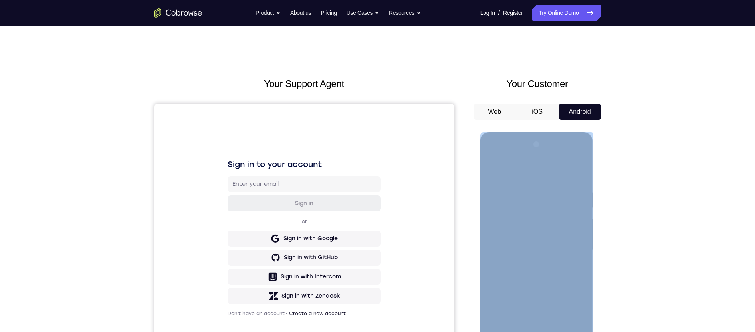
scroll to position [59, 0]
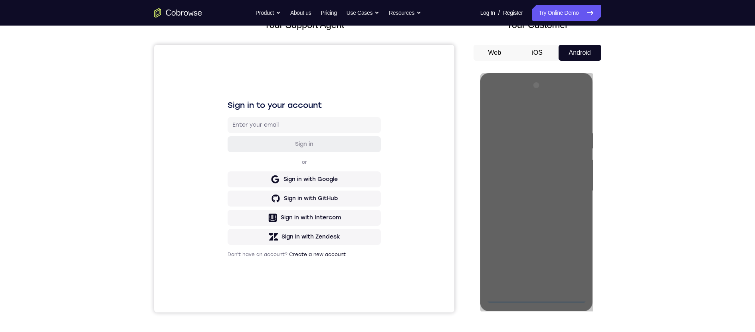
click at [640, 202] on div "Your Support Agent Your Customer Web iOS Android Next Steps We’d be happy to gi…" at bounding box center [377, 229] width 755 height 527
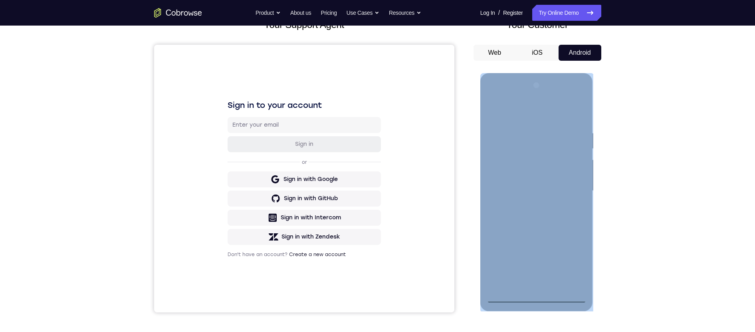
click at [536, 298] on div at bounding box center [536, 191] width 101 height 224
click at [569, 257] on div at bounding box center [536, 191] width 101 height 224
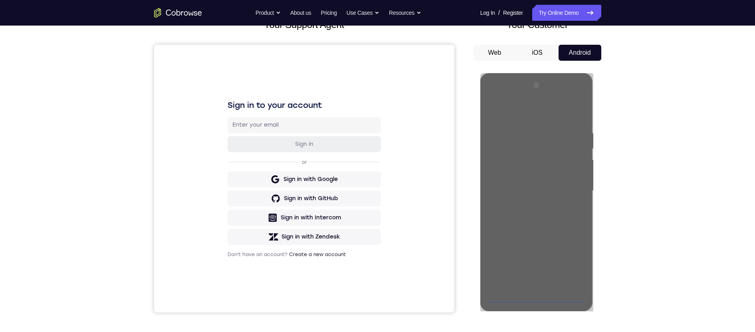
click at [695, 227] on div "Your Support Agent Your Customer Web iOS Android Next Steps We’d be happy to gi…" at bounding box center [377, 229] width 755 height 527
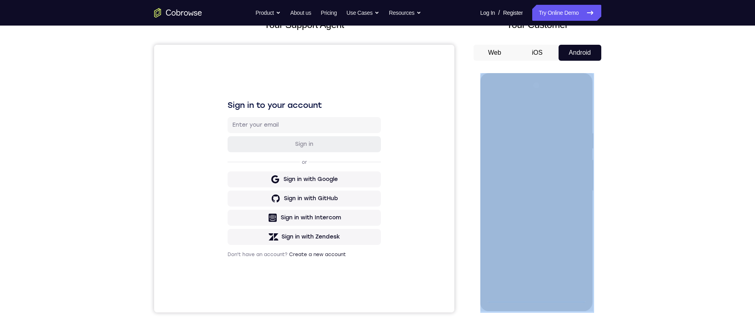
click at [695, 227] on div "Your Support Agent Your Customer Web iOS Android Next Steps We’d be happy to gi…" at bounding box center [377, 229] width 755 height 527
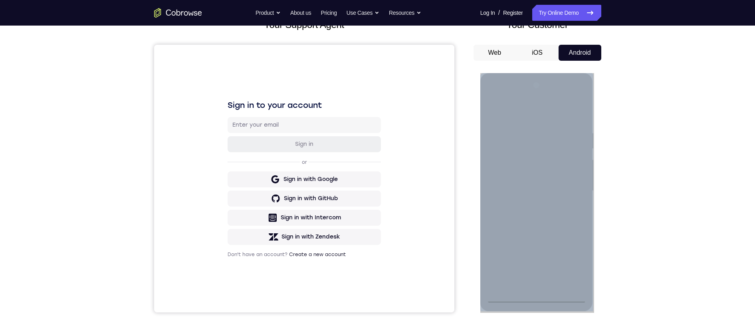
click at [531, 245] on div at bounding box center [536, 191] width 101 height 224
click at [510, 99] on div at bounding box center [536, 191] width 101 height 224
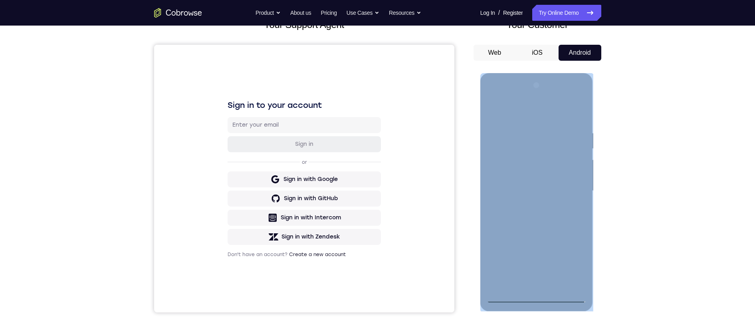
click at [570, 188] on div at bounding box center [536, 191] width 101 height 224
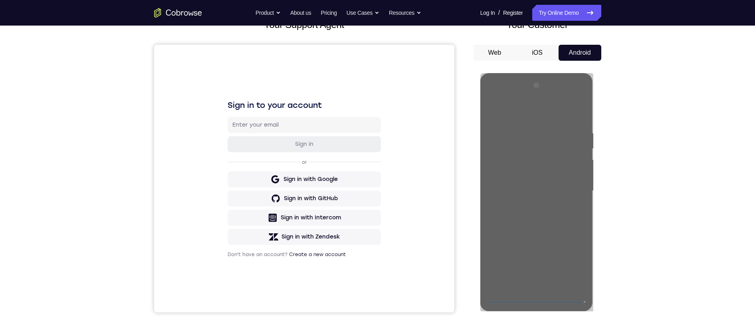
click at [626, 149] on div "Your Support Agent Your Customer Web iOS Android Next Steps We’d be happy to gi…" at bounding box center [377, 229] width 511 height 527
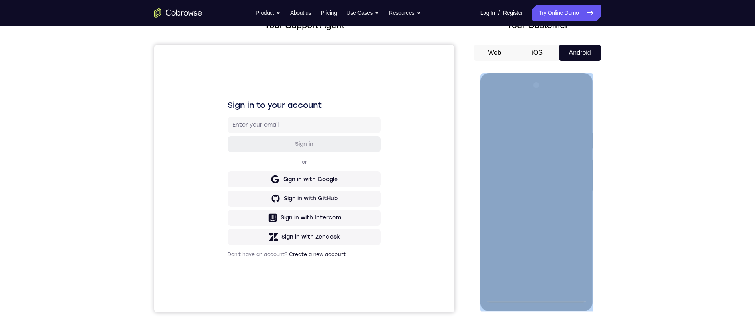
click at [590, 157] on div at bounding box center [536, 192] width 113 height 238
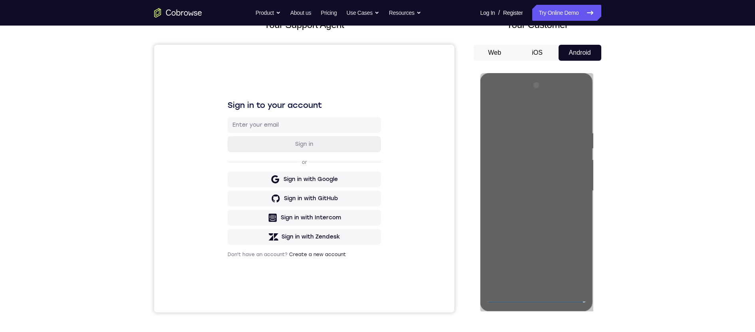
drag, startPoint x: 109, startPoint y: 83, endPoint x: 606, endPoint y: 147, distance: 500.7
click at [618, 136] on div "Your Support Agent Your Customer Web iOS Android Next Steps We’d be happy to gi…" at bounding box center [377, 229] width 511 height 527
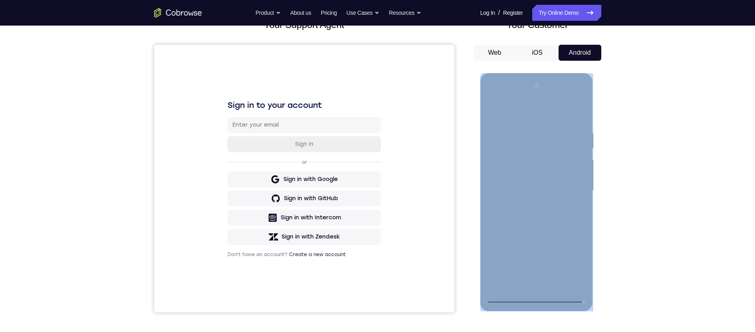
click at [528, 206] on div at bounding box center [536, 191] width 101 height 224
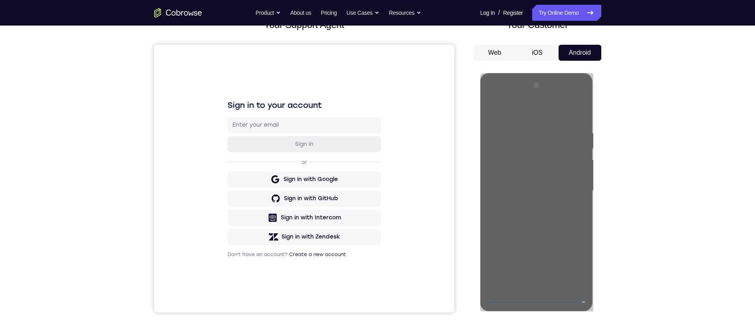
click at [627, 174] on div "Your Support Agent Your Customer Web iOS Android Next Steps We’d be happy to gi…" at bounding box center [377, 229] width 511 height 527
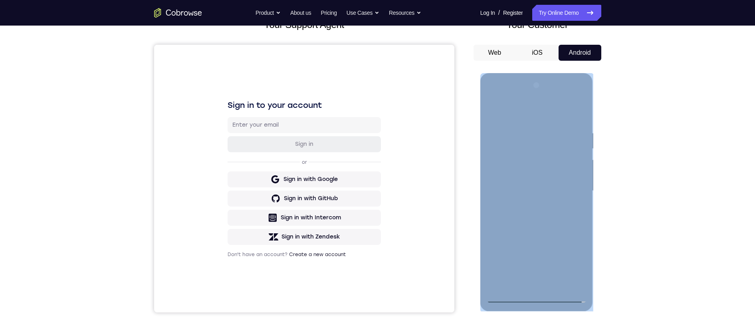
click at [589, 152] on div at bounding box center [536, 192] width 113 height 238
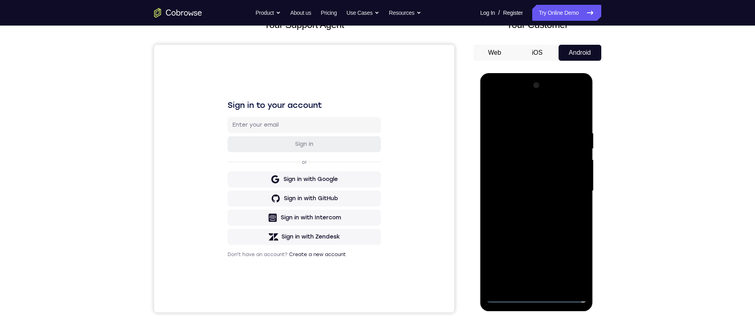
click at [530, 181] on div at bounding box center [536, 191] width 101 height 224
click at [530, 177] on div at bounding box center [536, 191] width 101 height 224
click at [531, 192] on div at bounding box center [536, 191] width 101 height 224
click at [542, 218] on div at bounding box center [536, 191] width 101 height 224
click at [543, 214] on div at bounding box center [536, 191] width 101 height 224
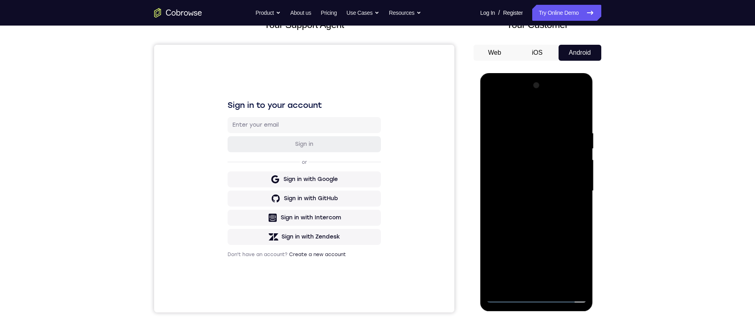
drag, startPoint x: 599, startPoint y: 114, endPoint x: 632, endPoint y: 117, distance: 32.9
click at [594, 117] on html "Online web based iOS Simulators and Android Emulators. Run iPhone, iPad, Mobile…" at bounding box center [537, 193] width 114 height 240
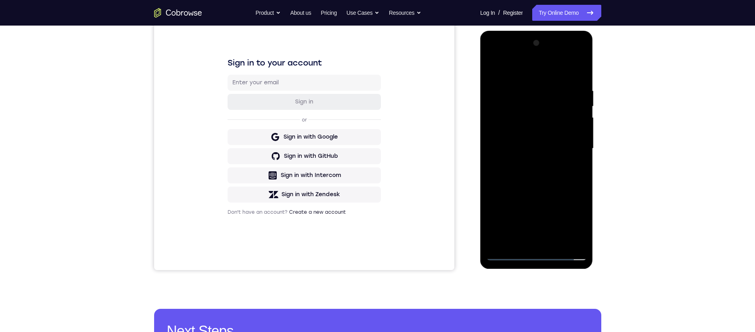
scroll to position [120, 0]
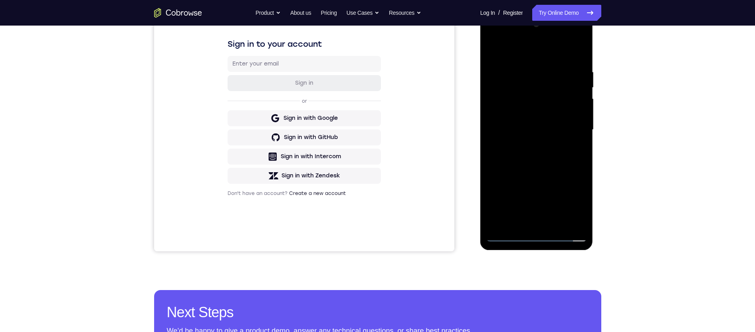
click at [536, 168] on div at bounding box center [536, 130] width 101 height 224
click at [582, 225] on div at bounding box center [536, 130] width 101 height 224
drag, startPoint x: 538, startPoint y: 163, endPoint x: 536, endPoint y: 144, distance: 19.3
click at [536, 144] on div at bounding box center [536, 130] width 101 height 224
drag, startPoint x: 556, startPoint y: 123, endPoint x: 558, endPoint y: 90, distance: 32.4
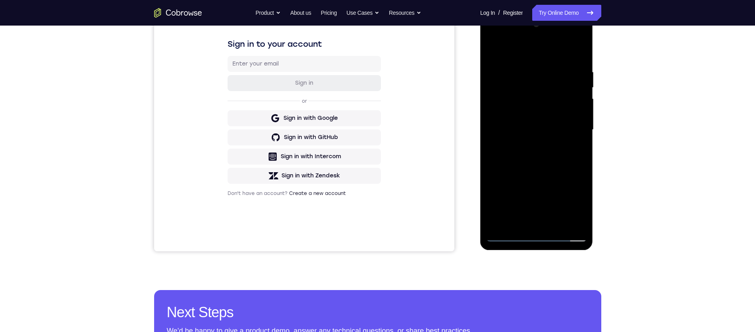
click at [560, 85] on div at bounding box center [536, 130] width 101 height 224
drag, startPoint x: 535, startPoint y: 159, endPoint x: 527, endPoint y: 184, distance: 26.4
click at [527, 184] on div at bounding box center [536, 130] width 101 height 224
drag, startPoint x: 534, startPoint y: 142, endPoint x: 524, endPoint y: 200, distance: 59.5
click at [524, 200] on div at bounding box center [536, 130] width 101 height 224
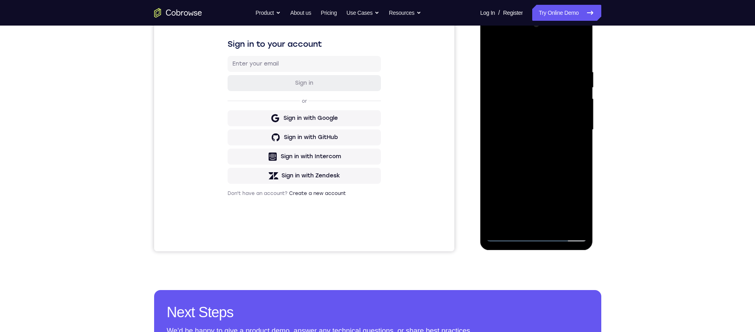
drag, startPoint x: 543, startPoint y: 153, endPoint x: 548, endPoint y: 87, distance: 66.9
click at [543, 116] on div at bounding box center [536, 130] width 101 height 224
drag, startPoint x: 550, startPoint y: 149, endPoint x: 553, endPoint y: 82, distance: 66.3
click at [553, 85] on div at bounding box center [536, 130] width 101 height 224
drag, startPoint x: 543, startPoint y: 85, endPoint x: 544, endPoint y: 78, distance: 6.8
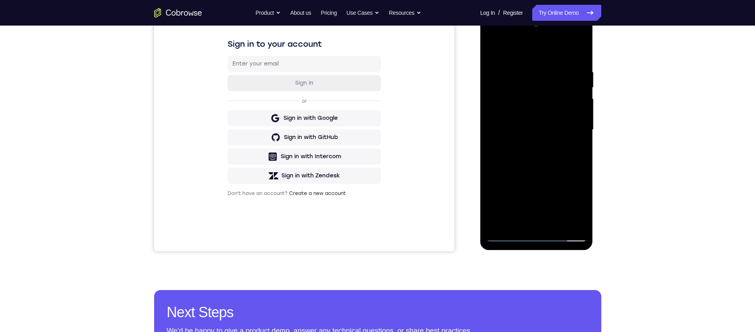
click at [544, 78] on div at bounding box center [536, 130] width 101 height 224
drag, startPoint x: 563, startPoint y: 170, endPoint x: 570, endPoint y: 76, distance: 94.1
click at [567, 84] on div at bounding box center [536, 130] width 101 height 224
drag, startPoint x: 541, startPoint y: 187, endPoint x: 531, endPoint y: 197, distance: 14.4
click at [531, 197] on div at bounding box center [536, 130] width 101 height 224
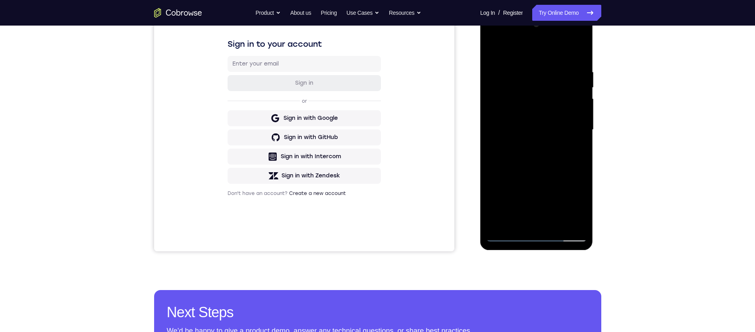
drag, startPoint x: 544, startPoint y: 137, endPoint x: 555, endPoint y: 132, distance: 12.1
click at [542, 144] on div at bounding box center [536, 130] width 101 height 224
click at [581, 119] on div at bounding box center [536, 130] width 101 height 224
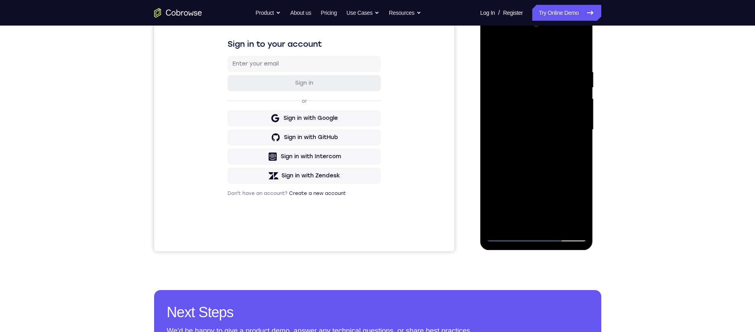
click at [581, 119] on div at bounding box center [536, 130] width 101 height 224
drag, startPoint x: 542, startPoint y: 169, endPoint x: 545, endPoint y: 116, distance: 52.8
click at [545, 116] on div at bounding box center [536, 130] width 101 height 224
drag, startPoint x: 568, startPoint y: 174, endPoint x: 573, endPoint y: 130, distance: 44.6
click at [572, 127] on div at bounding box center [536, 130] width 101 height 224
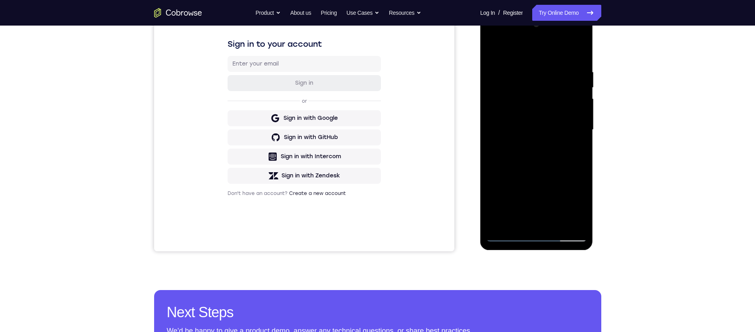
drag, startPoint x: 569, startPoint y: 167, endPoint x: 581, endPoint y: 102, distance: 65.6
click at [581, 104] on div at bounding box center [536, 130] width 101 height 224
drag, startPoint x: 547, startPoint y: 186, endPoint x: 551, endPoint y: 106, distance: 79.5
click at [551, 106] on div at bounding box center [536, 130] width 101 height 224
click at [542, 139] on div at bounding box center [536, 130] width 101 height 224
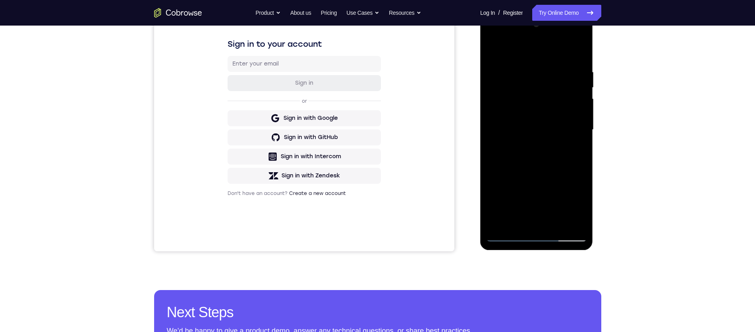
click at [581, 121] on div at bounding box center [536, 130] width 101 height 224
click at [581, 123] on div at bounding box center [536, 130] width 101 height 224
click at [510, 59] on div at bounding box center [536, 130] width 101 height 224
drag, startPoint x: 534, startPoint y: 184, endPoint x: 539, endPoint y: 124, distance: 60.1
click at [539, 122] on div at bounding box center [536, 130] width 101 height 224
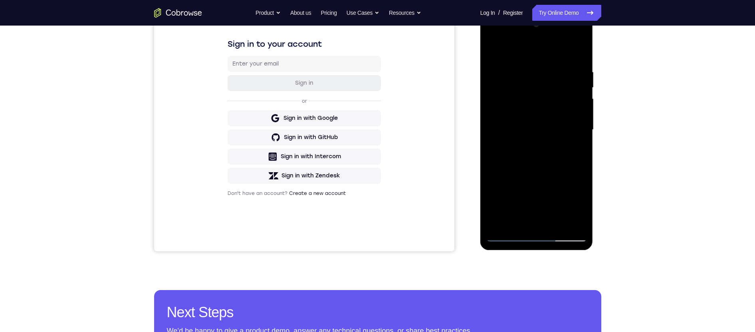
drag, startPoint x: 554, startPoint y: 188, endPoint x: 559, endPoint y: 125, distance: 62.9
click at [561, 123] on div at bounding box center [536, 130] width 101 height 224
drag, startPoint x: 539, startPoint y: 159, endPoint x: 541, endPoint y: 87, distance: 72.7
click at [541, 81] on div at bounding box center [536, 130] width 101 height 224
click at [499, 225] on div at bounding box center [536, 130] width 101 height 224
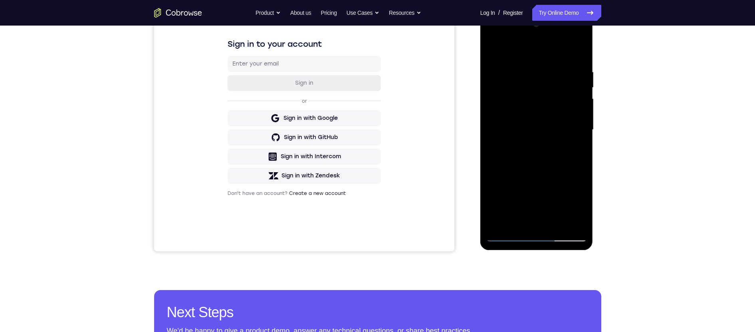
click at [499, 225] on div at bounding box center [536, 130] width 101 height 224
drag, startPoint x: 561, startPoint y: 124, endPoint x: 569, endPoint y: 41, distance: 83.5
click at [569, 41] on div at bounding box center [536, 130] width 101 height 224
drag, startPoint x: 546, startPoint y: 73, endPoint x: 515, endPoint y: 157, distance: 88.9
click at [533, 181] on div at bounding box center [536, 130] width 101 height 224
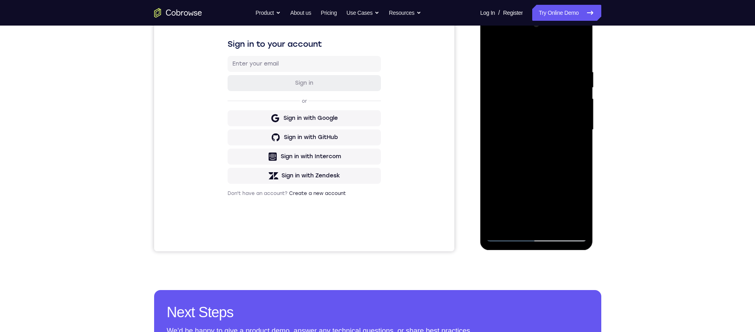
drag, startPoint x: 561, startPoint y: 108, endPoint x: 540, endPoint y: 238, distance: 131.1
click at [540, 252] on html "Online web based iOS Simulators and Android Emulators. Run iPhone, iPad, Mobile…" at bounding box center [537, 132] width 114 height 240
drag, startPoint x: 542, startPoint y: 79, endPoint x: 545, endPoint y: 222, distance: 142.6
click at [545, 222] on div at bounding box center [536, 130] width 101 height 224
click at [548, 70] on div at bounding box center [536, 130] width 101 height 224
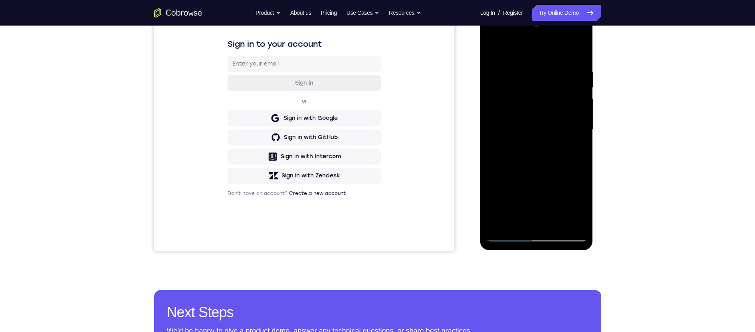
drag, startPoint x: 559, startPoint y: 72, endPoint x: 513, endPoint y: 84, distance: 48.2
click at [513, 84] on div at bounding box center [536, 130] width 101 height 224
drag, startPoint x: 544, startPoint y: 181, endPoint x: 544, endPoint y: 189, distance: 8.0
click at [544, 182] on div at bounding box center [536, 130] width 101 height 224
drag, startPoint x: 563, startPoint y: 65, endPoint x: 502, endPoint y: 75, distance: 62.4
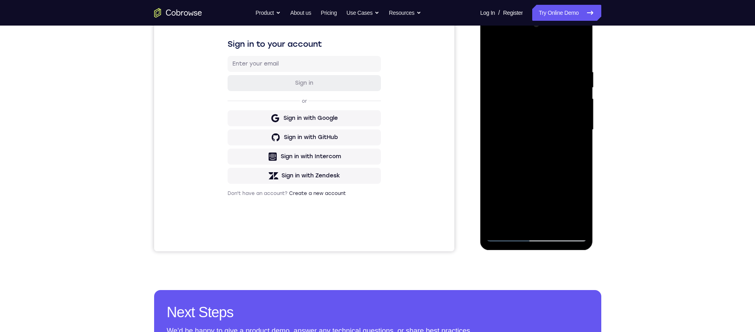
click at [502, 75] on div at bounding box center [536, 130] width 101 height 224
drag, startPoint x: 512, startPoint y: 65, endPoint x: 569, endPoint y: 54, distance: 58.1
click at [569, 54] on div at bounding box center [536, 130] width 101 height 224
click at [519, 61] on div at bounding box center [536, 130] width 101 height 224
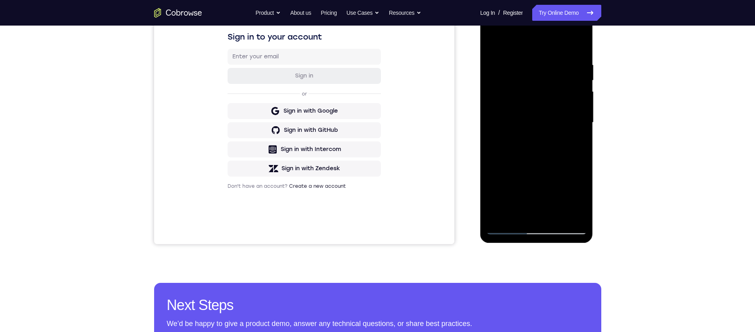
click at [549, 102] on div at bounding box center [536, 123] width 101 height 224
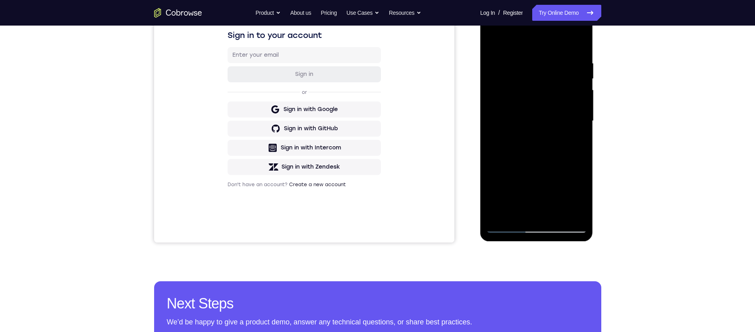
drag, startPoint x: 542, startPoint y: 100, endPoint x: 590, endPoint y: 113, distance: 50.1
click at [594, 115] on html "Online web based iOS Simulators and Android Emulators. Run iPhone, iPad, Mobile…" at bounding box center [537, 123] width 114 height 240
drag, startPoint x: 519, startPoint y: 93, endPoint x: 586, endPoint y: 121, distance: 72.2
click at [594, 104] on html "Online web based iOS Simulators and Android Emulators. Run iPhone, iPad, Mobile…" at bounding box center [537, 123] width 114 height 240
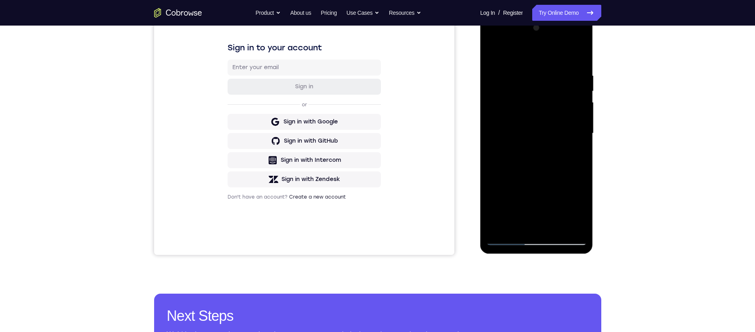
scroll to position [148, 0]
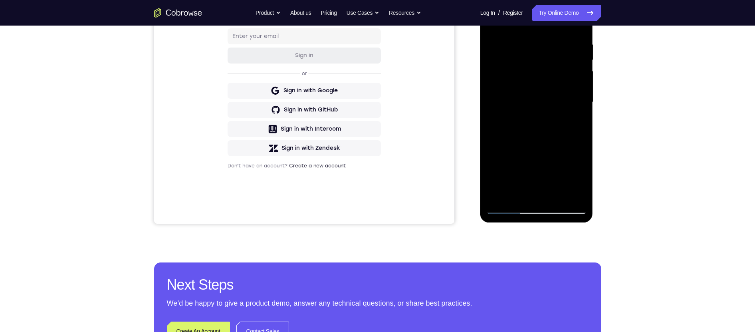
click at [580, 194] on div at bounding box center [536, 102] width 101 height 224
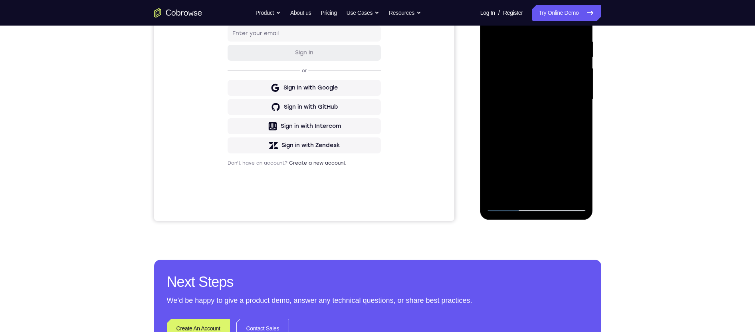
click at [568, 190] on div at bounding box center [536, 100] width 101 height 224
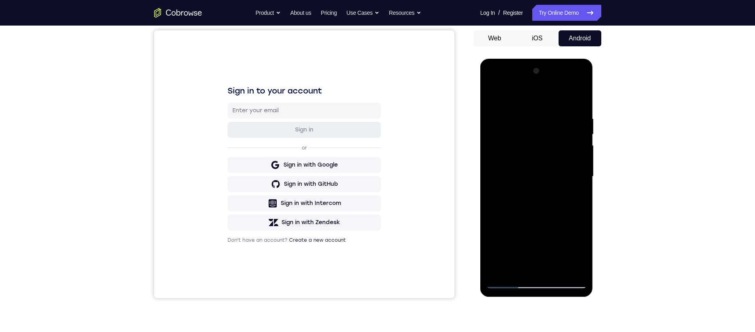
click at [577, 97] on div at bounding box center [536, 177] width 101 height 224
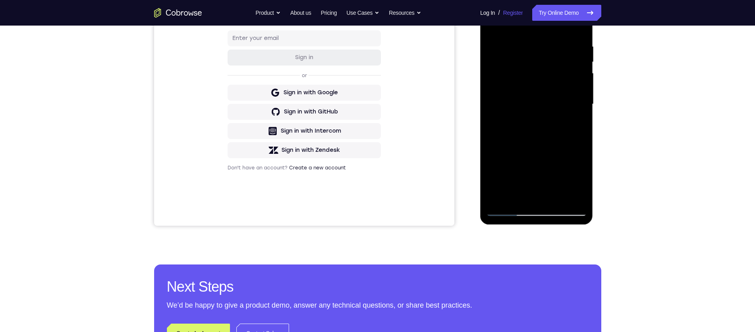
scroll to position [153, 0]
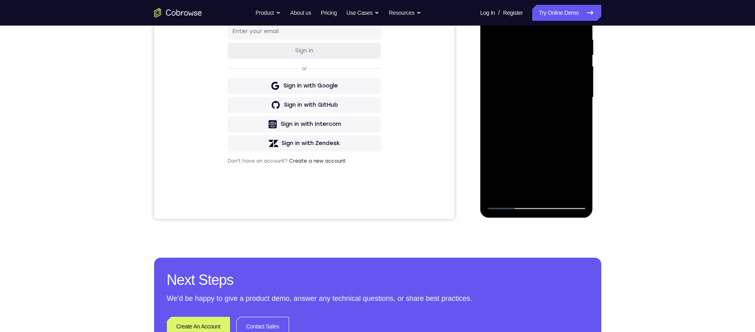
click at [519, 192] on div at bounding box center [536, 98] width 101 height 224
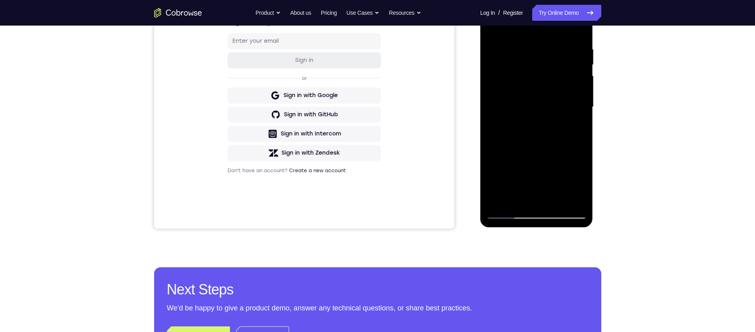
scroll to position [115, 0]
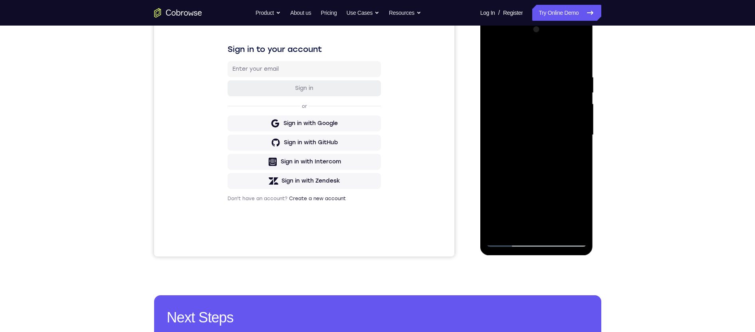
click at [523, 54] on div at bounding box center [536, 135] width 101 height 224
click at [502, 77] on div at bounding box center [536, 135] width 101 height 224
click at [504, 101] on div at bounding box center [536, 135] width 101 height 224
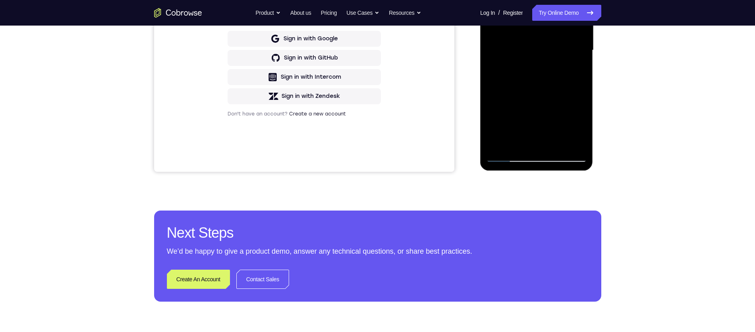
scroll to position [138, 0]
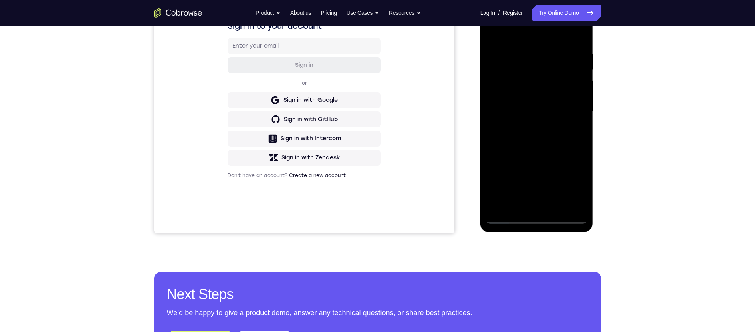
click at [535, 153] on div at bounding box center [536, 112] width 101 height 224
click at [529, 166] on div at bounding box center [536, 112] width 101 height 224
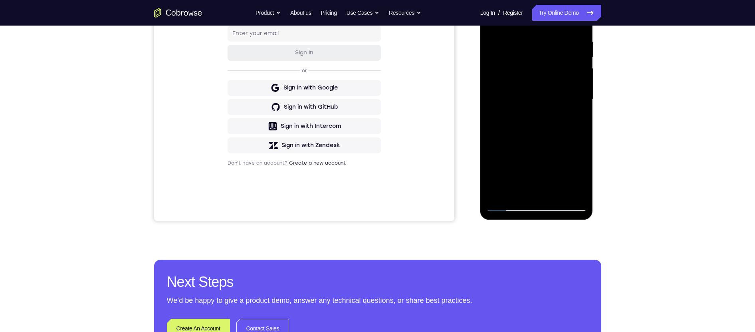
scroll to position [158, 0]
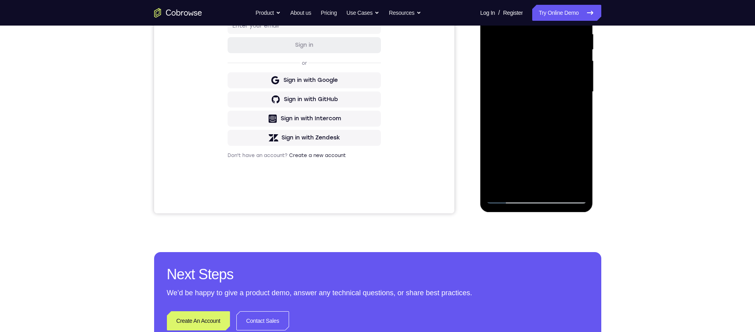
click at [508, 199] on div at bounding box center [536, 92] width 101 height 224
drag, startPoint x: 508, startPoint y: 199, endPoint x: 1079, endPoint y: 82, distance: 583.3
click at [508, 199] on div at bounding box center [536, 92] width 101 height 224
click at [506, 157] on div at bounding box center [536, 92] width 101 height 224
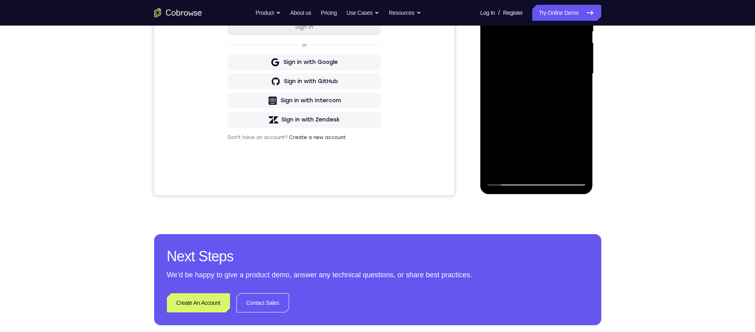
scroll to position [188, 0]
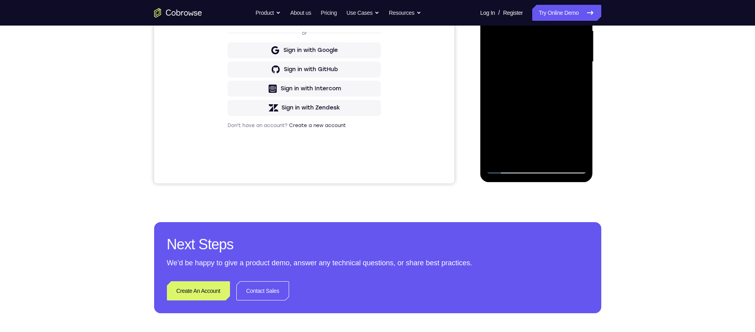
click at [508, 172] on div at bounding box center [536, 62] width 101 height 224
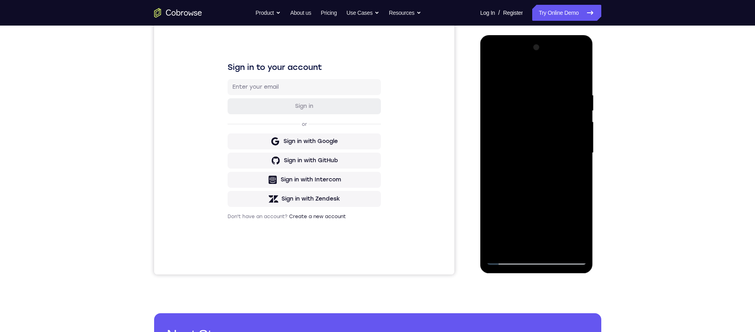
click at [511, 112] on div at bounding box center [536, 153] width 101 height 224
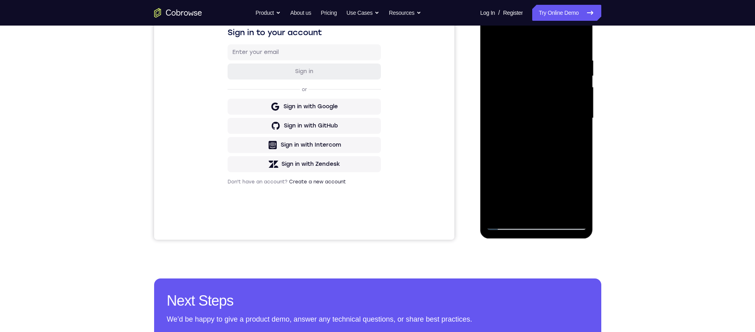
drag, startPoint x: 548, startPoint y: 156, endPoint x: 549, endPoint y: 131, distance: 24.4
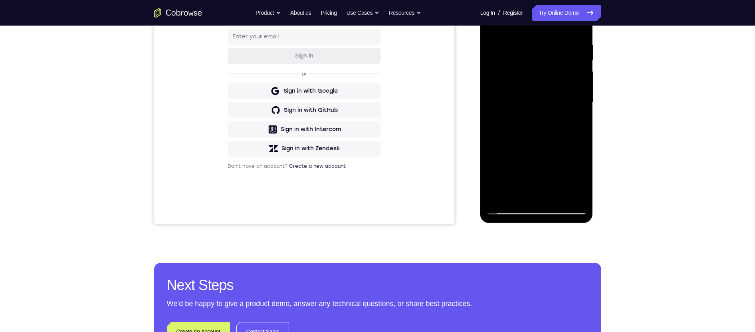
drag, startPoint x: 69, startPoint y: 131, endPoint x: 478, endPoint y: 116, distance: 408.8
click at [464, 105] on div "Your Support Agent Your Customer Web iOS Android" at bounding box center [377, 76] width 447 height 295
drag, startPoint x: 510, startPoint y: 141, endPoint x: 511, endPoint y: 101, distance: 39.9
click at [511, 101] on div at bounding box center [536, 103] width 101 height 224
click at [576, 89] on div at bounding box center [536, 103] width 101 height 224
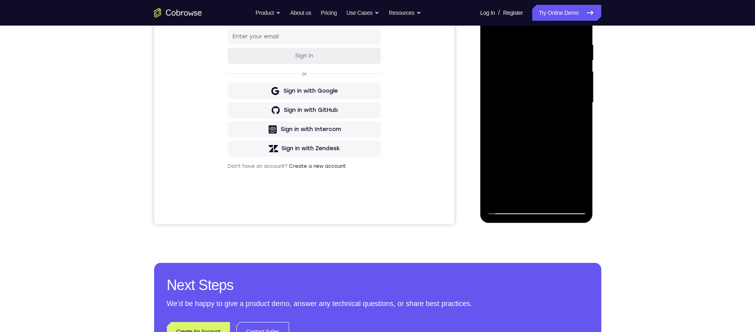
drag, startPoint x: 569, startPoint y: 98, endPoint x: 564, endPoint y: 117, distance: 20.0
click at [562, 120] on div at bounding box center [536, 103] width 101 height 224
click at [580, 76] on div at bounding box center [536, 103] width 101 height 224
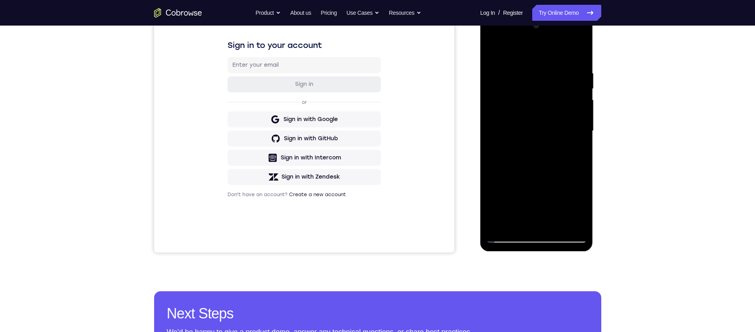
click at [583, 103] on div at bounding box center [536, 131] width 101 height 224
click at [490, 104] on div at bounding box center [536, 131] width 101 height 224
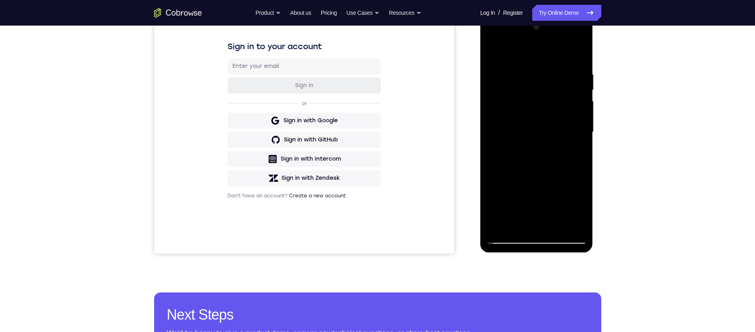
scroll to position [112, 0]
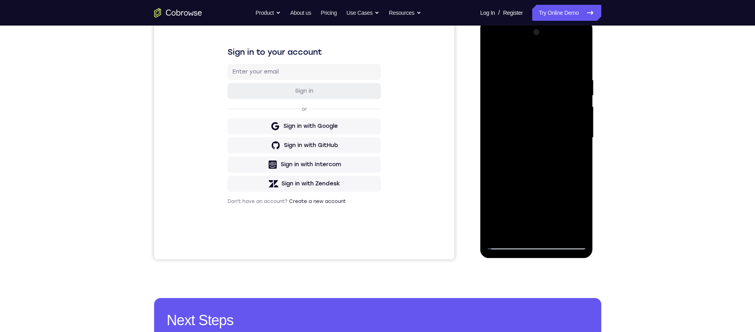
click at [490, 111] on div at bounding box center [536, 138] width 101 height 224
click at [581, 111] on div at bounding box center [536, 138] width 101 height 224
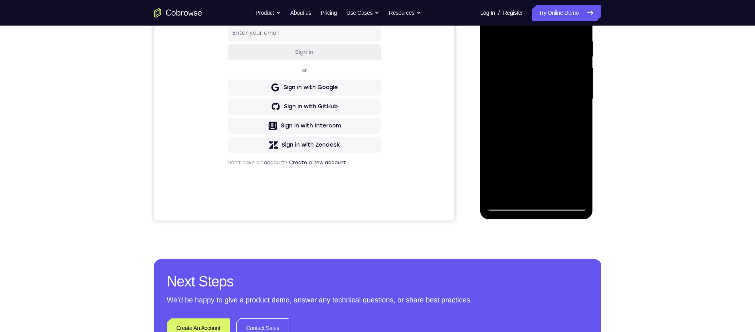
scroll to position [161, 0]
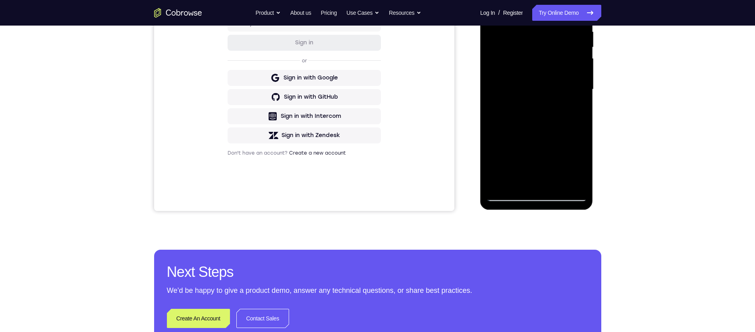
click at [507, 197] on div at bounding box center [536, 90] width 101 height 224
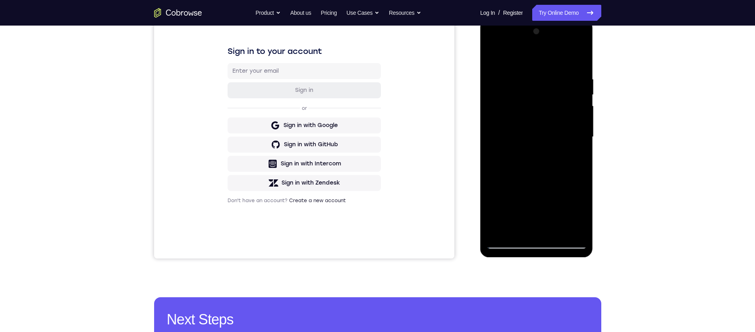
drag, startPoint x: 521, startPoint y: 161, endPoint x: 528, endPoint y: 121, distance: 40.4
click at [525, 112] on div at bounding box center [536, 137] width 101 height 224
drag, startPoint x: 545, startPoint y: 161, endPoint x: 550, endPoint y: 111, distance: 50.6
click at [545, 96] on div at bounding box center [536, 137] width 101 height 224
click at [569, 123] on div at bounding box center [536, 137] width 101 height 224
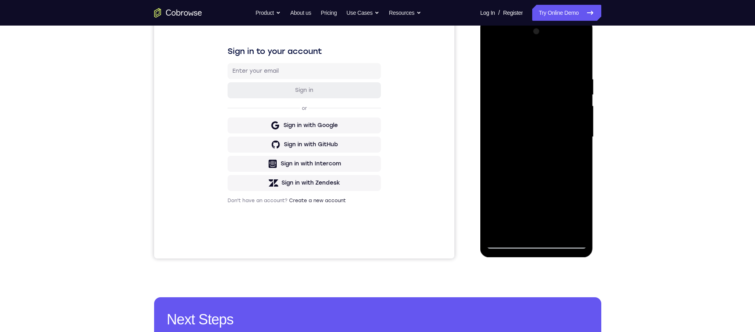
click at [565, 141] on div at bounding box center [536, 137] width 101 height 224
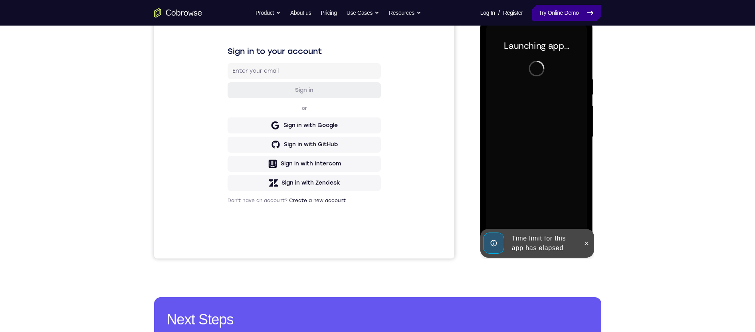
click at [550, 17] on link "Try Online Demo" at bounding box center [566, 13] width 69 height 16
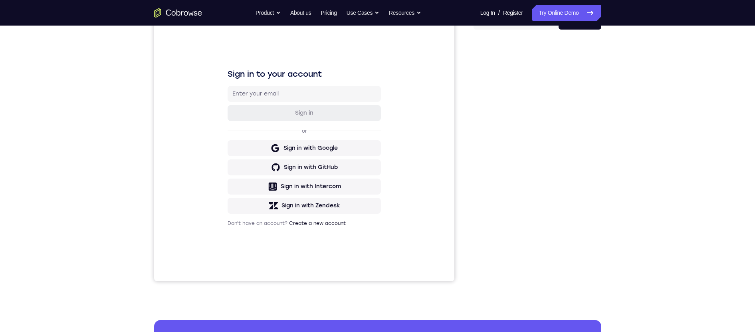
scroll to position [88, 0]
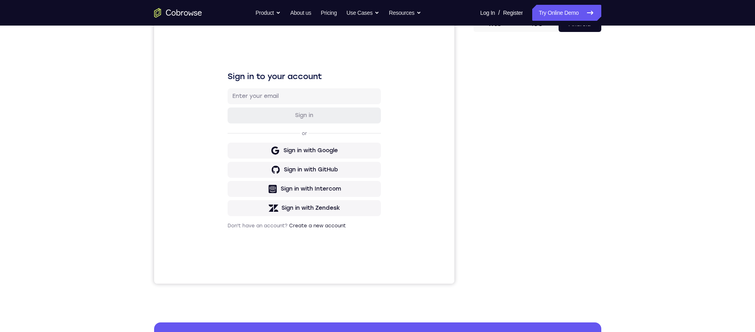
drag, startPoint x: 297, startPoint y: 127, endPoint x: 472, endPoint y: 173, distance: 181.2
click at [472, 173] on div "Your Support Agent Your Customer Web iOS Android" at bounding box center [377, 136] width 447 height 295
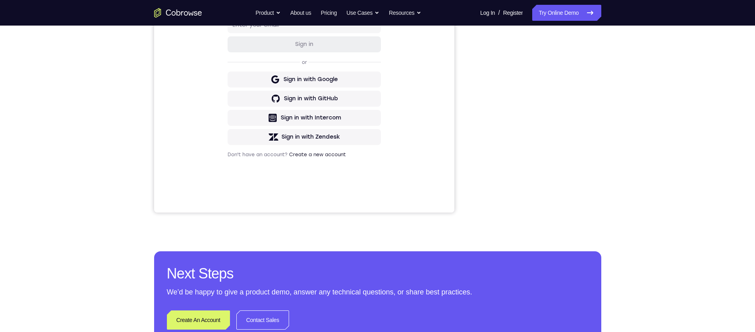
scroll to position [155, 0]
